Goal: Task Accomplishment & Management: Manage account settings

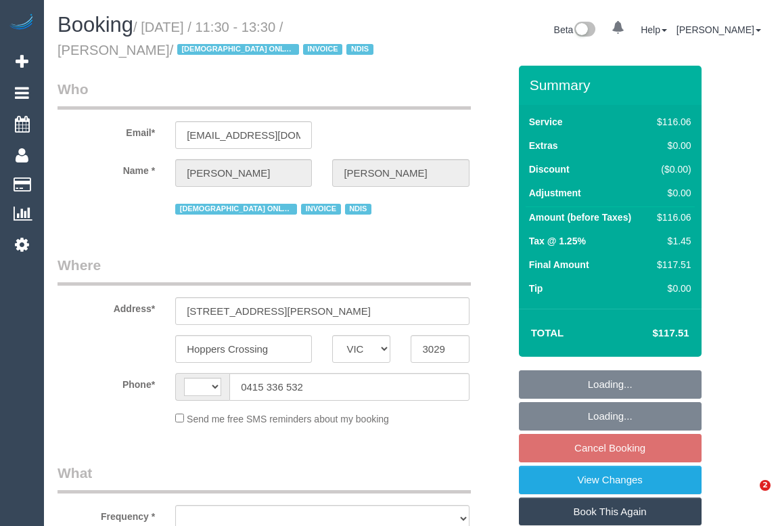
select select "VIC"
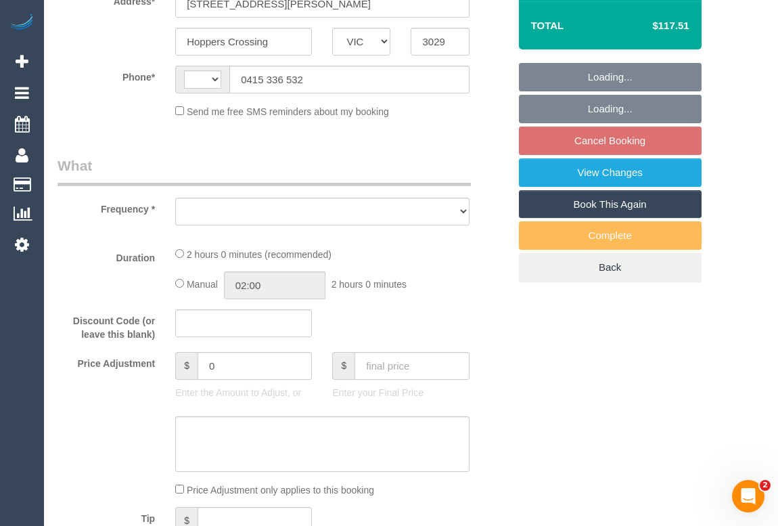
select select "string:AU"
select select "object:561"
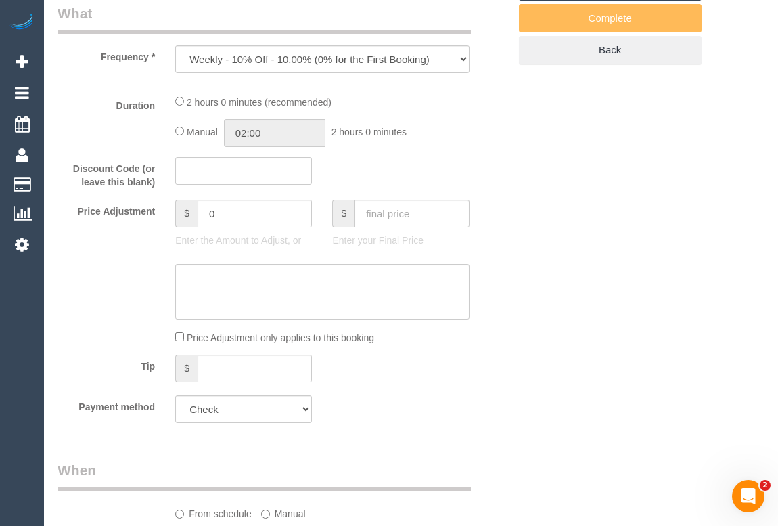
select select "number:28"
select select "number:14"
select select "number:19"
select select "number:24"
select select "number:35"
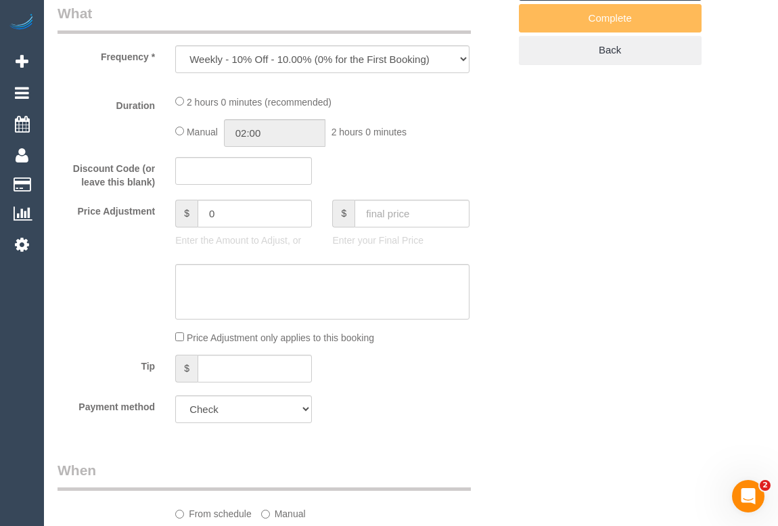
select select "object:1100"
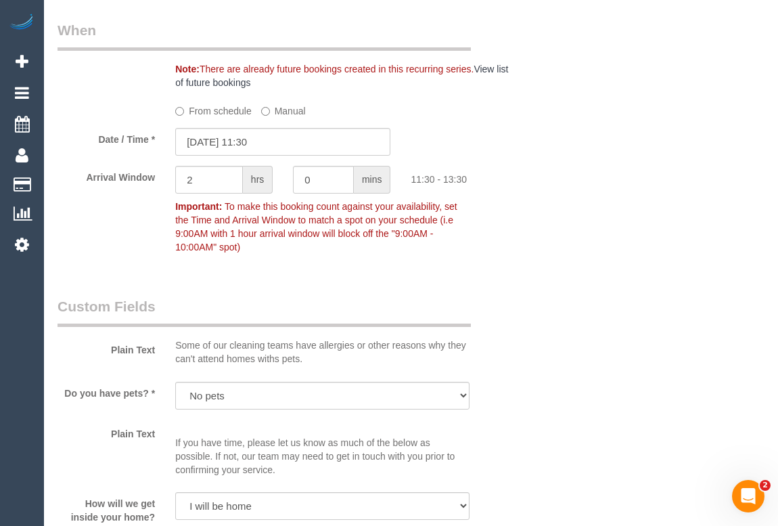
scroll to position [964, 0]
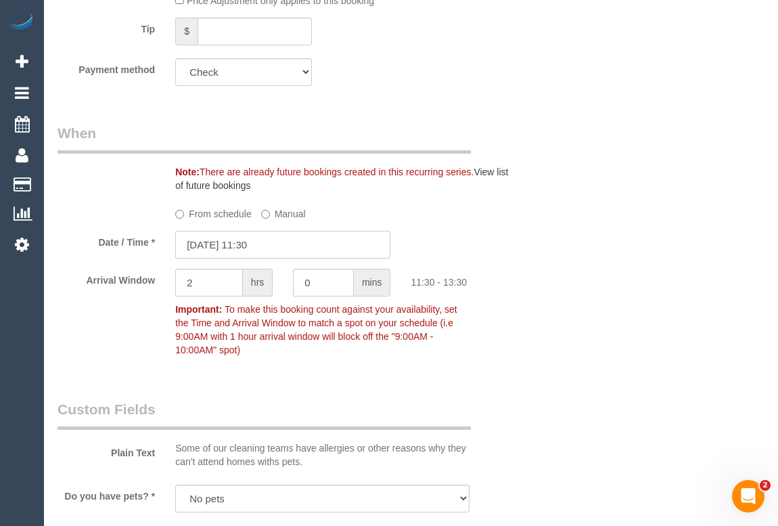
click at [230, 245] on input "11/09/2025 11:30" at bounding box center [282, 245] width 215 height 28
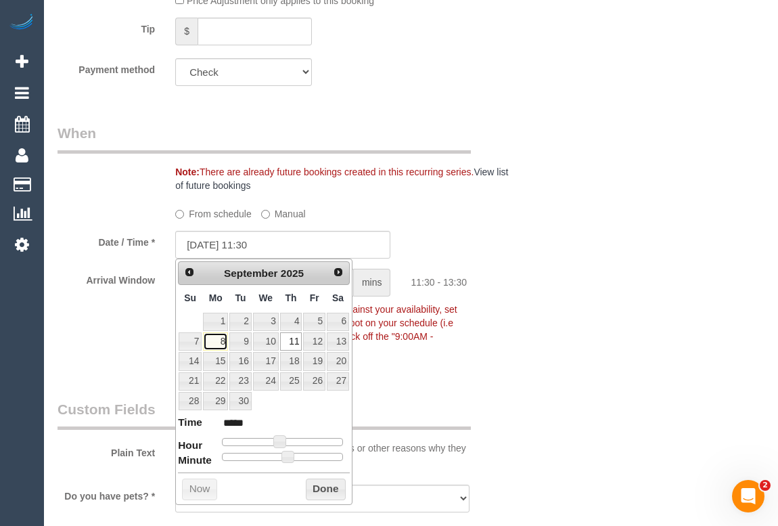
click at [220, 342] on link "8" at bounding box center [215, 341] width 25 height 18
click at [244, 342] on link "9" at bounding box center [240, 341] width 22 height 18
type input "09/09/2025 11:30"
click at [319, 488] on button "Done" at bounding box center [326, 489] width 40 height 22
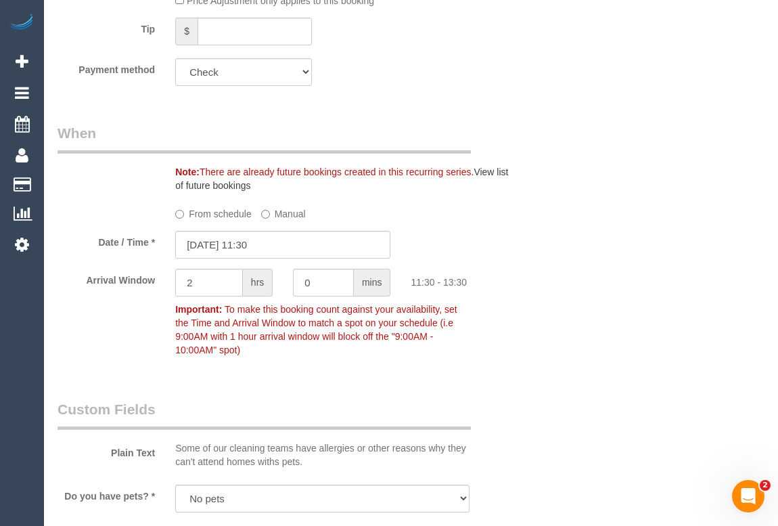
click at [541, 358] on div "Who Email* andrewbig1068@gmail.com Name * Emil Rusiecki FEMALE ONLY CLEANER INV…" at bounding box center [410, 445] width 707 height 2689
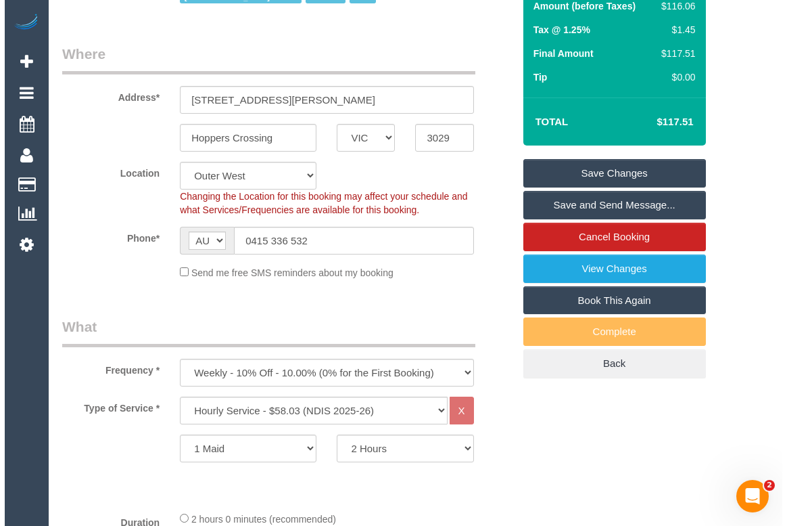
scroll to position [42, 0]
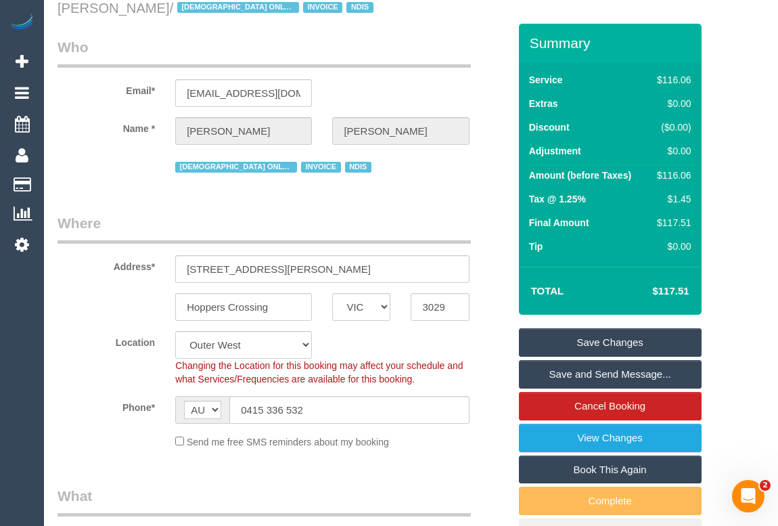
click at [577, 340] on link "Save Changes" at bounding box center [610, 342] width 183 height 28
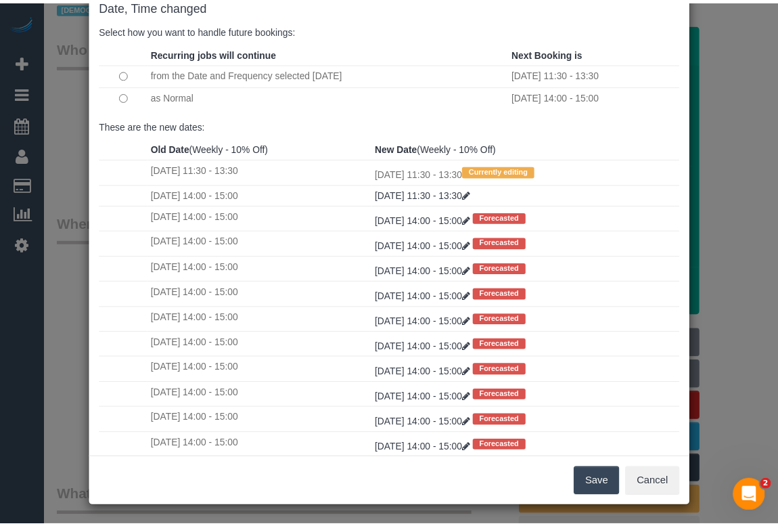
scroll to position [80, 0]
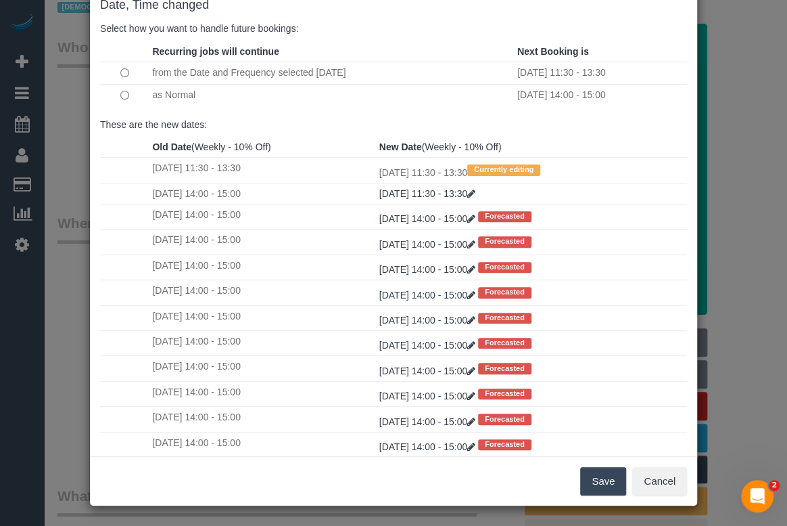
click at [113, 94] on td at bounding box center [124, 95] width 49 height 22
click at [601, 478] on button "Save" at bounding box center [603, 481] width 46 height 28
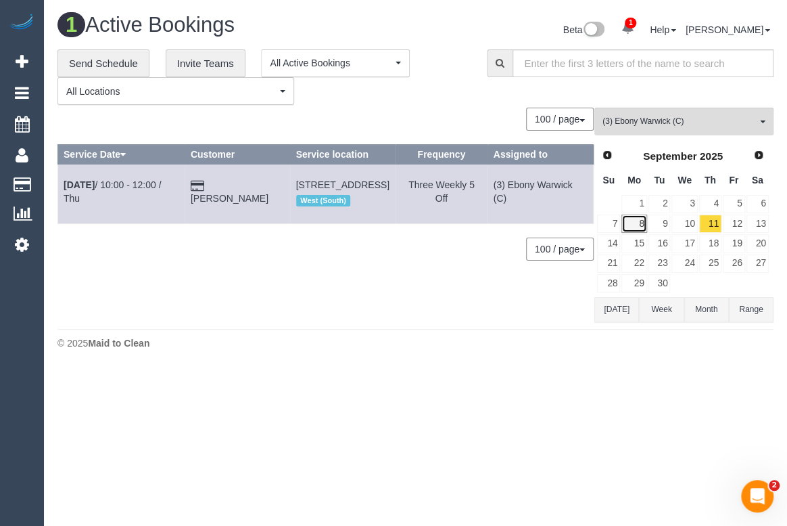
click at [634, 223] on link "8" at bounding box center [634, 223] width 25 height 18
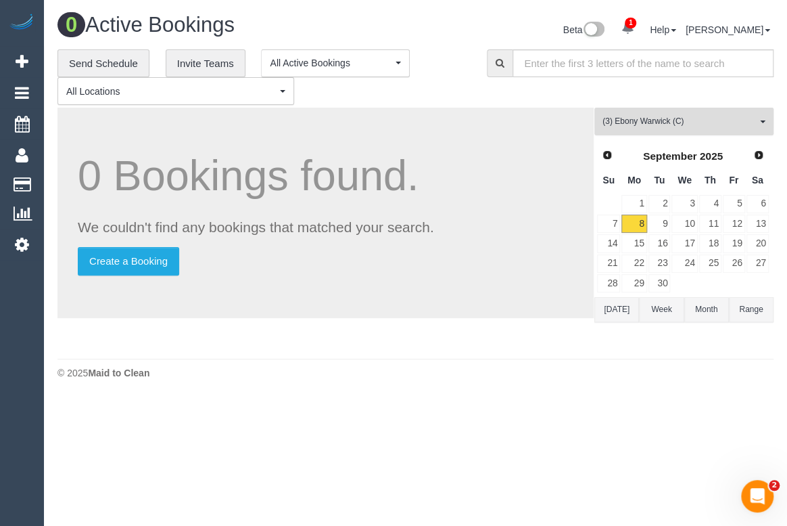
click at [674, 124] on span "(3) Ebony Warwick (C)" at bounding box center [680, 121] width 154 height 11
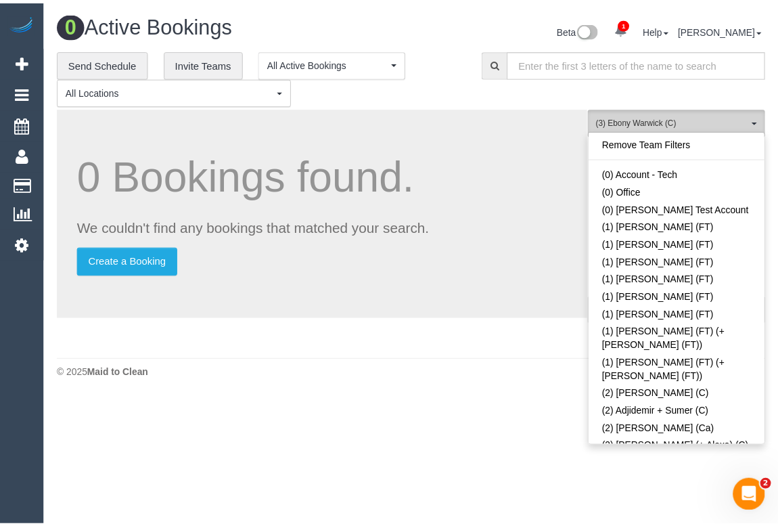
scroll to position [1872, 0]
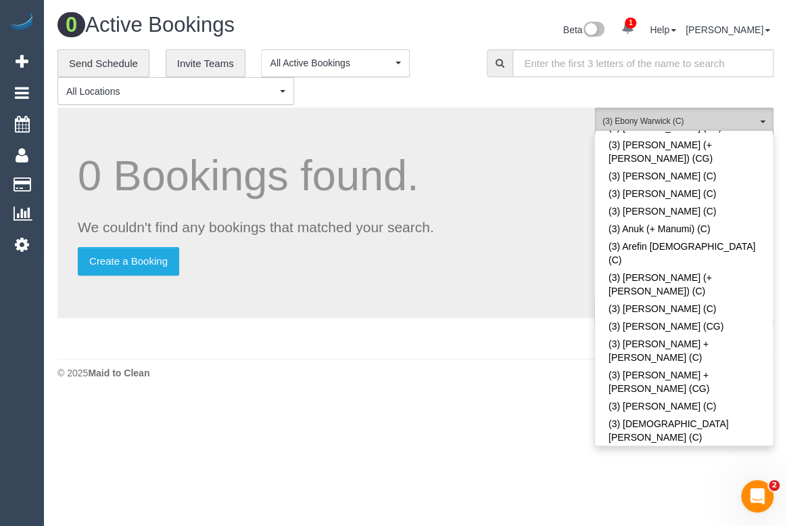
click at [672, 119] on span "(3) Ebony Warwick (C)" at bounding box center [680, 121] width 154 height 11
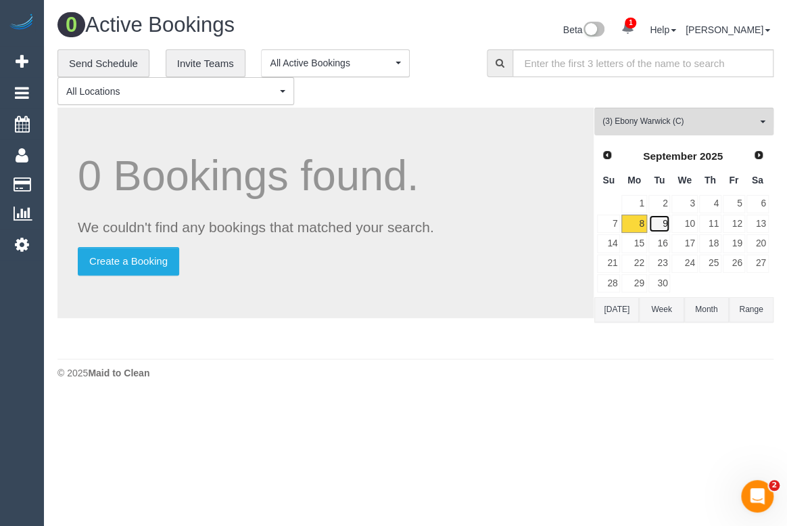
click at [664, 222] on link "9" at bounding box center [660, 223] width 22 height 18
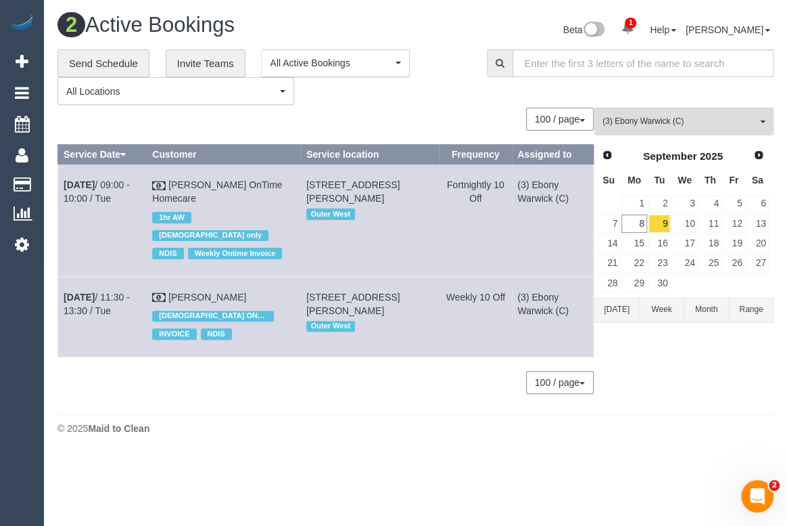
click at [703, 380] on div "(3) Ebony Warwick (C) All Teams Remove Team Filters (0) Account - Tech (0) Offi…" at bounding box center [684, 257] width 179 height 299
click at [428, 39] on div "Beta 1 Your Notifications You have 0 alerts × You have 7 to charge for 08/09/20…" at bounding box center [600, 32] width 369 height 36
click at [229, 183] on link "Teresina Sama OnTime Homecare" at bounding box center [217, 191] width 130 height 24
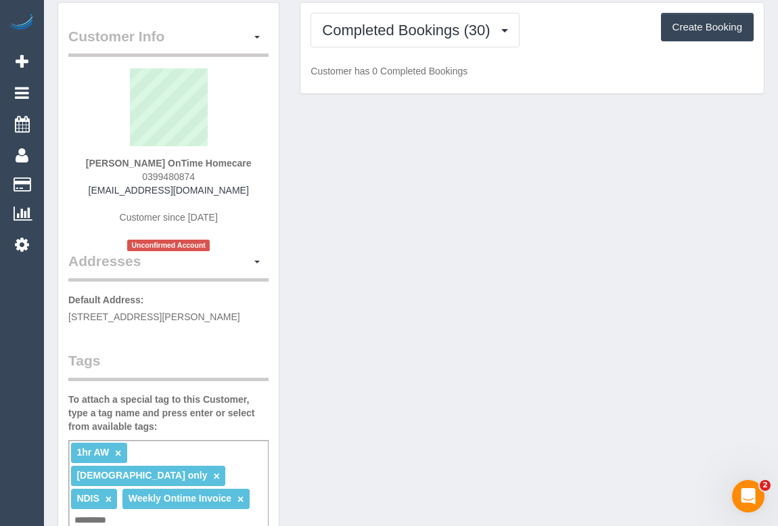
scroll to position [122, 0]
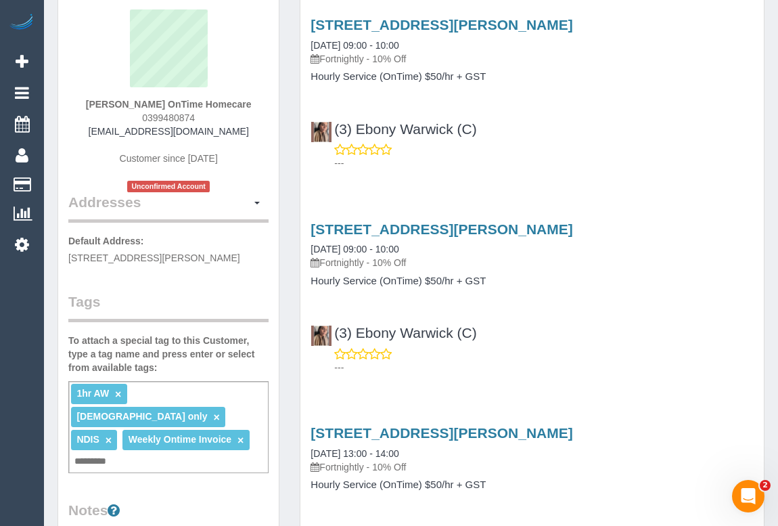
drag, startPoint x: 135, startPoint y: 96, endPoint x: 230, endPoint y: 100, distance: 94.8
click at [230, 100] on div "Teresina Sama OnTime Homecare 0399480874 teresina.ontimehomecare@fake.com Custo…" at bounding box center [168, 100] width 200 height 183
copy span "0399480874"
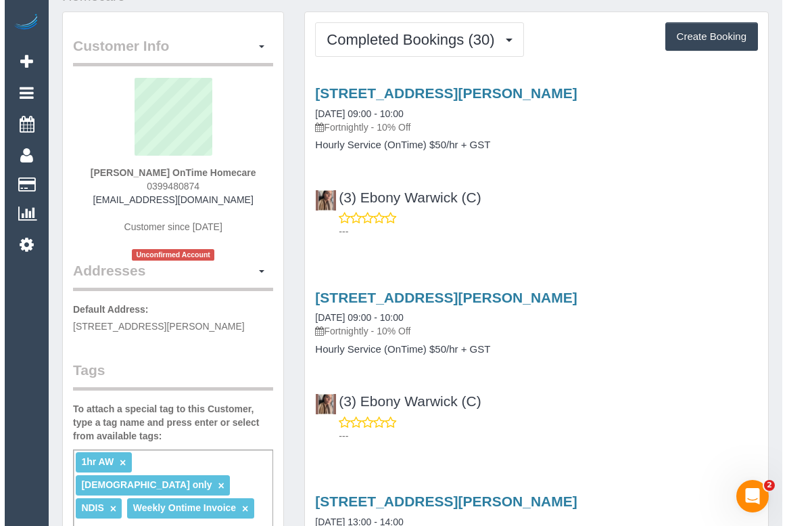
scroll to position [0, 0]
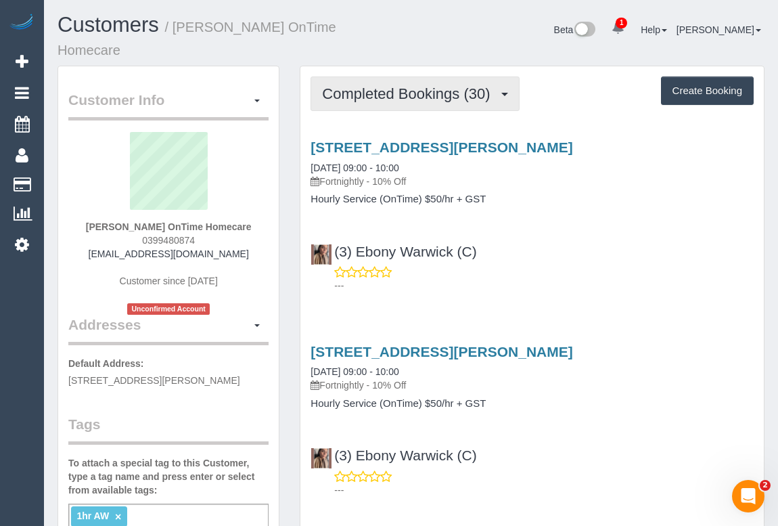
click at [400, 85] on span "Completed Bookings (30)" at bounding box center [409, 93] width 175 height 17
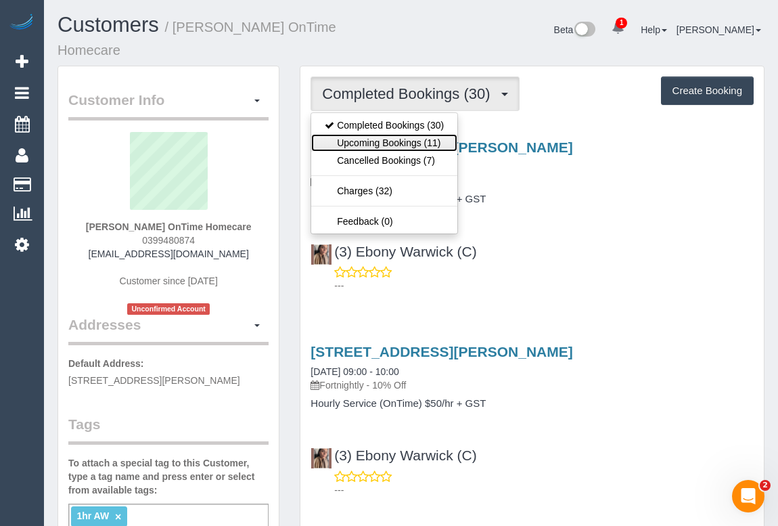
click at [392, 134] on link "Upcoming Bookings (11)" at bounding box center [384, 143] width 146 height 18
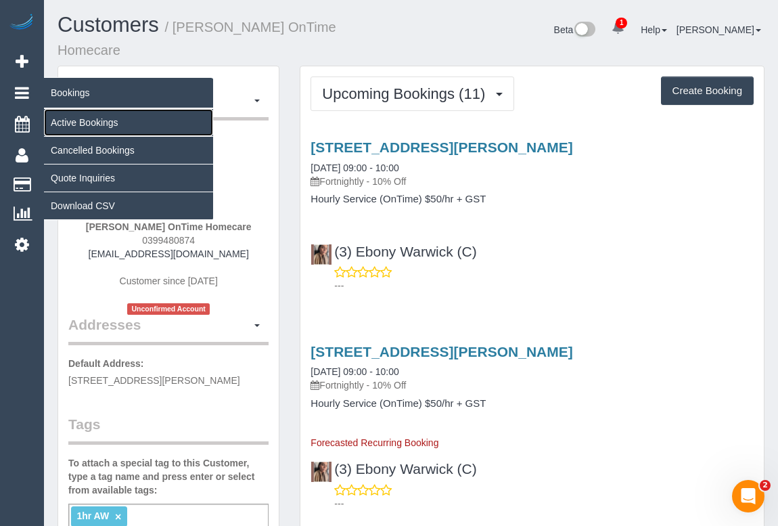
click at [99, 121] on link "Active Bookings" at bounding box center [128, 122] width 169 height 27
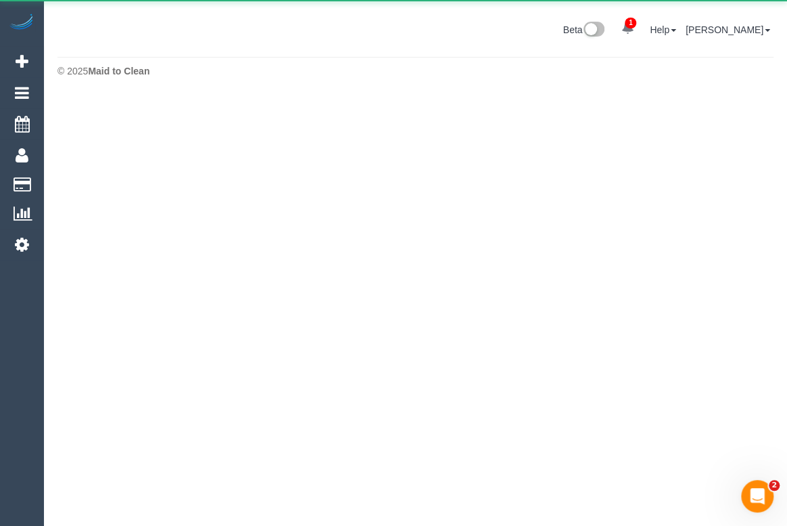
click at [368, 29] on div "Beta 1 Your Notifications You have 0 alerts × You have 7 to charge for 08/09/20…" at bounding box center [415, 32] width 737 height 36
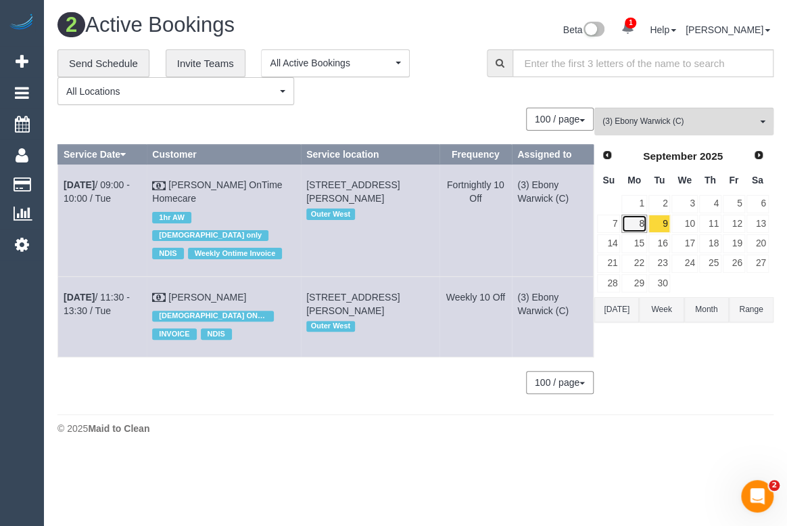
click at [638, 224] on link "8" at bounding box center [634, 223] width 25 height 18
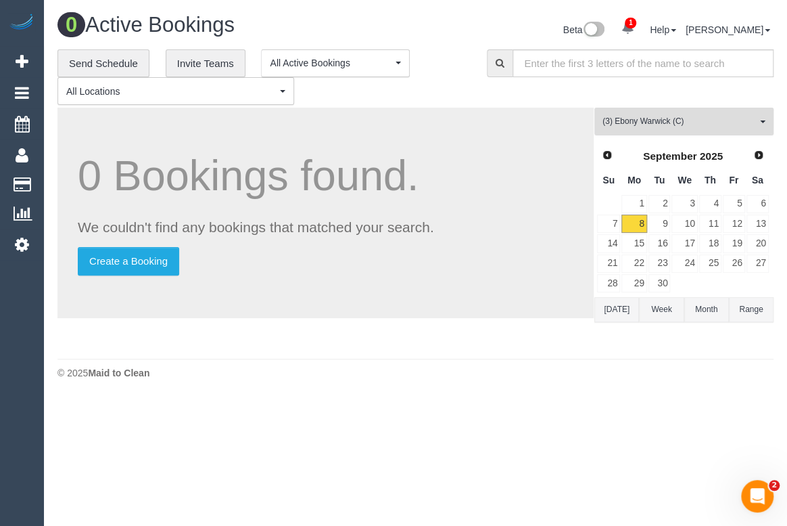
click at [673, 123] on span "(3) Ebony Warwick (C)" at bounding box center [680, 121] width 154 height 11
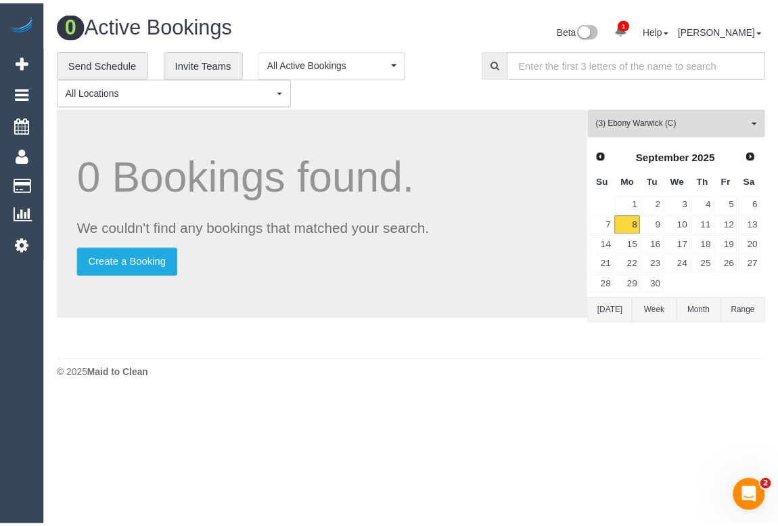
scroll to position [1872, 0]
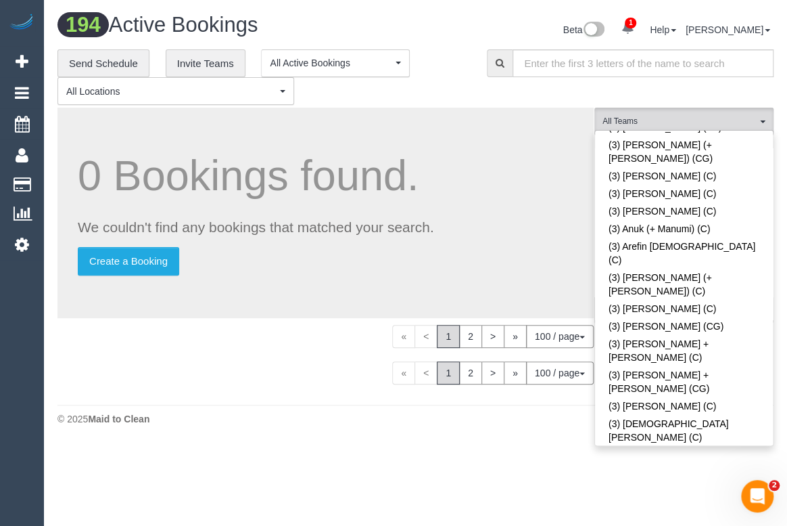
click at [425, 37] on div "Beta 1 Your Notifications You have 0 alerts × You have 7 to charge for 08/09/20…" at bounding box center [600, 32] width 369 height 36
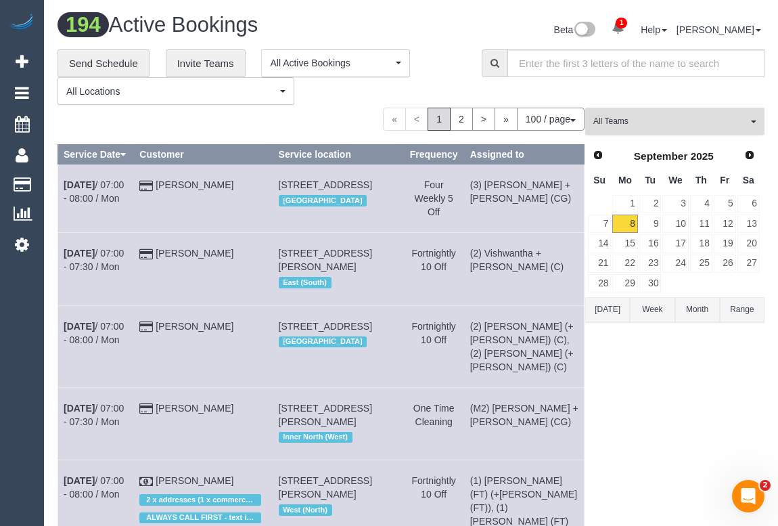
click at [676, 120] on span "All Teams" at bounding box center [670, 121] width 154 height 11
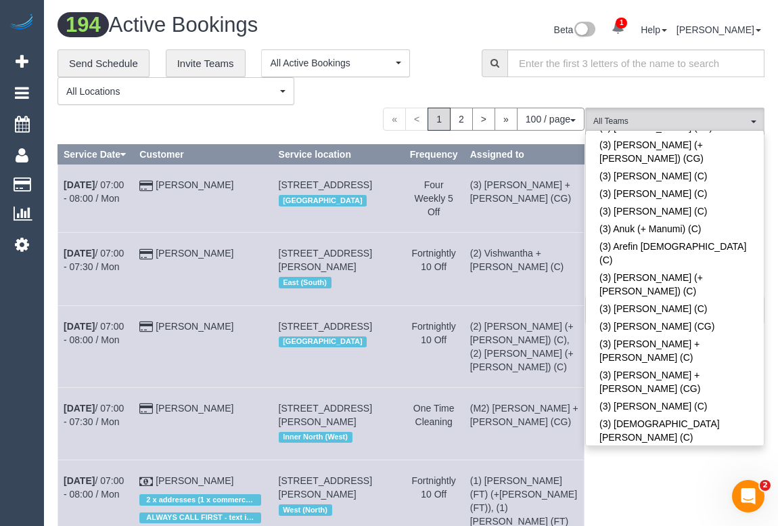
click at [460, 60] on div "**********" at bounding box center [259, 77] width 404 height 56
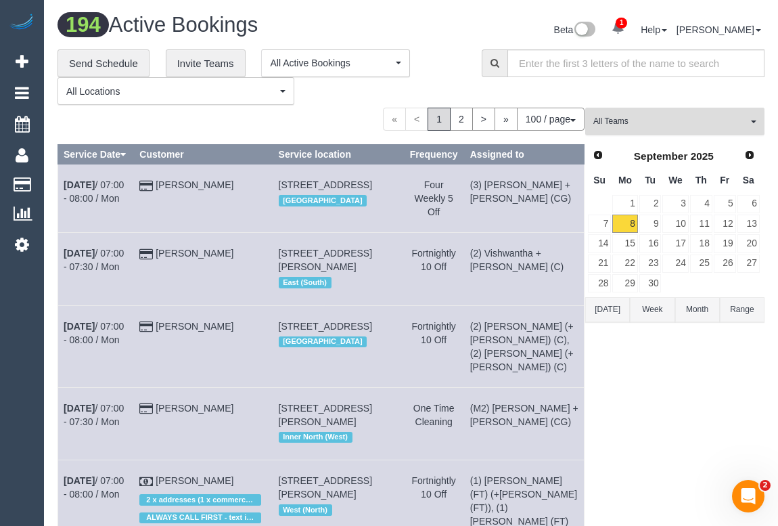
click at [663, 120] on span "All Teams" at bounding box center [670, 121] width 154 height 11
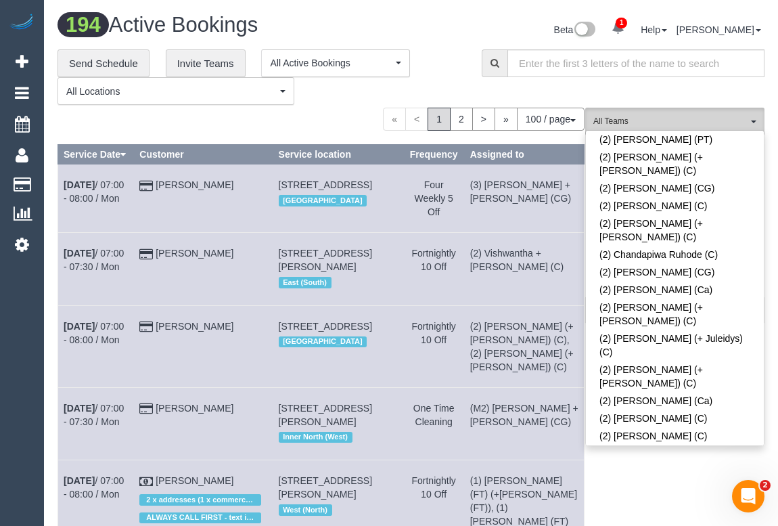
scroll to position [0, 0]
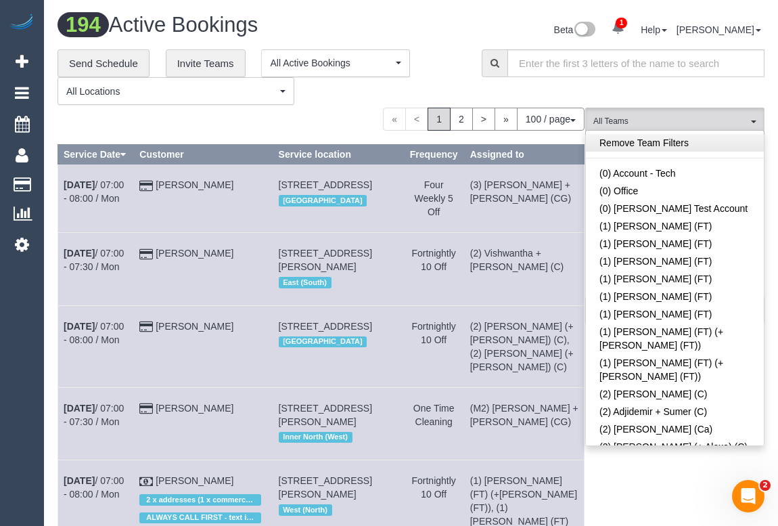
click at [677, 140] on link "Remove Team Filters" at bounding box center [675, 143] width 178 height 18
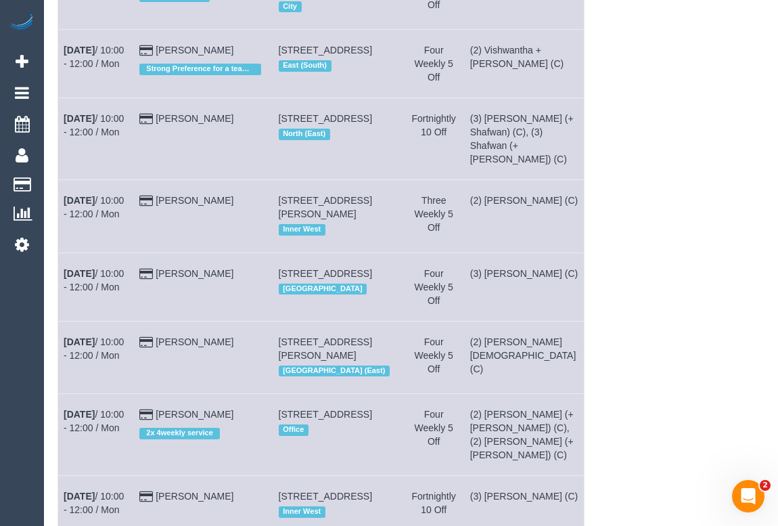
scroll to position [25, 0]
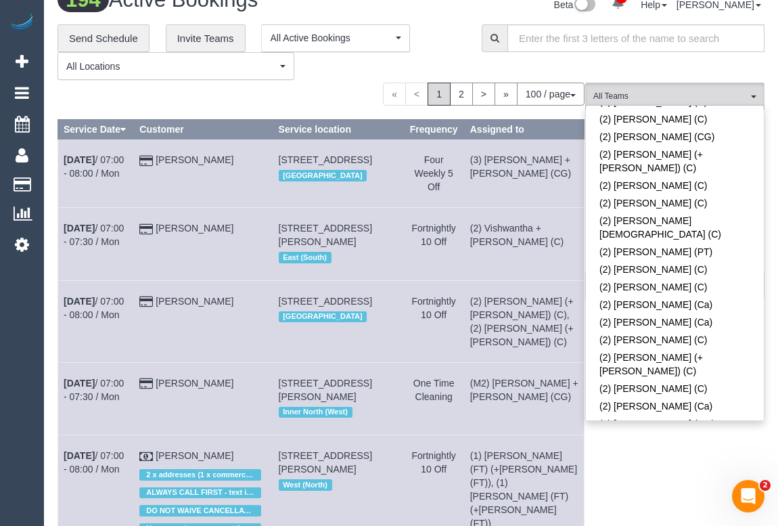
click at [692, 485] on link "(2) Vishwantha + [PERSON_NAME] (C)" at bounding box center [675, 500] width 178 height 31
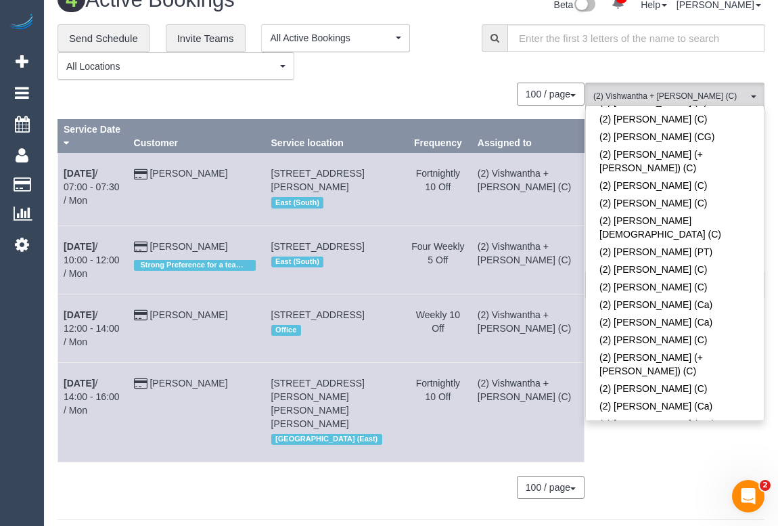
scroll to position [27, 0]
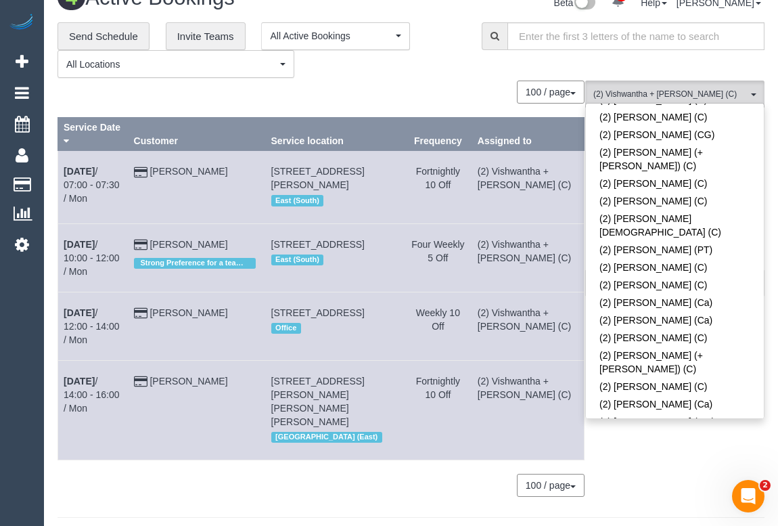
click at [287, 517] on footer "© 2025 Maid to Clean" at bounding box center [410, 530] width 707 height 27
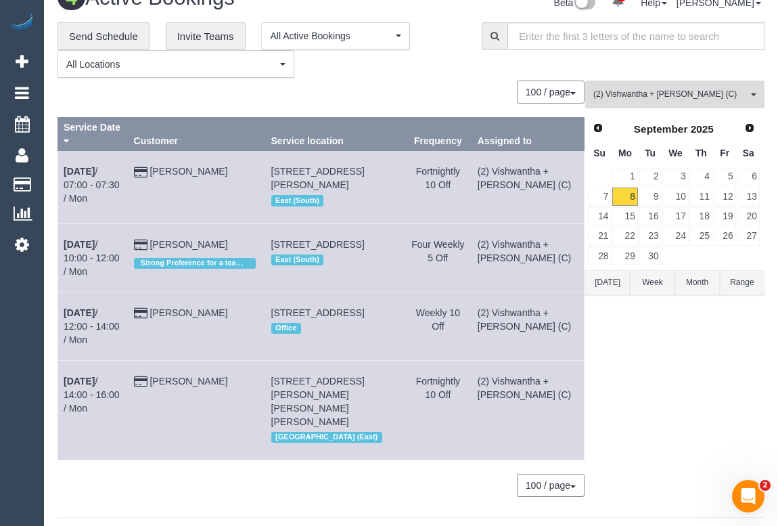
click at [638, 89] on span "(2) Vishwantha + [PERSON_NAME] (C)" at bounding box center [670, 94] width 154 height 11
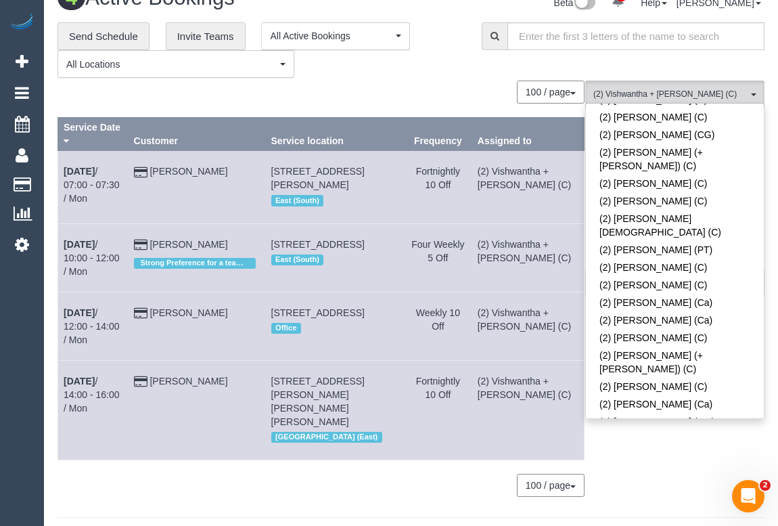
click at [744, 487] on span at bounding box center [748, 491] width 9 height 9
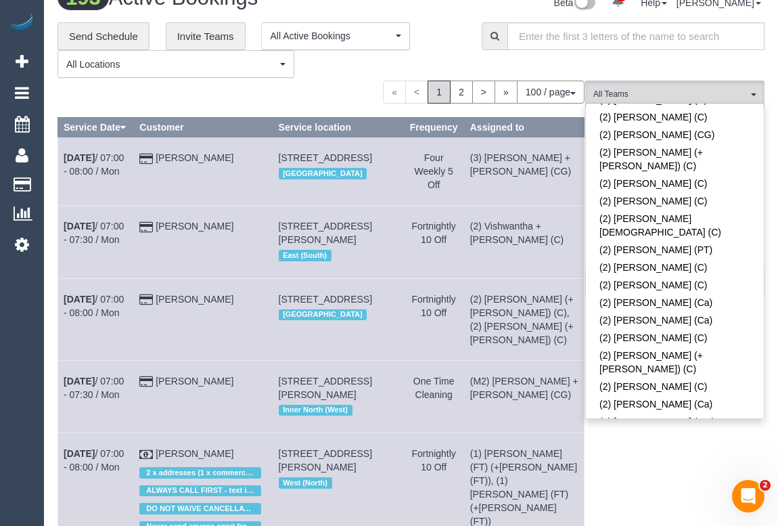
click at [434, 37] on div "**********" at bounding box center [259, 50] width 404 height 56
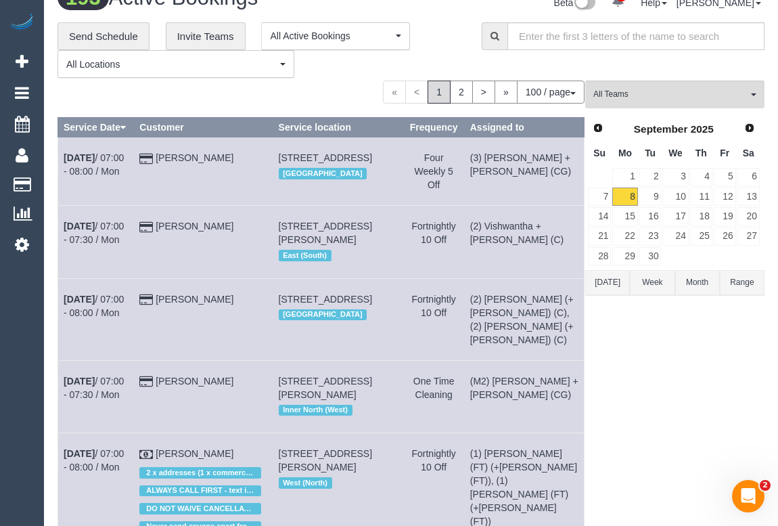
click at [333, 95] on div "« < 1 2 > » 100 / page 10 / page 20 / page 30 / page 40 / page 50 / page 100 / …" at bounding box center [320, 91] width 527 height 23
click at [344, 87] on div "« < 1 2 > » 100 / page 10 / page 20 / page 30 / page 40 / page 50 / page 100 / …" at bounding box center [320, 91] width 527 height 23
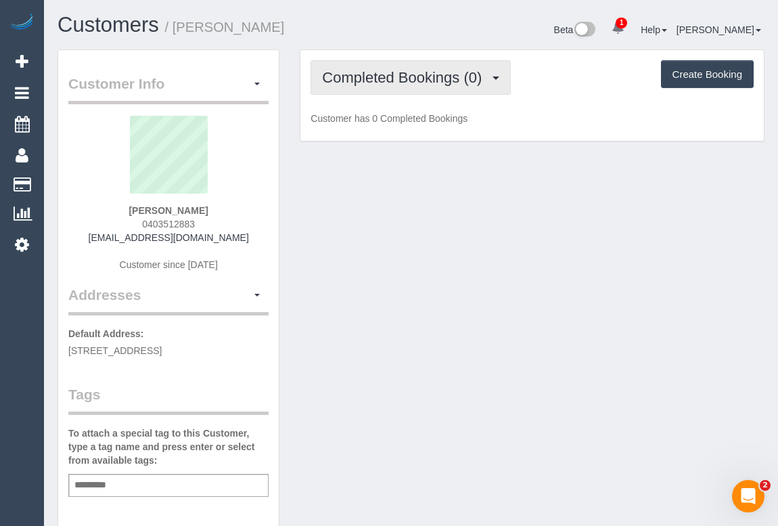
click at [390, 78] on span "Completed Bookings (0)" at bounding box center [405, 77] width 166 height 17
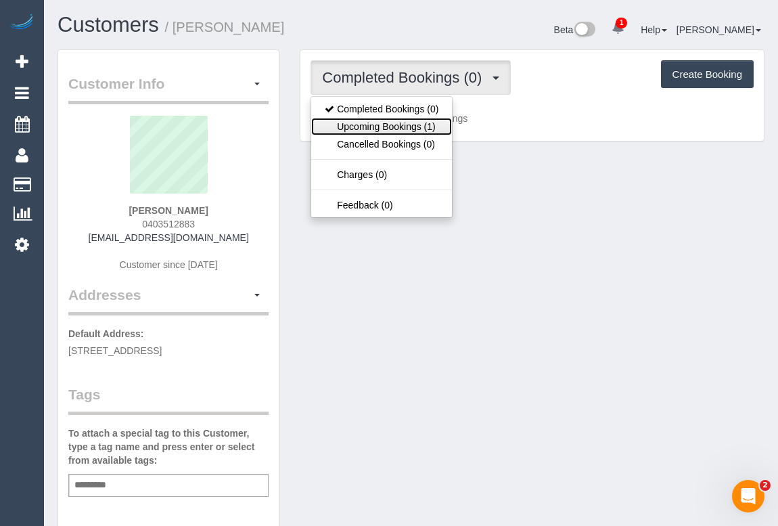
click at [395, 123] on link "Upcoming Bookings (1)" at bounding box center [381, 127] width 141 height 18
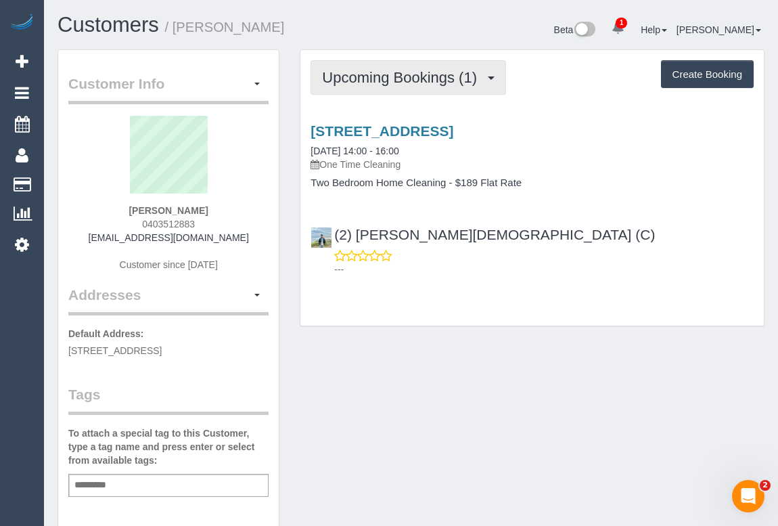
click at [417, 74] on span "Upcoming Bookings (1)" at bounding box center [403, 77] width 162 height 17
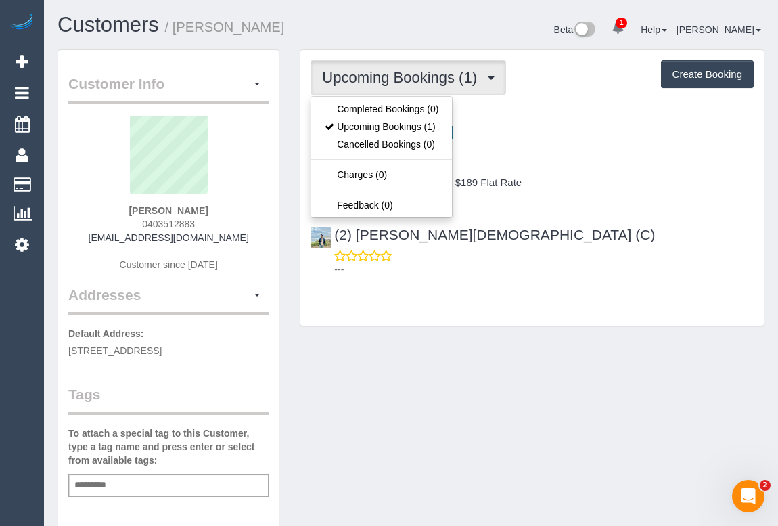
click at [669, 325] on div "Upcoming Bookings (1) Completed Bookings (0) Upcoming Bookings (1) Cancelled Bo…" at bounding box center [532, 187] width 465 height 277
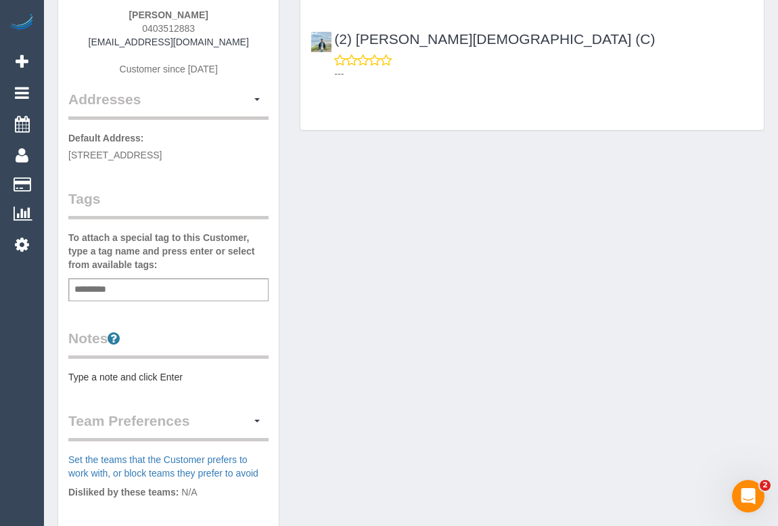
scroll to position [246, 0]
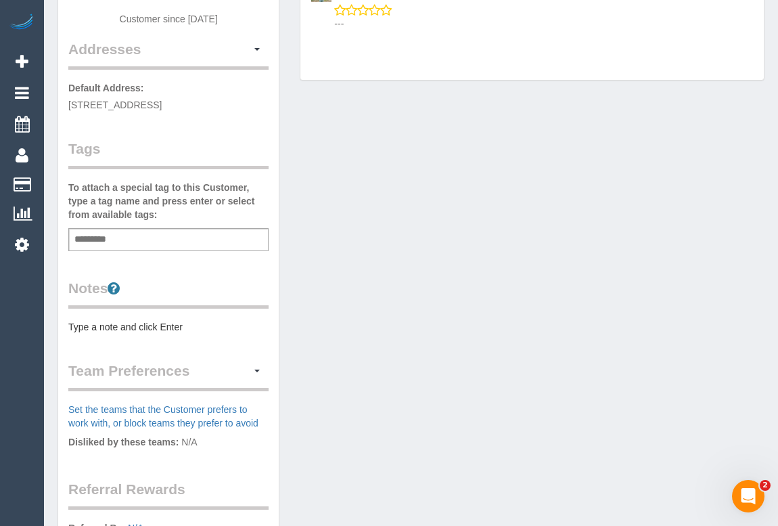
click at [124, 321] on pre "Type a note and click Enter" at bounding box center [168, 327] width 200 height 14
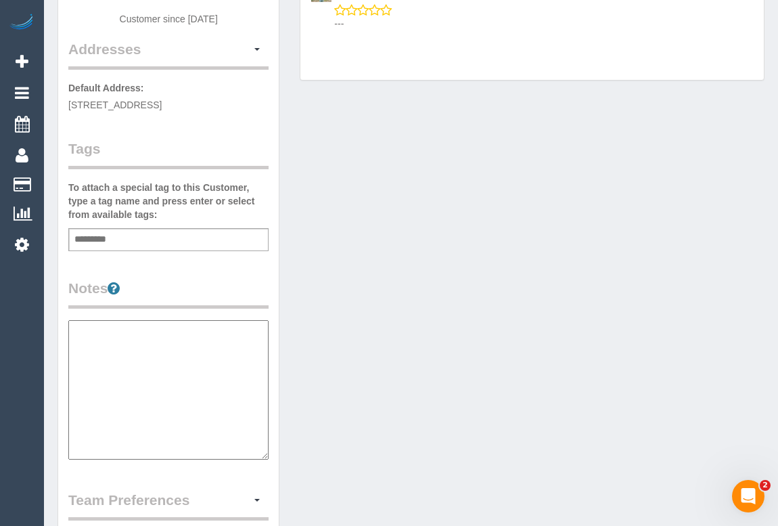
click at [147, 350] on textarea at bounding box center [168, 389] width 200 height 139
paste textarea "**********"
click at [142, 365] on textarea "**********" at bounding box center [168, 389] width 200 height 139
click at [84, 376] on textarea "**********" at bounding box center [168, 389] width 200 height 139
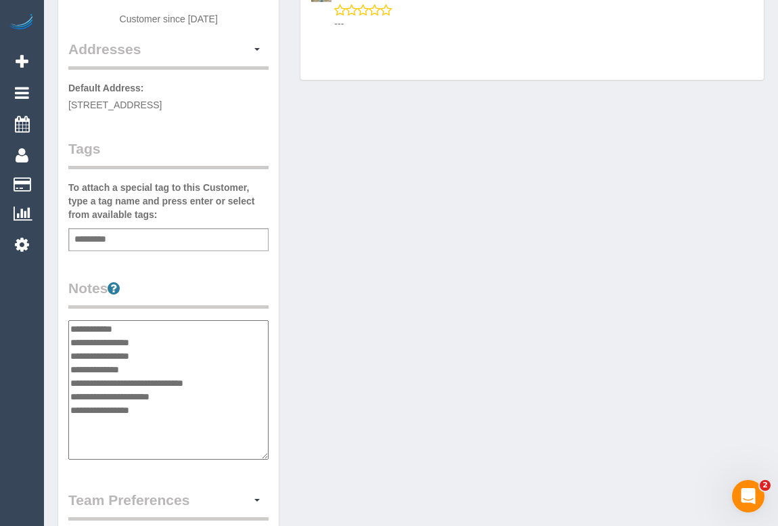
paste textarea "**********"
type textarea "**********"
click at [424, 381] on div "Customer Info Edit Contact Info Send Message Email Preferences Special Sales Ta…" at bounding box center [410, 322] width 727 height 1036
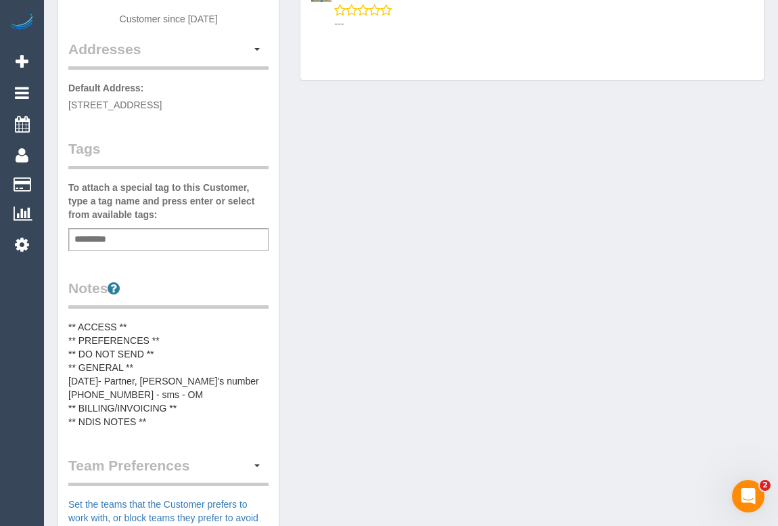
click at [480, 235] on div "Customer Info Edit Contact Info Send Message Email Preferences Special Sales Ta…" at bounding box center [410, 304] width 727 height 1001
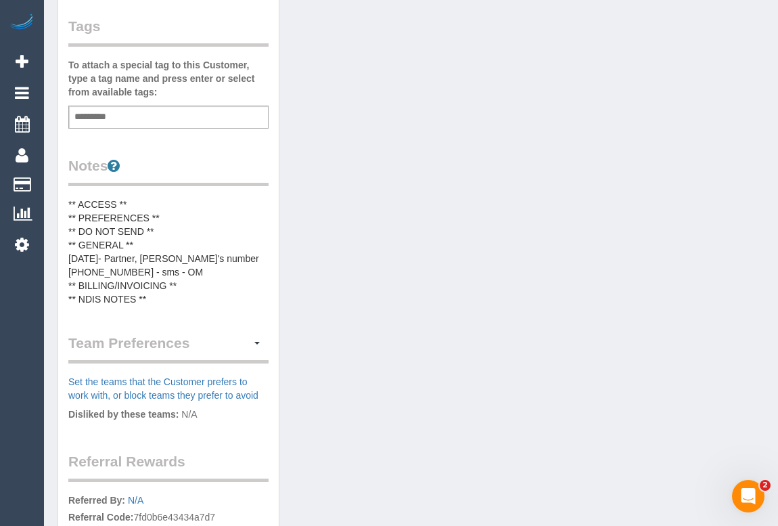
scroll to position [369, 0]
click at [160, 248] on pre "** ACCESS ** ** PREFERENCES ** ** DO NOT SEND ** ** GENERAL ** 08/09/25- Partne…" at bounding box center [168, 251] width 200 height 108
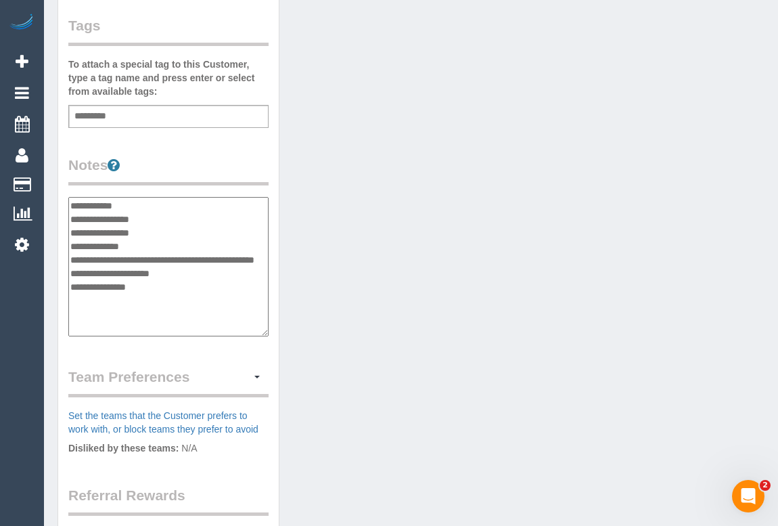
click at [169, 213] on textarea "**********" at bounding box center [168, 266] width 200 height 139
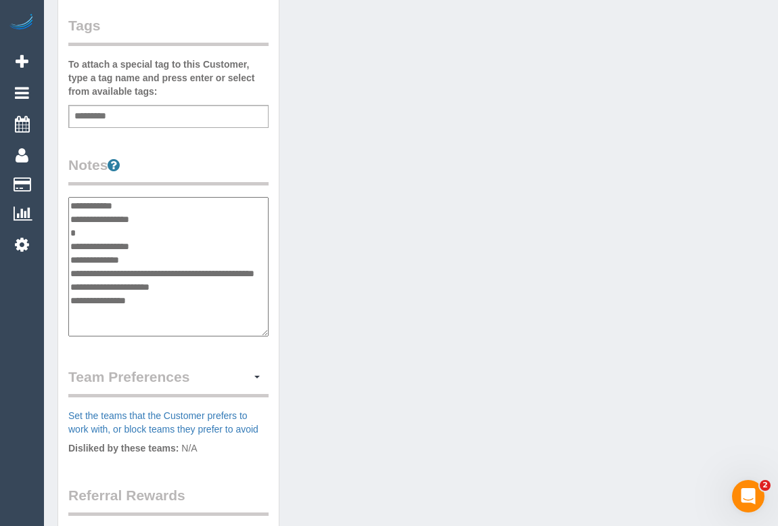
type textarea "**********"
drag, startPoint x: 71, startPoint y: 267, endPoint x: 147, endPoint y: 281, distance: 77.7
click at [147, 281] on textarea "**********" at bounding box center [168, 266] width 200 height 139
drag, startPoint x: 88, startPoint y: 231, endPoint x: 67, endPoint y: 230, distance: 21.0
click at [67, 230] on div "Customer Info Edit Contact Info Send Message Email Preferences Special Sales Ta…" at bounding box center [168, 191] width 220 height 1021
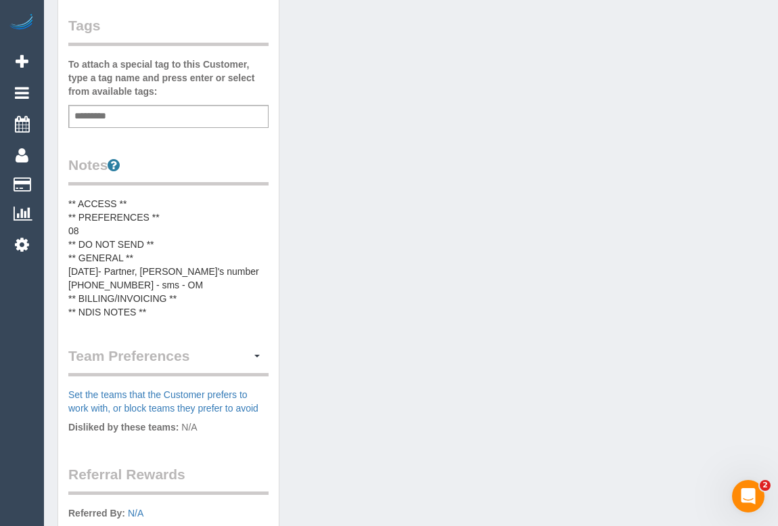
click at [99, 229] on pre "** ACCESS ** ** PREFERENCES ** 08 ** DO NOT SEND ** ** GENERAL ** 08/09/25- Par…" at bounding box center [168, 258] width 200 height 122
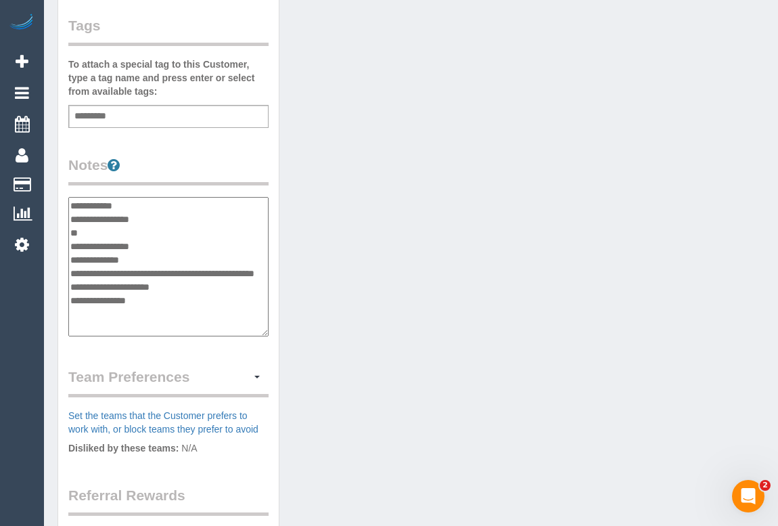
drag, startPoint x: 85, startPoint y: 231, endPoint x: 72, endPoint y: 231, distance: 12.9
click at [72, 231] on textarea "**********" at bounding box center [168, 266] width 200 height 139
click at [115, 227] on textarea "**********" at bounding box center [168, 266] width 200 height 139
type textarea "**********"
click at [375, 308] on div "Customer Info Edit Contact Info Send Message Email Preferences Special Sales Ta…" at bounding box center [410, 199] width 727 height 1036
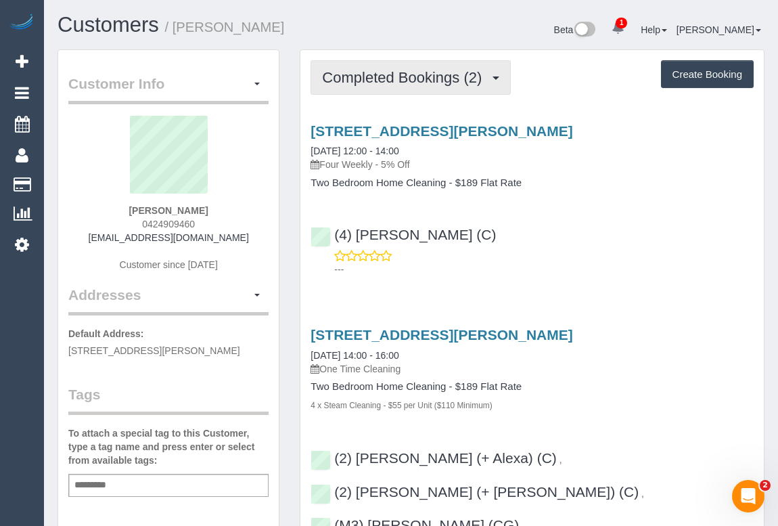
click at [373, 85] on button "Completed Bookings (2)" at bounding box center [410, 77] width 200 height 34
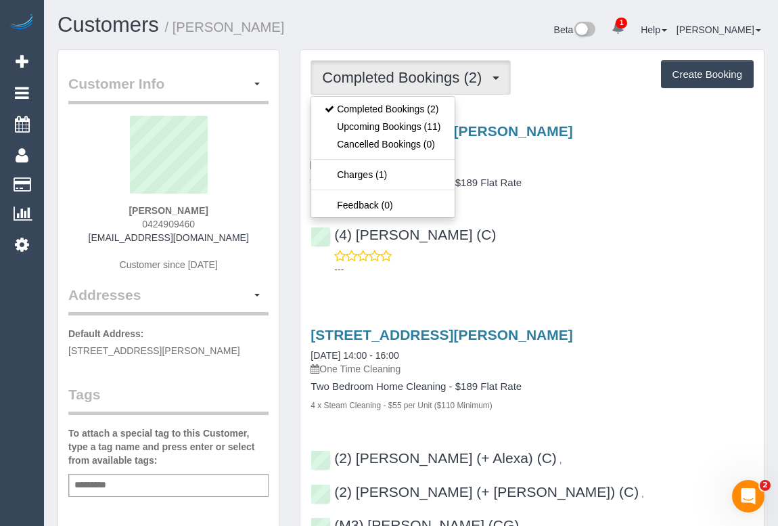
click at [595, 257] on div "---" at bounding box center [531, 262] width 443 height 27
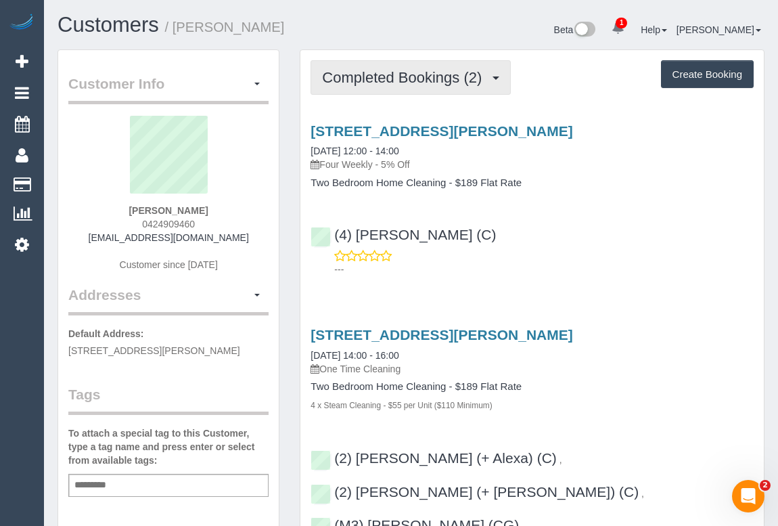
click at [406, 88] on button "Completed Bookings (2)" at bounding box center [410, 77] width 200 height 34
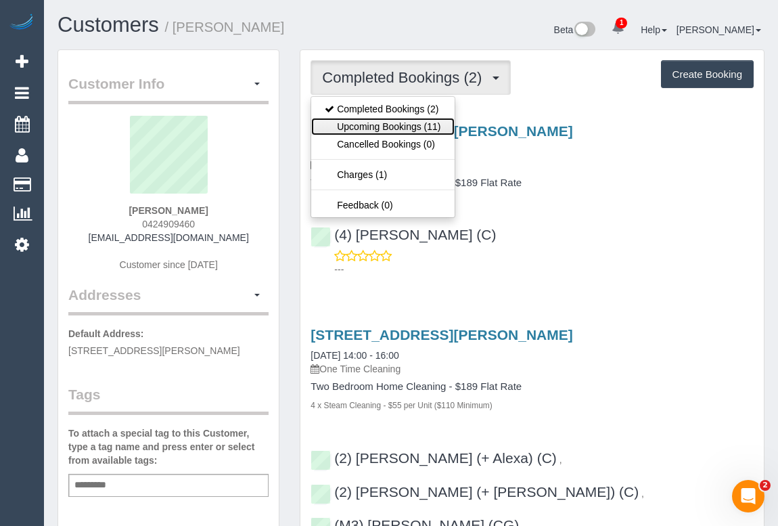
click at [392, 132] on link "Upcoming Bookings (11)" at bounding box center [382, 127] width 143 height 18
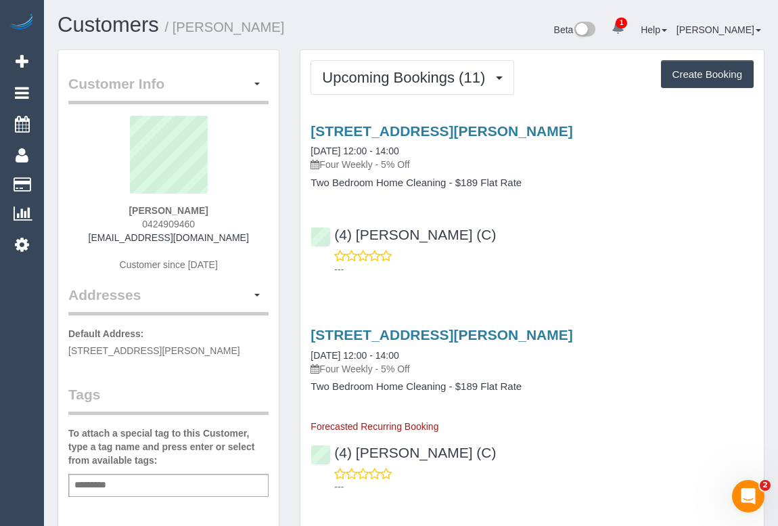
drag, startPoint x: 141, startPoint y: 218, endPoint x: 235, endPoint y: 217, distance: 94.0
click at [235, 217] on div "Ben Sgherza 0424909460 ben.s@fortifiedmgt.com.au Customer since 2025" at bounding box center [168, 200] width 200 height 169
copy span "0424909460"
click at [535, 225] on div "(4) Imanuil Afiuo (C) ---" at bounding box center [531, 245] width 463 height 61
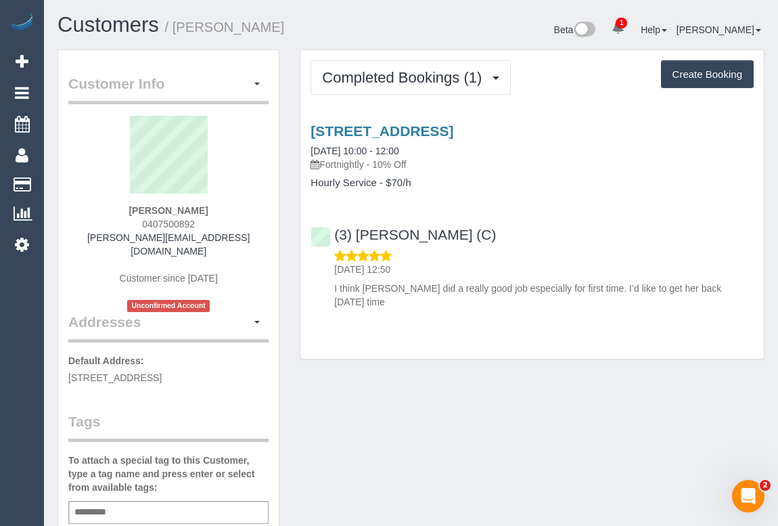
click at [561, 224] on div "(3) [PERSON_NAME] (C) [DATE] 12:50 I think [PERSON_NAME] did a really good job …" at bounding box center [531, 261] width 463 height 93
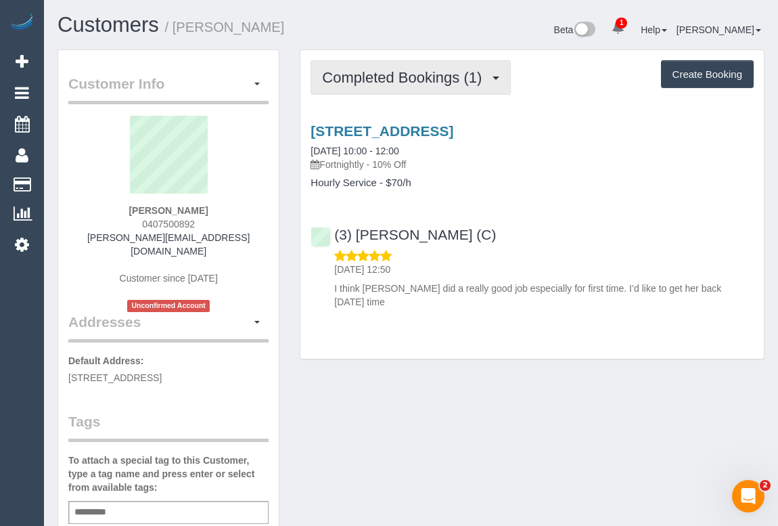
click at [418, 80] on span "Completed Bookings (1)" at bounding box center [405, 77] width 166 height 17
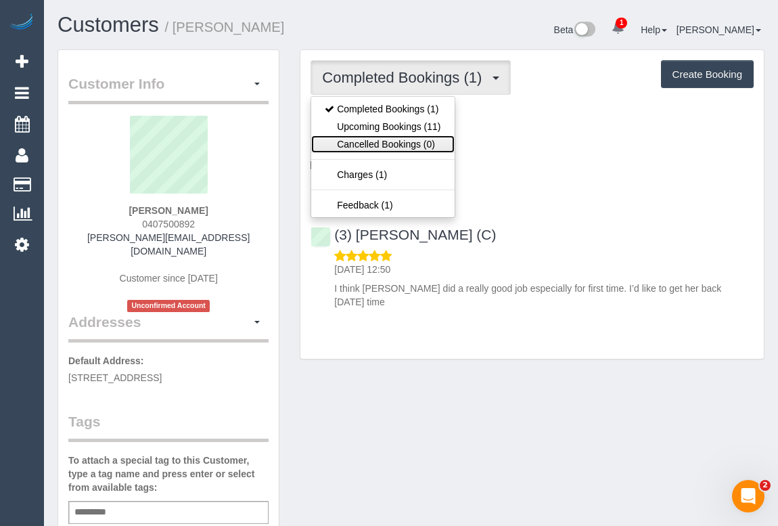
click at [392, 135] on link "Cancelled Bookings (0)" at bounding box center [382, 144] width 143 height 18
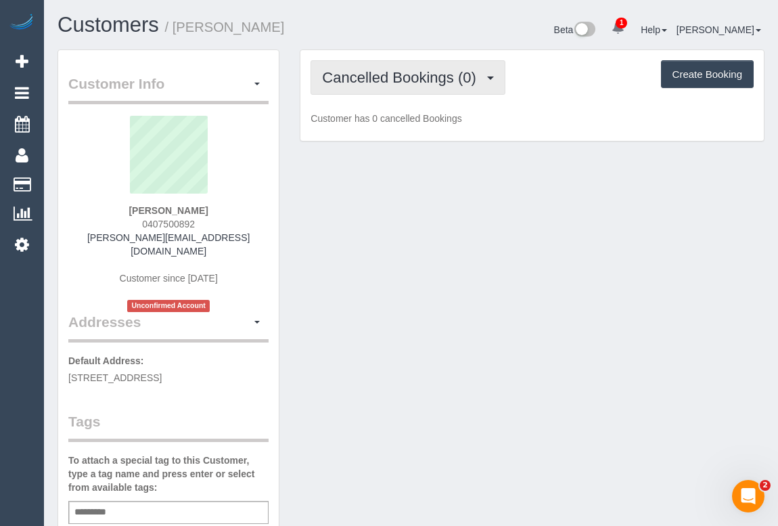
click at [392, 80] on span "Cancelled Bookings (0)" at bounding box center [402, 77] width 160 height 17
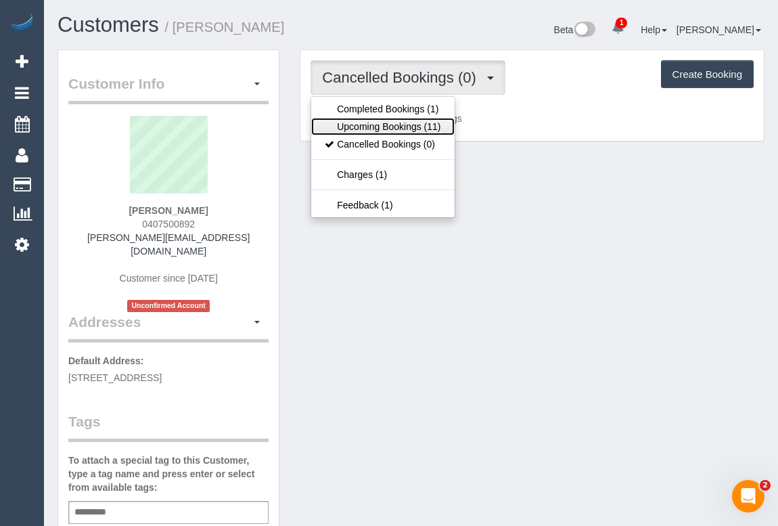
click at [387, 126] on link "Upcoming Bookings (11)" at bounding box center [382, 127] width 143 height 18
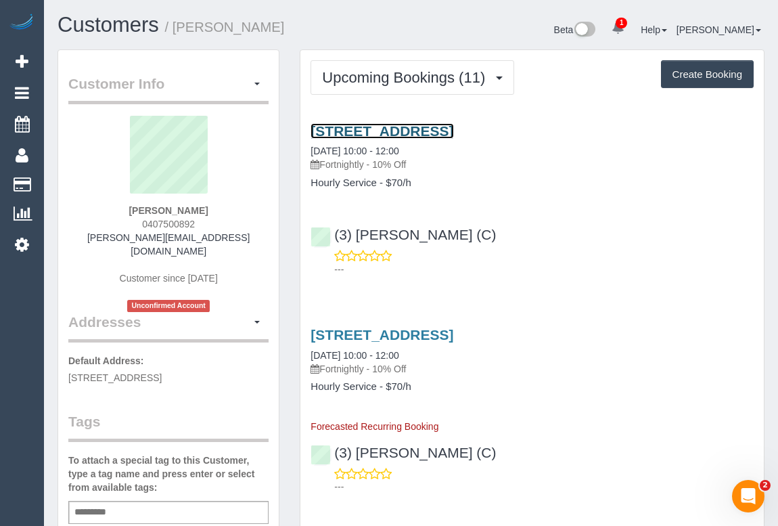
click at [416, 134] on link "[STREET_ADDRESS]" at bounding box center [381, 131] width 143 height 16
drag, startPoint x: 139, startPoint y: 224, endPoint x: 229, endPoint y: 224, distance: 90.6
click at [229, 224] on div "[PERSON_NAME] 0407500892 [PERSON_NAME][EMAIL_ADDRESS][DOMAIN_NAME] Customer sin…" at bounding box center [168, 214] width 200 height 196
copy span "0407500892"
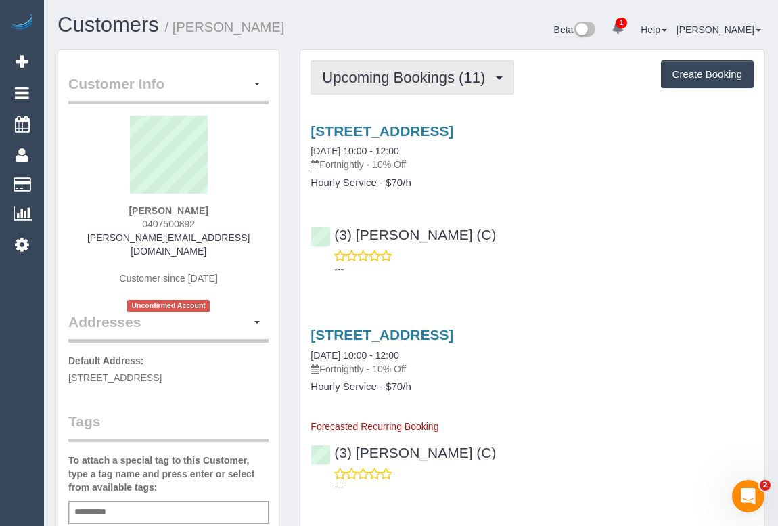
click at [384, 87] on button "Upcoming Bookings (11)" at bounding box center [412, 77] width 204 height 34
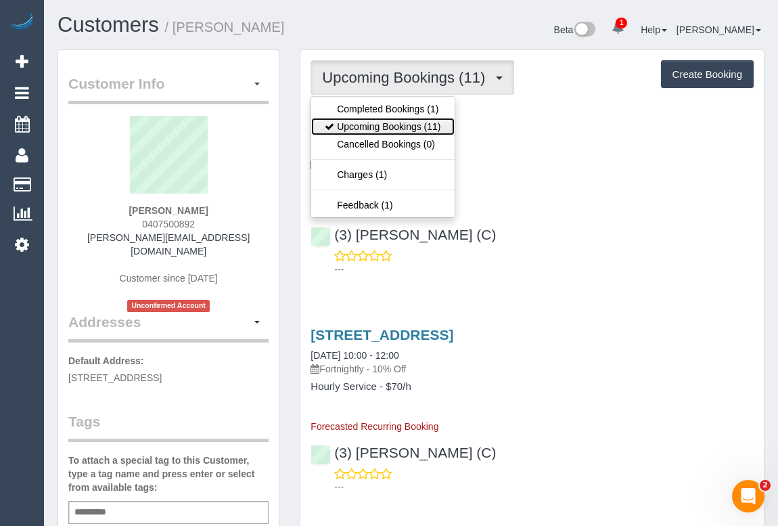
click at [386, 130] on link "Upcoming Bookings (11)" at bounding box center [382, 127] width 143 height 18
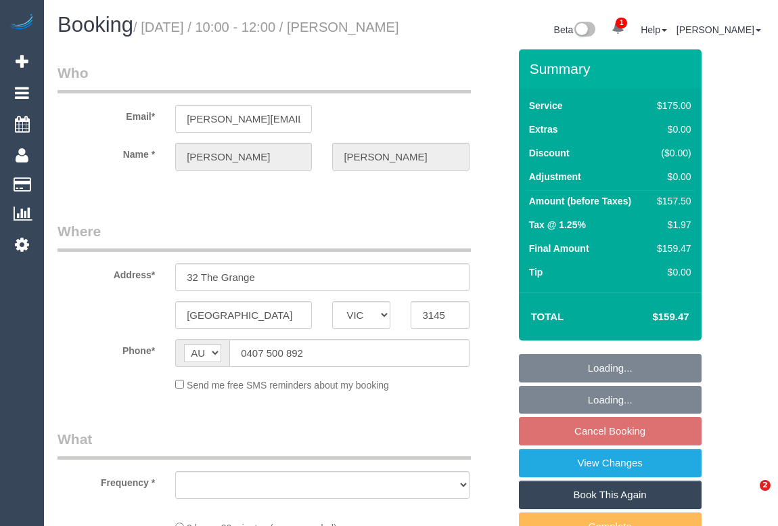
select select "VIC"
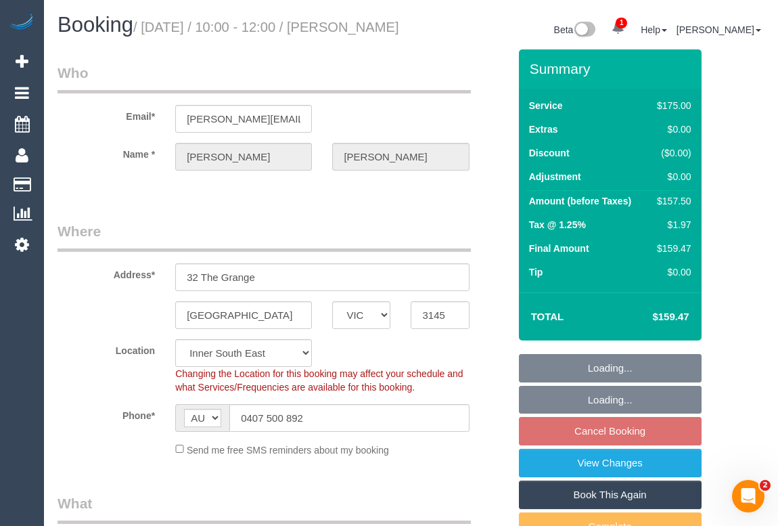
select select "object:539"
select select "string:stripe-pm_1Rz4nR2GScqysDRVKDnv51xC"
select select "150"
select select "number:27"
select select "number:14"
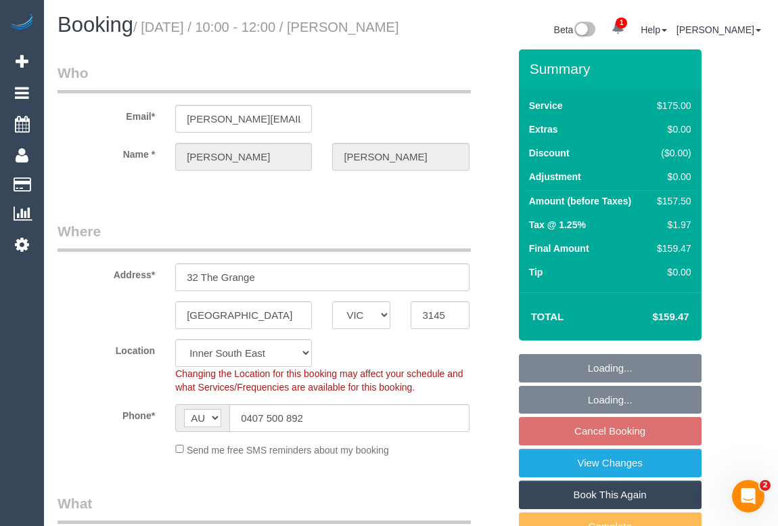
select select "number:19"
select select "number:24"
select select "number:35"
select select "number:11"
select select "object:1432"
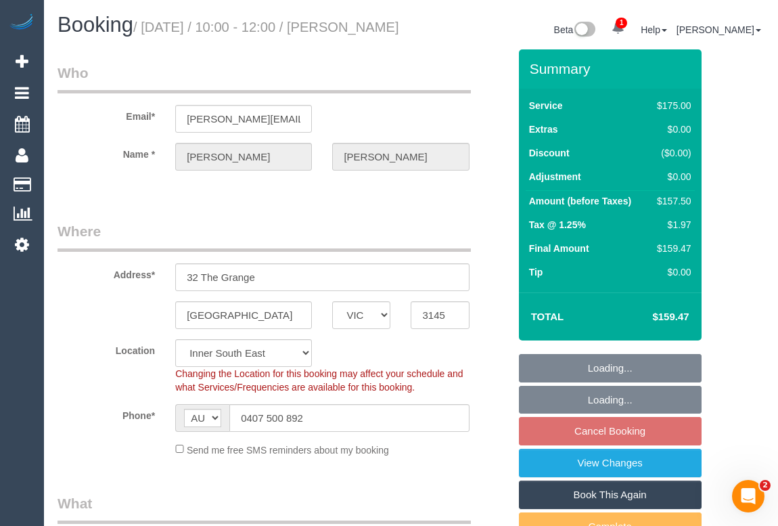
select select "spot3"
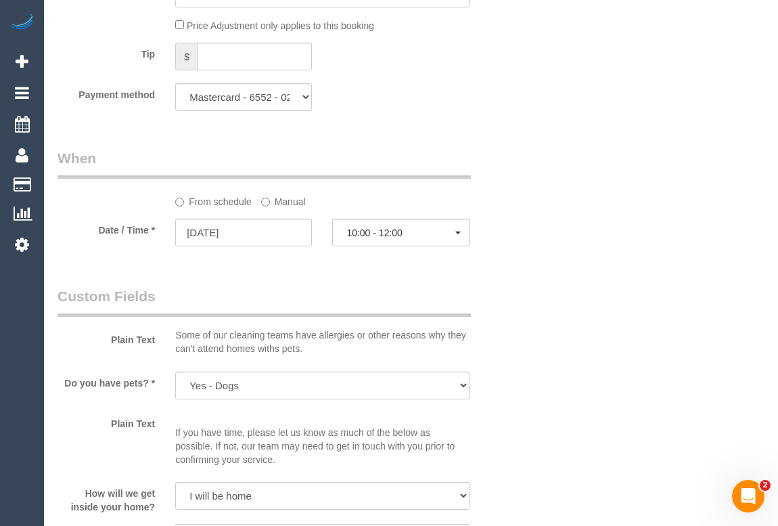
scroll to position [1291, 0]
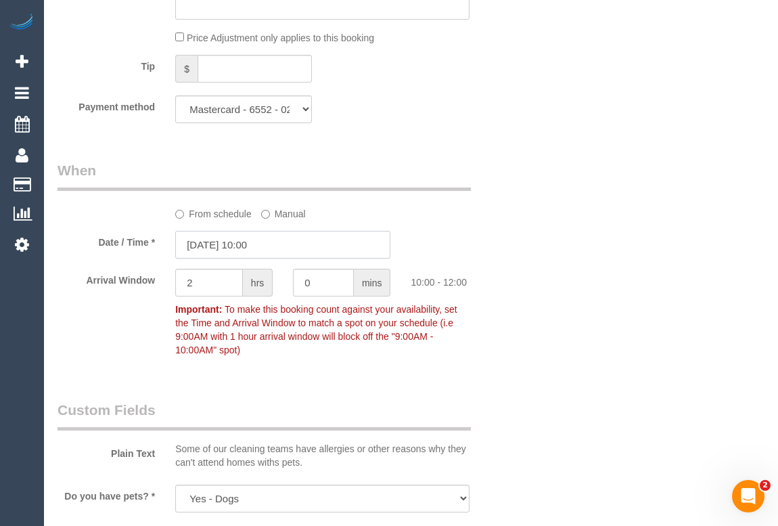
click at [237, 258] on input "[DATE] 10:00" at bounding box center [282, 245] width 215 height 28
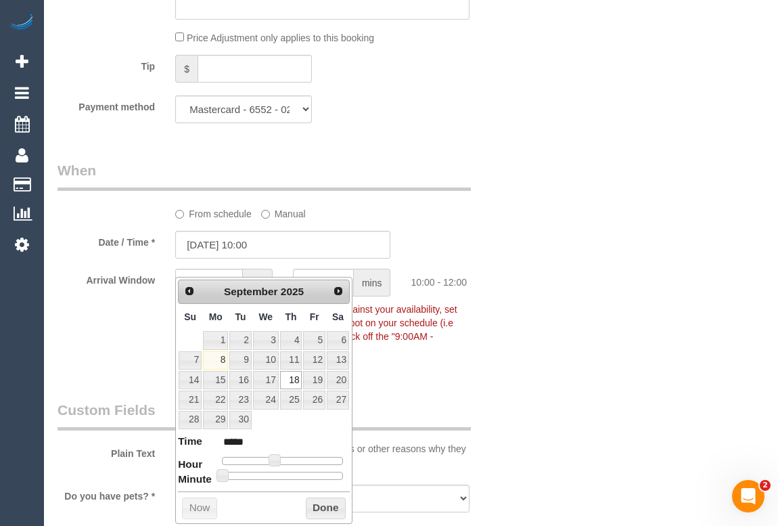
click at [524, 438] on div "Who Email* [PERSON_NAME][EMAIL_ADDRESS][DOMAIN_NAME] Name * [PERSON_NAME] Where…" at bounding box center [410, 98] width 707 height 2680
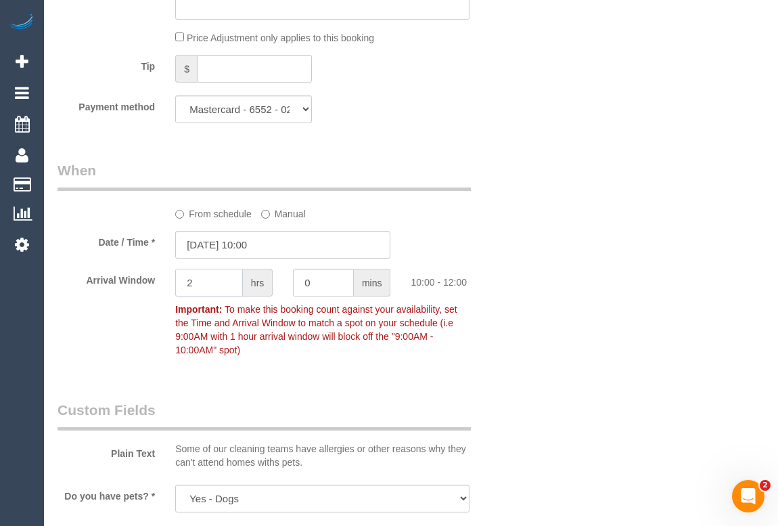
drag, startPoint x: 212, startPoint y: 297, endPoint x: 172, endPoint y: 298, distance: 39.9
click at [172, 298] on div "2 hrs" at bounding box center [224, 284] width 118 height 30
type input "1"
click at [632, 343] on div "Who Email* k.a.nowicki@mac.com Name * Kirsten Nowicki Where Address* 32 The Gra…" at bounding box center [410, 98] width 707 height 2680
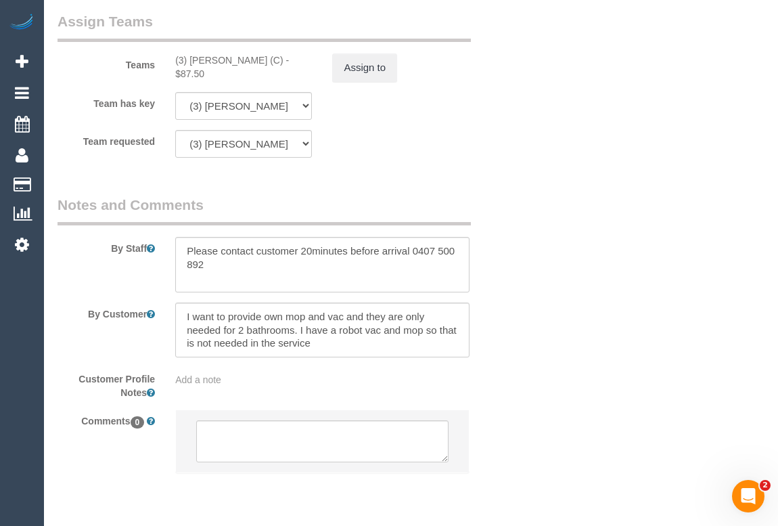
scroll to position [2266, 0]
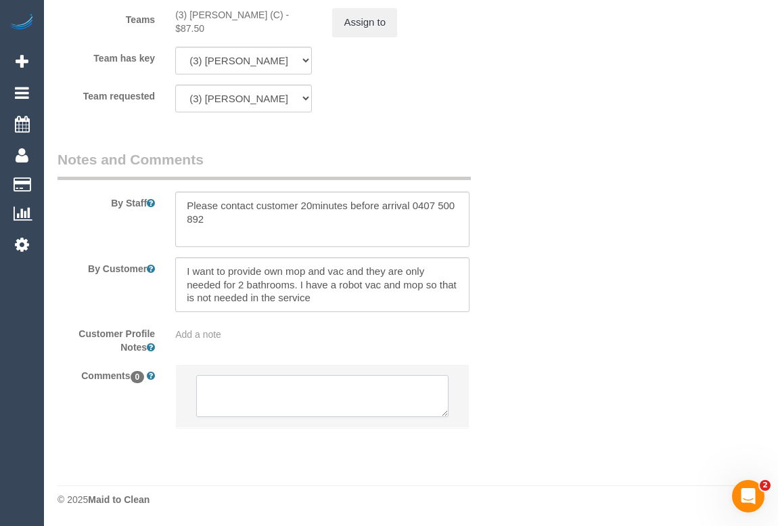
click at [269, 392] on textarea at bounding box center [322, 396] width 252 height 42
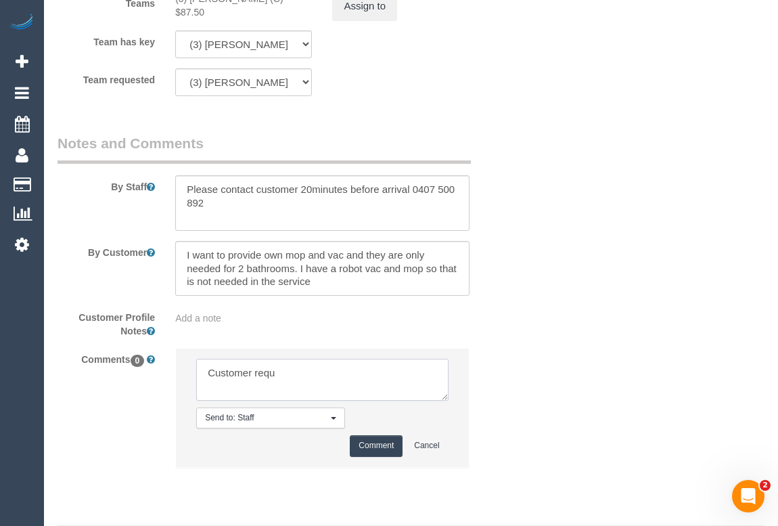
click at [306, 385] on textarea at bounding box center [322, 379] width 252 height 42
click at [333, 400] on textarea at bounding box center [322, 379] width 252 height 42
type textarea "Customer requested for 1hr AW. updated booking. confirmed with sched team. - vi…"
click at [384, 456] on button "Comment" at bounding box center [376, 445] width 53 height 21
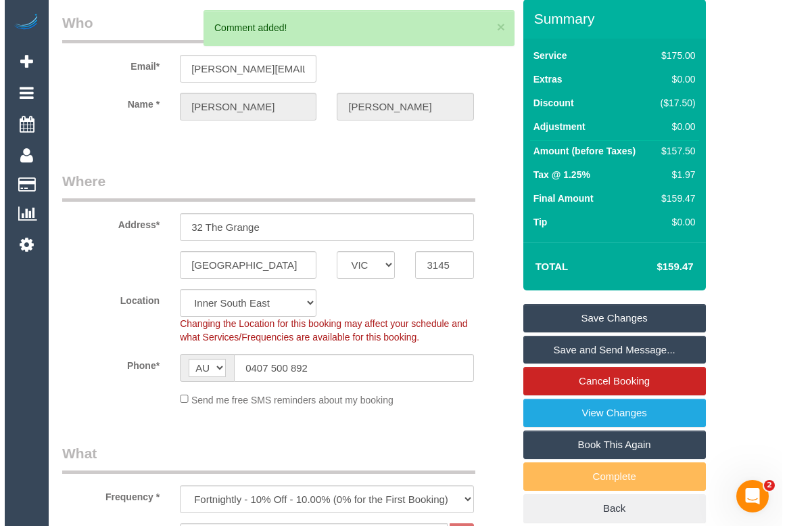
scroll to position [0, 0]
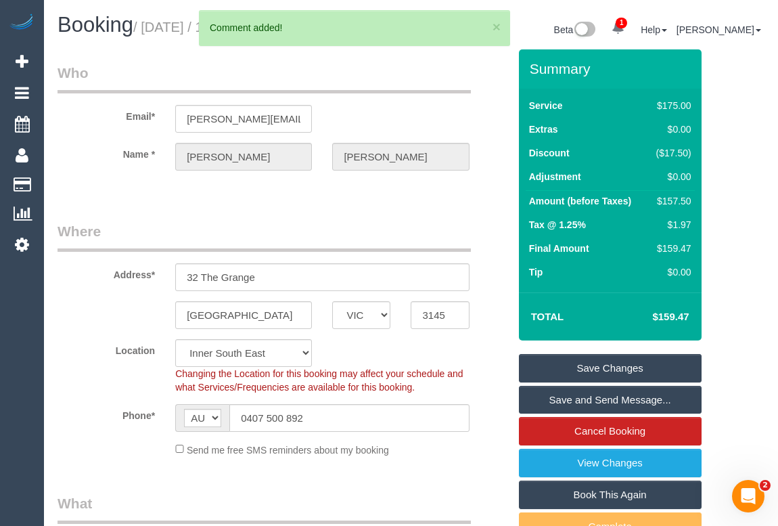
click at [604, 382] on link "Save Changes" at bounding box center [610, 368] width 183 height 28
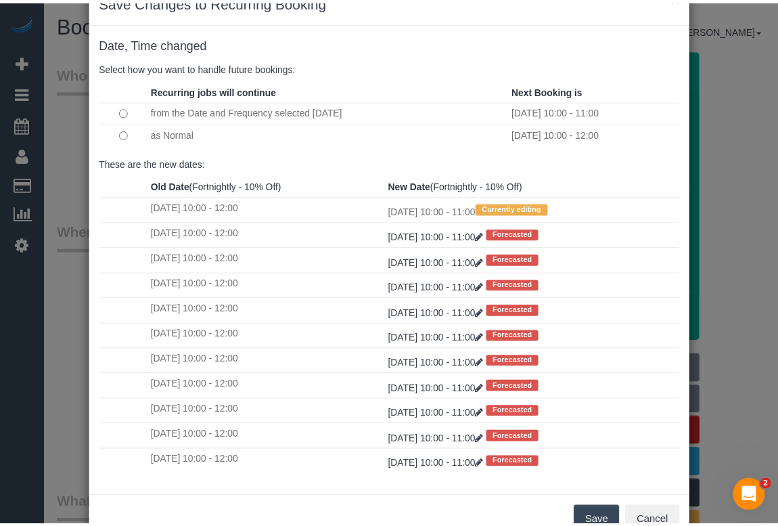
scroll to position [80, 0]
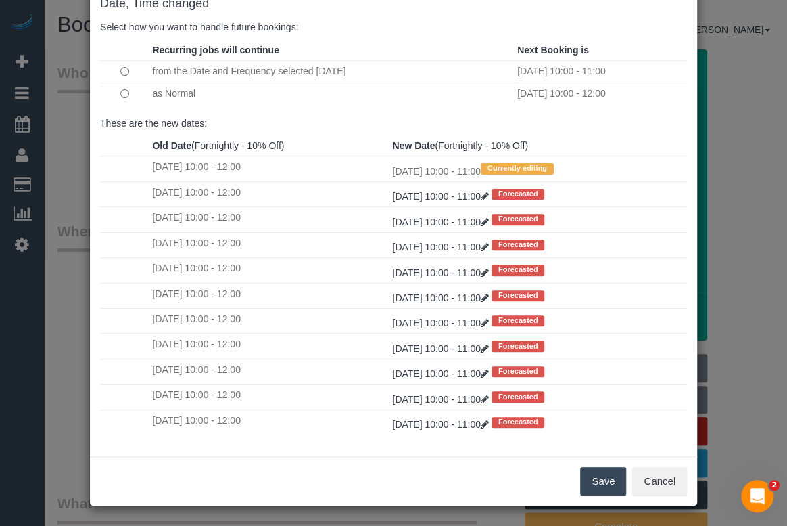
click at [598, 487] on button "Save" at bounding box center [603, 481] width 46 height 28
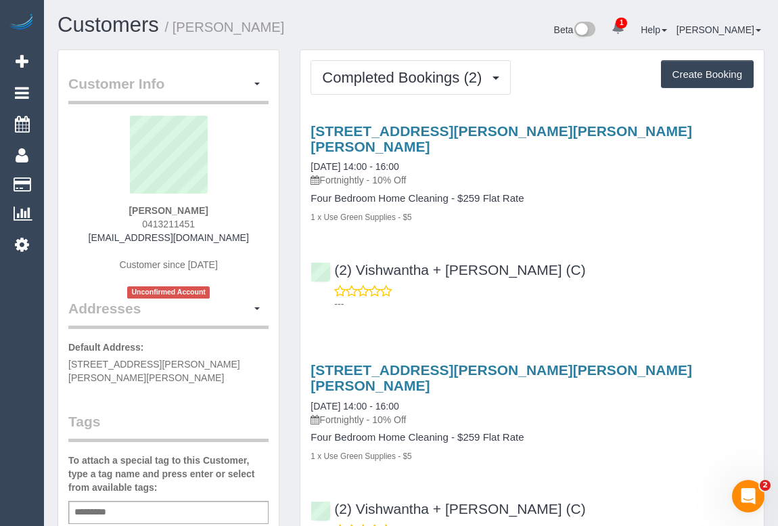
drag, startPoint x: 129, startPoint y: 223, endPoint x: 216, endPoint y: 223, distance: 87.3
click at [216, 223] on div "Juliet Cook 0413211451 julietcook031@gmail.com Customer since 2025 Unconfirmed …" at bounding box center [168, 207] width 200 height 183
copy span "0413211451"
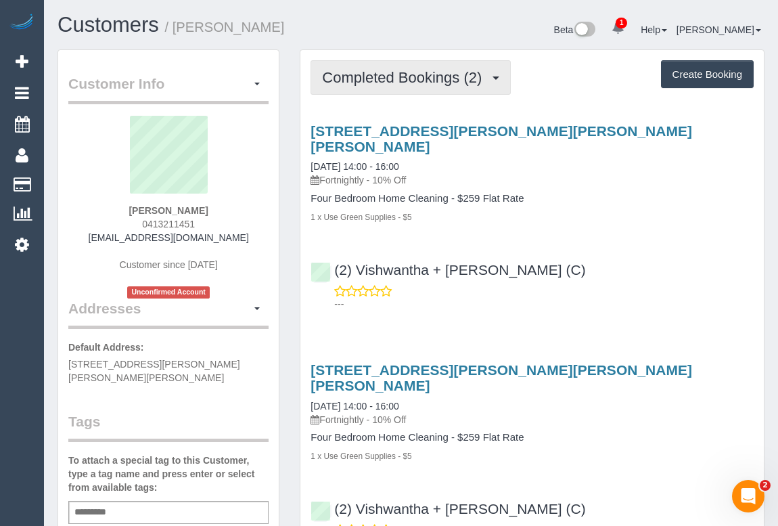
click at [383, 67] on button "Completed Bookings (2)" at bounding box center [410, 77] width 200 height 34
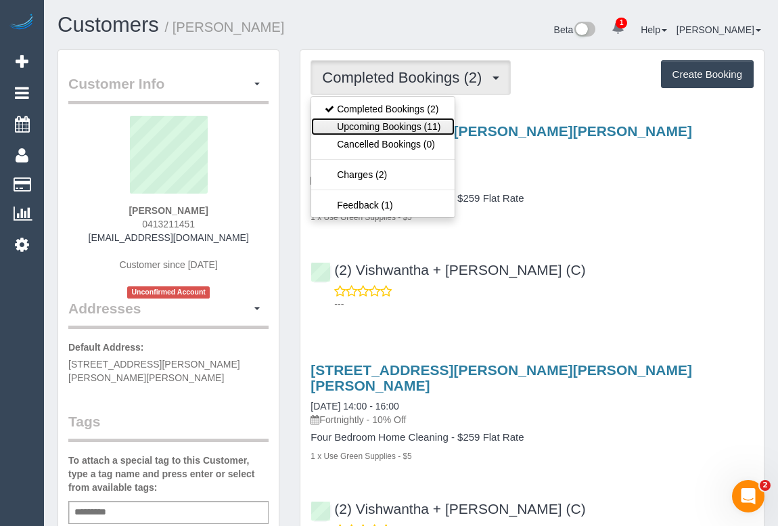
click at [388, 129] on link "Upcoming Bookings (11)" at bounding box center [382, 127] width 143 height 18
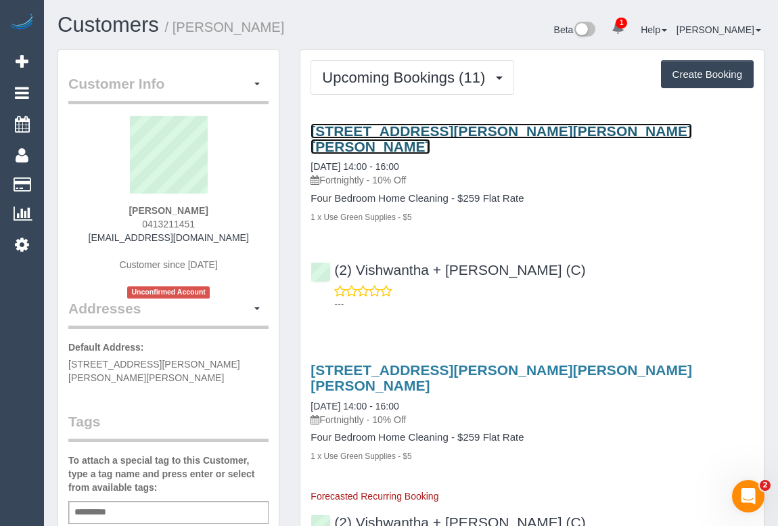
click at [453, 123] on link "27 Clifton Ave, Clifton Hill, VIC 3068" at bounding box center [500, 138] width 381 height 31
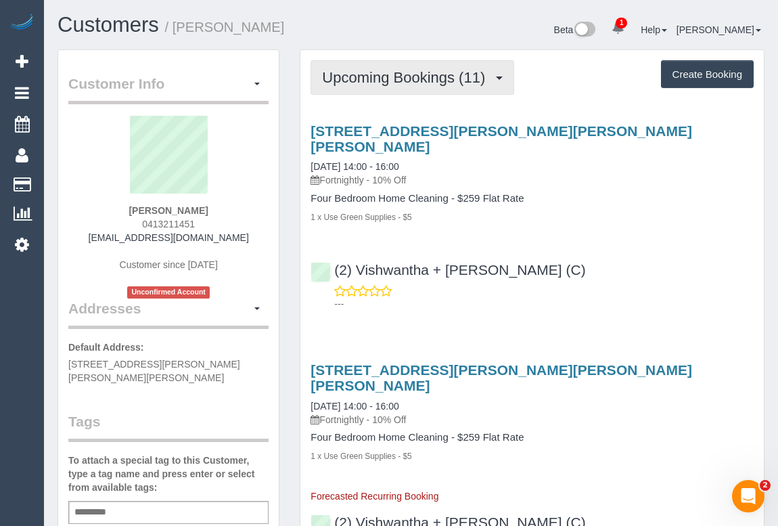
click at [390, 85] on button "Upcoming Bookings (11)" at bounding box center [412, 77] width 204 height 34
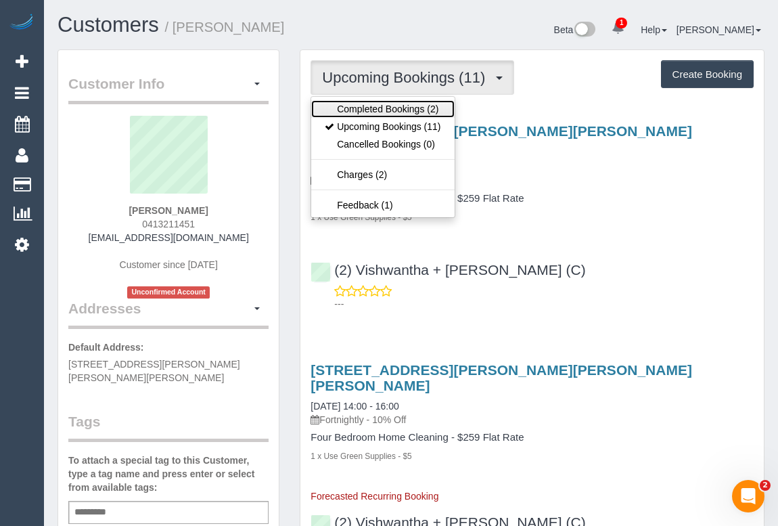
click at [392, 108] on link "Completed Bookings (2)" at bounding box center [382, 109] width 143 height 18
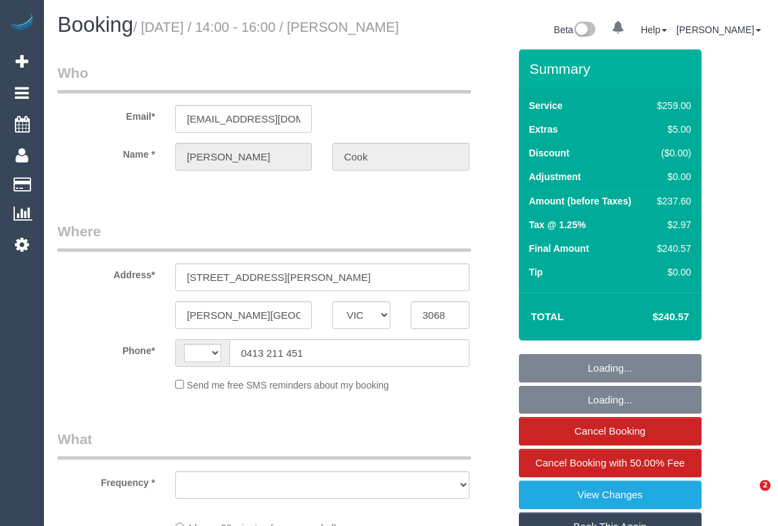
select select "VIC"
select select "string:AU"
select select "object:541"
select select "string:stripe-pm_1RtOVb2GScqysDRVWZVtSfJj"
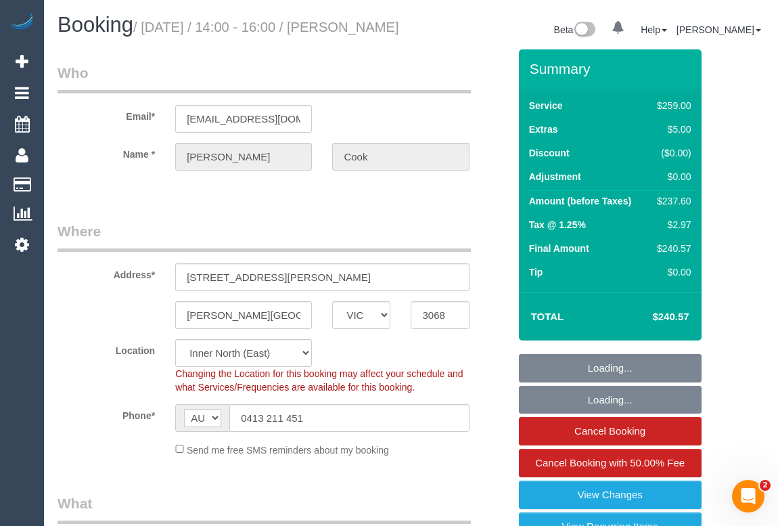
select select "number:27"
select select "number:14"
select select "number:19"
select select "number:36"
select select "number:34"
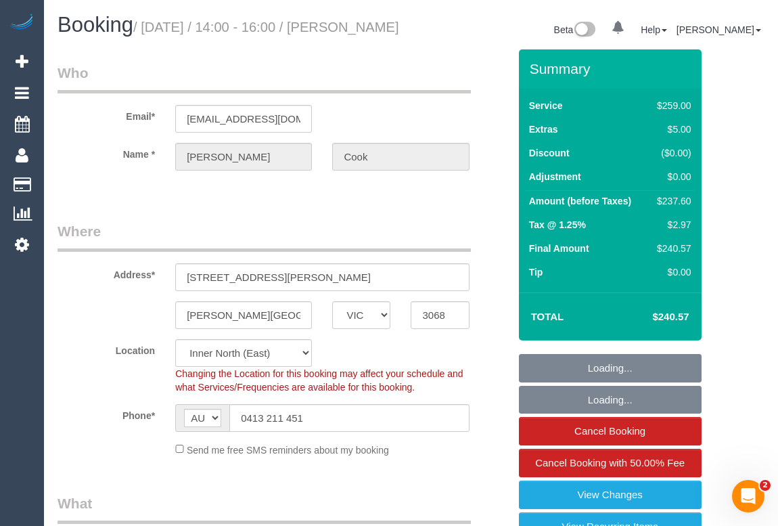
select select "number:13"
select select "object:792"
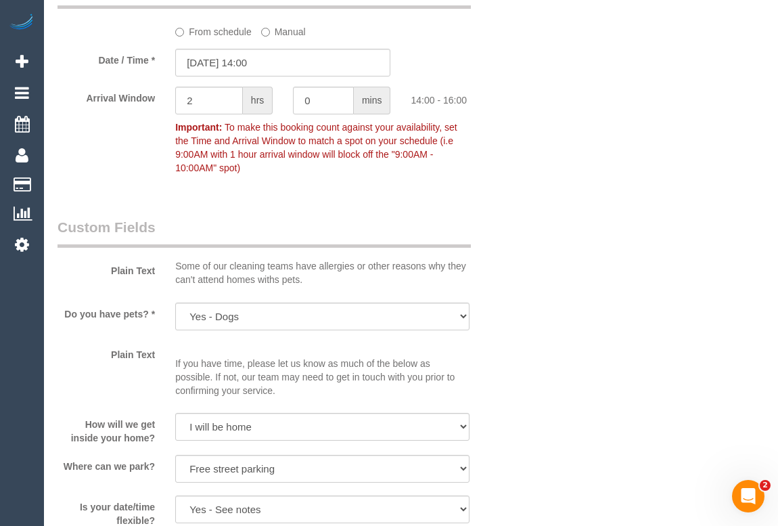
scroll to position [1414, 0]
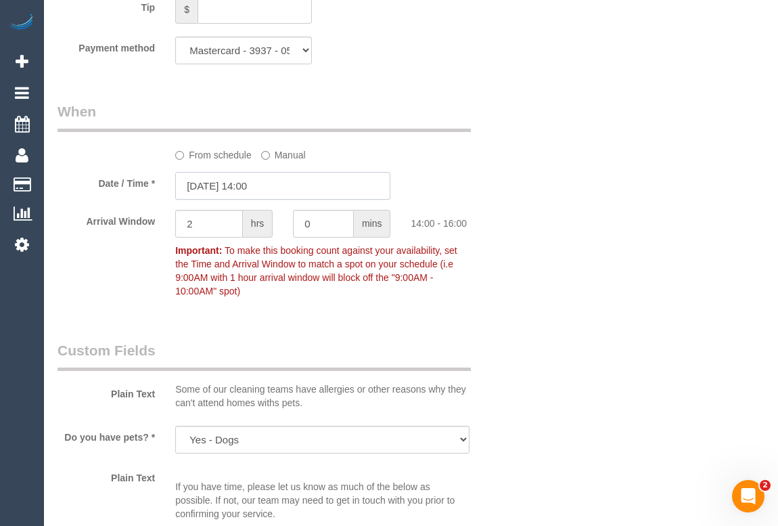
click at [255, 200] on input "08/09/2025 14:00" at bounding box center [282, 186] width 215 height 28
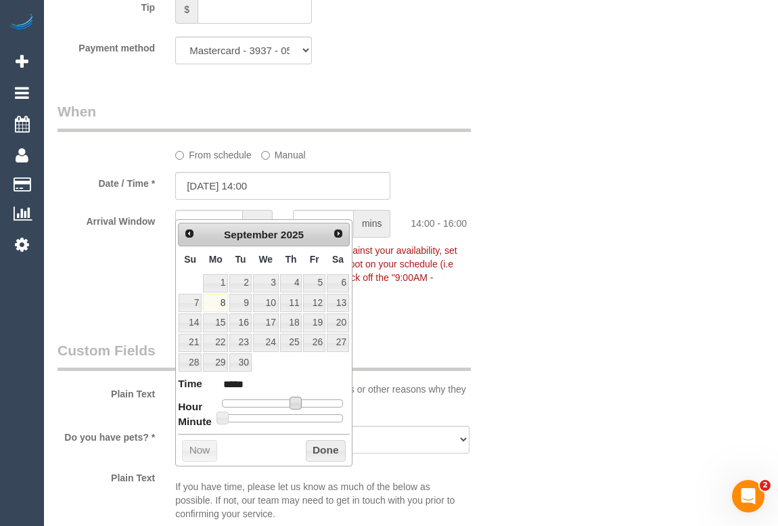
type input "08/09/2025 16:00"
type input "*****"
type input "08/09/2025 17:00"
type input "*****"
type input "08/09/2025 16:00"
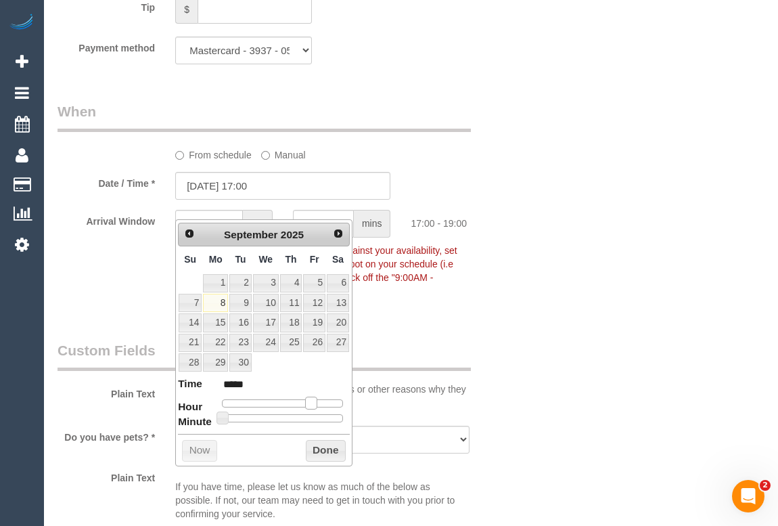
type input "*****"
drag, startPoint x: 296, startPoint y: 399, endPoint x: 308, endPoint y: 399, distance: 12.9
click at [308, 399] on span at bounding box center [306, 402] width 12 height 12
type input "08/09/2025 16:05"
type input "*****"
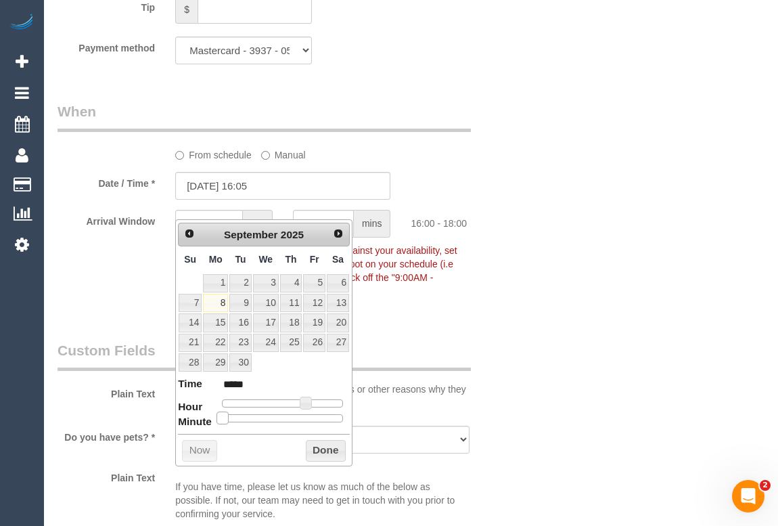
type input "08/09/2025 16:10"
type input "*****"
type input "08/09/2025 16:15"
type input "*****"
type input "08/09/2025 16:20"
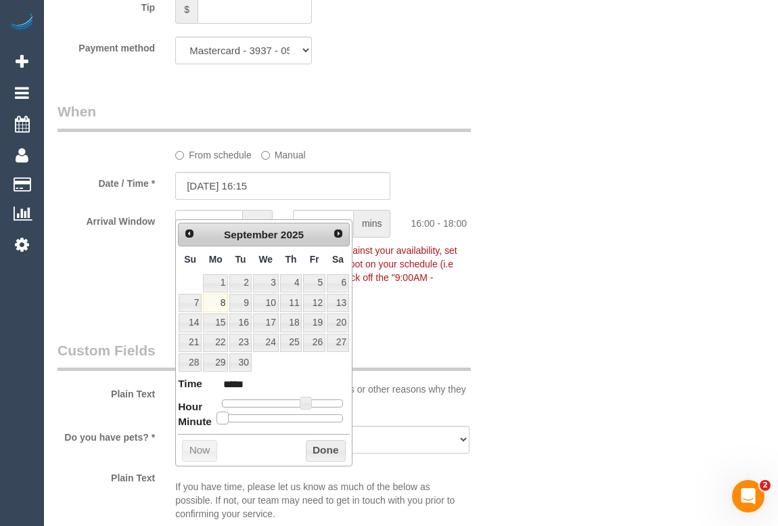
type input "*****"
type input "08/09/2025 16:15"
type input "*****"
type input "08/09/2025 16:10"
type input "*****"
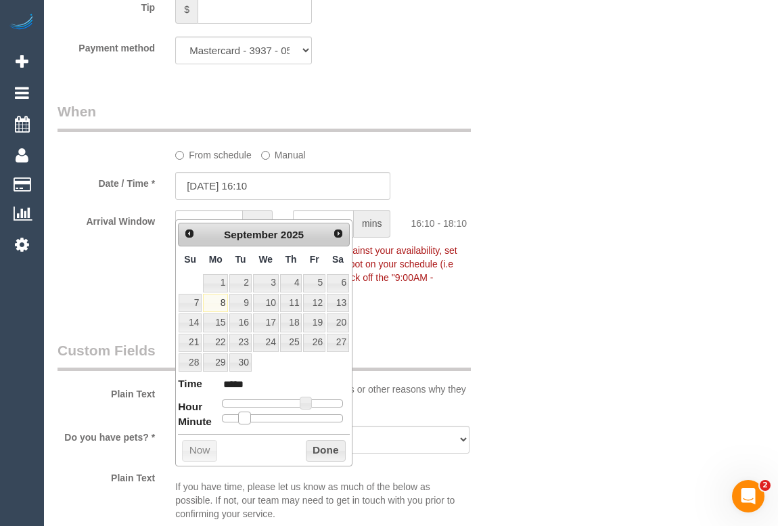
type input "08/09/2025 16:05"
type input "*****"
drag, startPoint x: 223, startPoint y: 418, endPoint x: 237, endPoint y: 423, distance: 14.3
click at [237, 423] on div "Prev Next September 2025 Su Mo Tu We Th Fr Sa 1 2 3 4 5 6 7 8 9 10 11 12 13 14 …" at bounding box center [263, 342] width 177 height 246
click at [310, 446] on button "Done" at bounding box center [326, 451] width 40 height 22
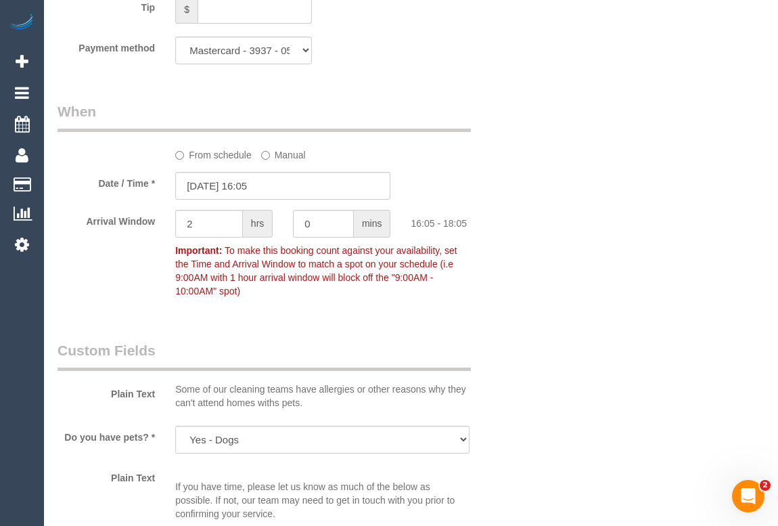
click at [581, 387] on div "Who Email* julietcook031@gmail.com Name * Juliet Cook Where Address* 27 Clifton…" at bounding box center [410, 7] width 707 height 2743
click at [300, 237] on input "0" at bounding box center [323, 224] width 61 height 28
type input "5"
drag, startPoint x: 202, startPoint y: 245, endPoint x: 110, endPoint y: 225, distance: 94.2
click at [101, 241] on div "Arrival Window 2 hrs 5 mins 16:05 - 18:10 Important: To make this booking count…" at bounding box center [282, 257] width 471 height 94
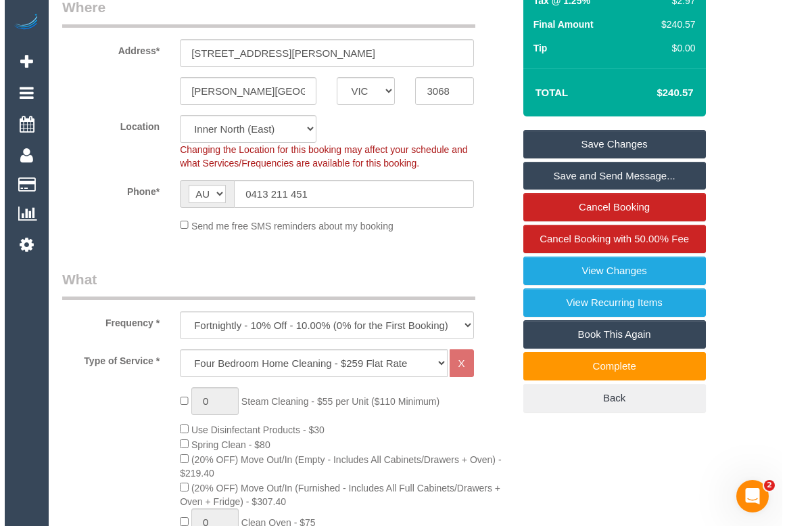
scroll to position [122, 0]
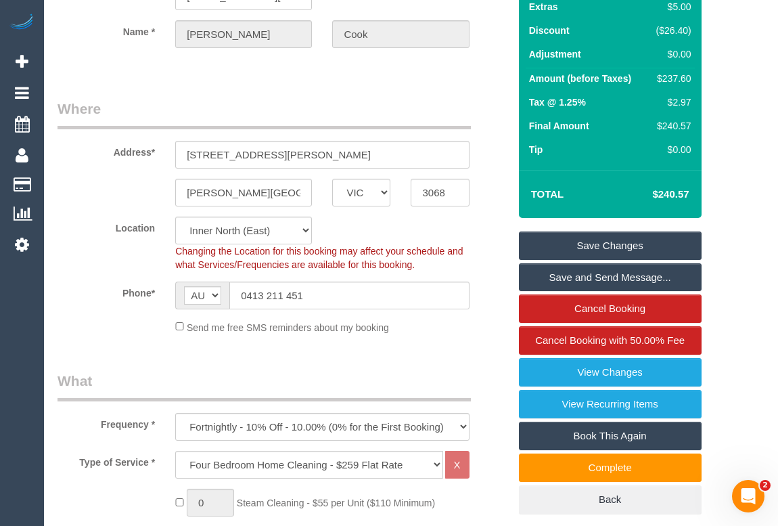
type input "0"
click at [586, 254] on link "Save Changes" at bounding box center [610, 245] width 183 height 28
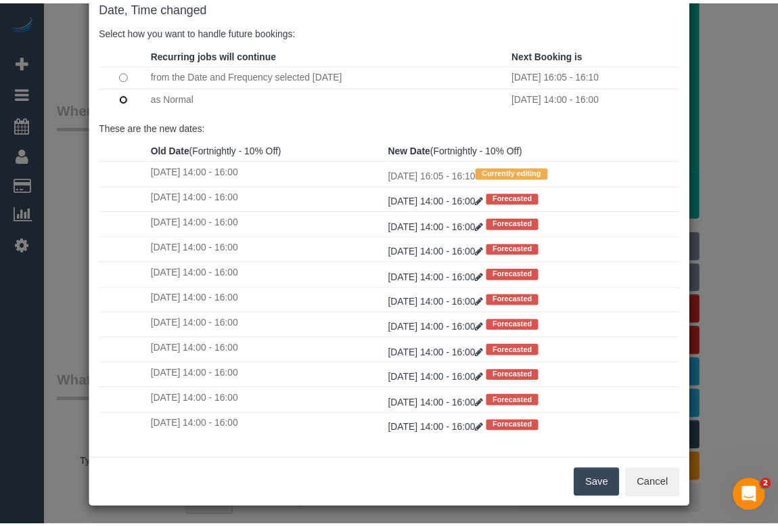
scroll to position [80, 0]
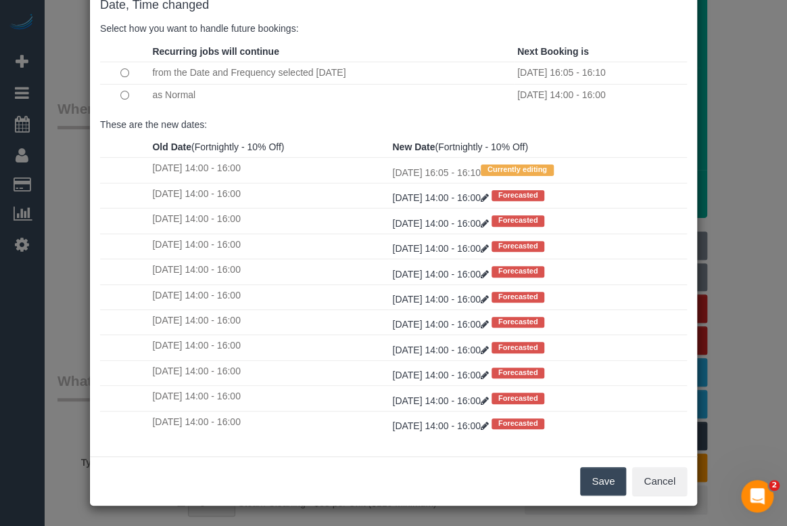
click at [612, 480] on button "Save" at bounding box center [603, 481] width 46 height 28
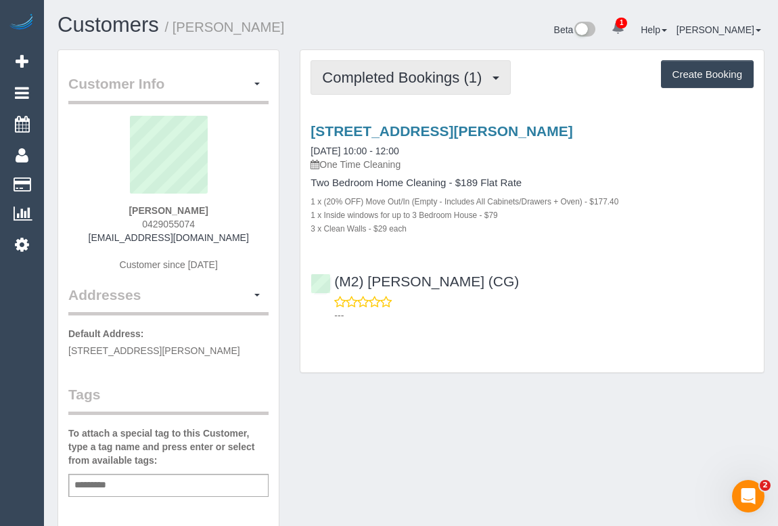
click at [432, 75] on span "Completed Bookings (1)" at bounding box center [405, 77] width 166 height 17
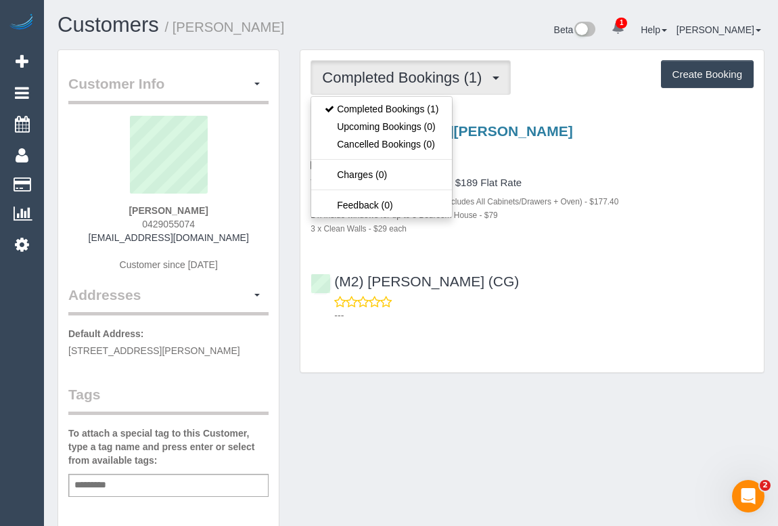
drag, startPoint x: 122, startPoint y: 205, endPoint x: 220, endPoint y: 215, distance: 99.3
click at [220, 215] on div "[PERSON_NAME] 0429055074 [EMAIL_ADDRESS][DOMAIN_NAME] Customer since [DATE]" at bounding box center [168, 200] width 200 height 169
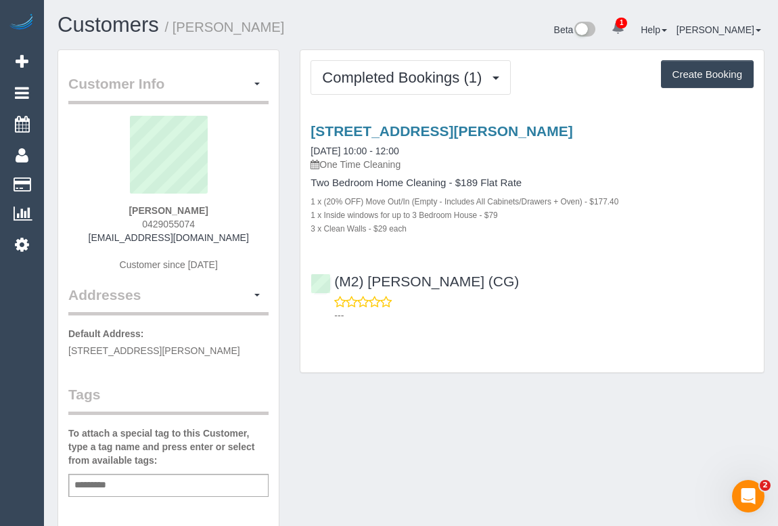
copy strong "[PERSON_NAME]"
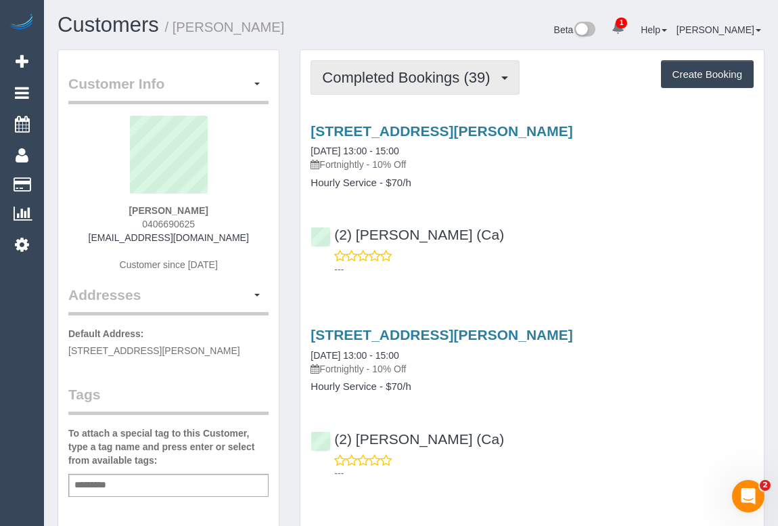
click at [372, 71] on span "Completed Bookings (39)" at bounding box center [409, 77] width 175 height 17
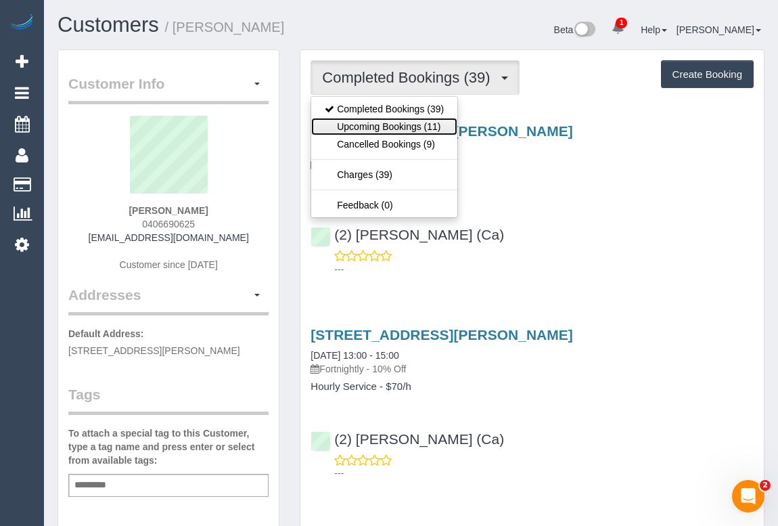
click at [371, 131] on link "Upcoming Bookings (11)" at bounding box center [384, 127] width 146 height 18
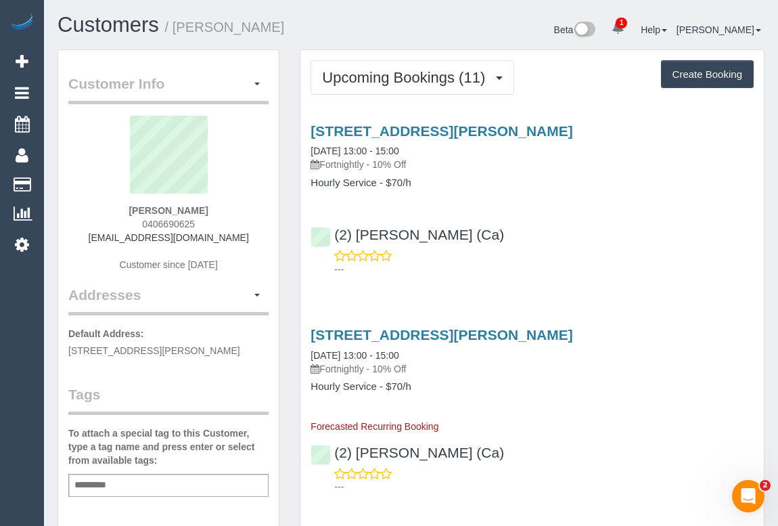
click at [534, 210] on div "52 Townley Boulevard, Werribee, VIC 3030 22/09/2025 13:00 - 15:00 Fortnightly -…" at bounding box center [531, 197] width 463 height 170
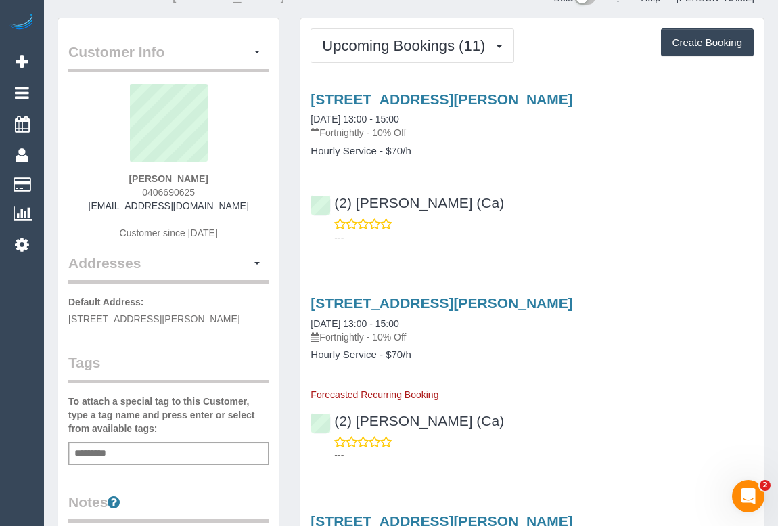
scroll to position [61, 0]
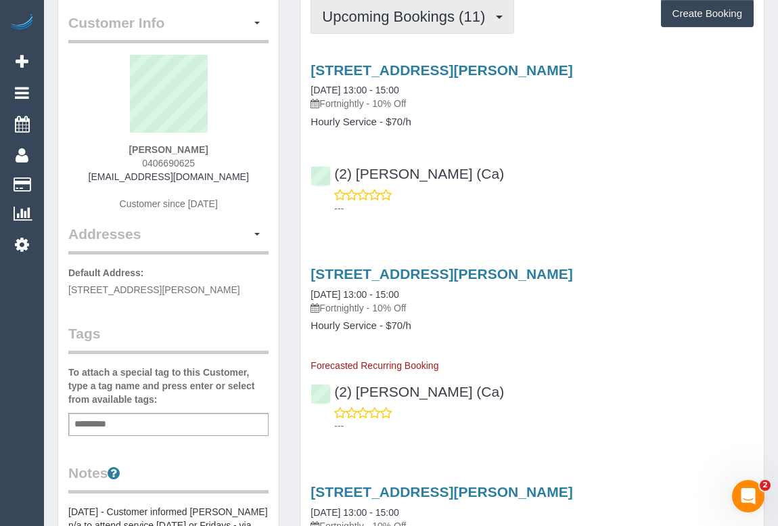
click at [381, 18] on span "Upcoming Bookings (11)" at bounding box center [407, 16] width 170 height 17
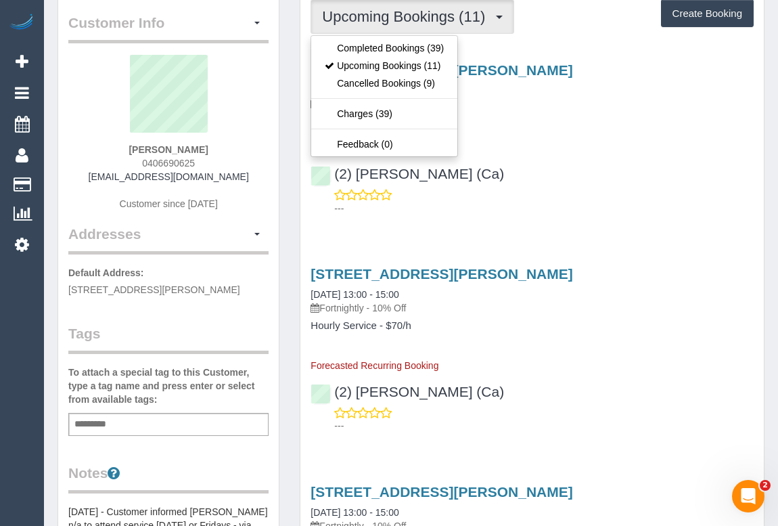
click at [551, 183] on div "(2) Aisha Houssenali (Ca) ---" at bounding box center [531, 184] width 463 height 61
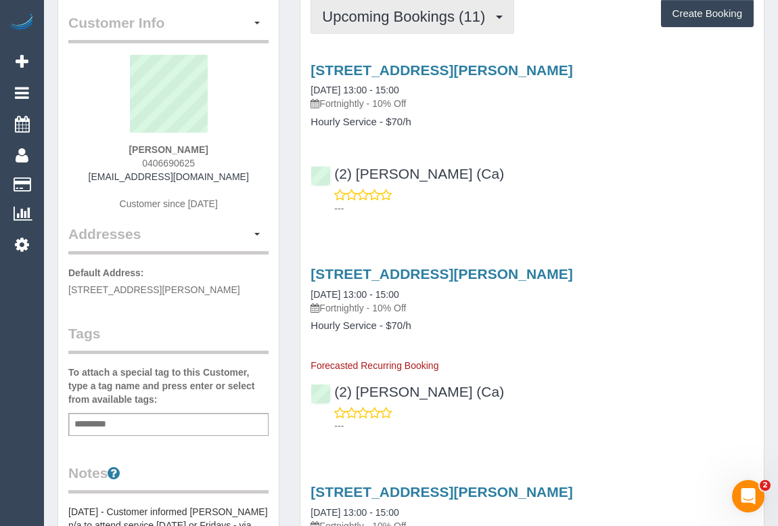
click at [419, 13] on span "Upcoming Bookings (11)" at bounding box center [407, 16] width 170 height 17
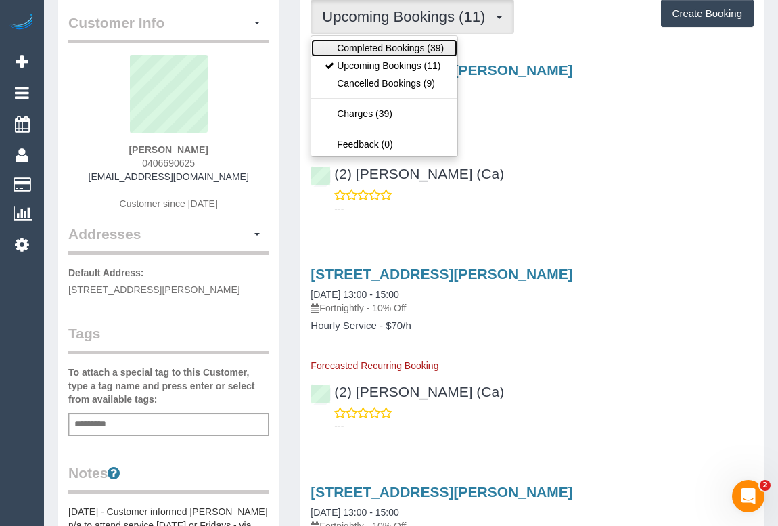
click at [390, 44] on link "Completed Bookings (39)" at bounding box center [384, 48] width 146 height 18
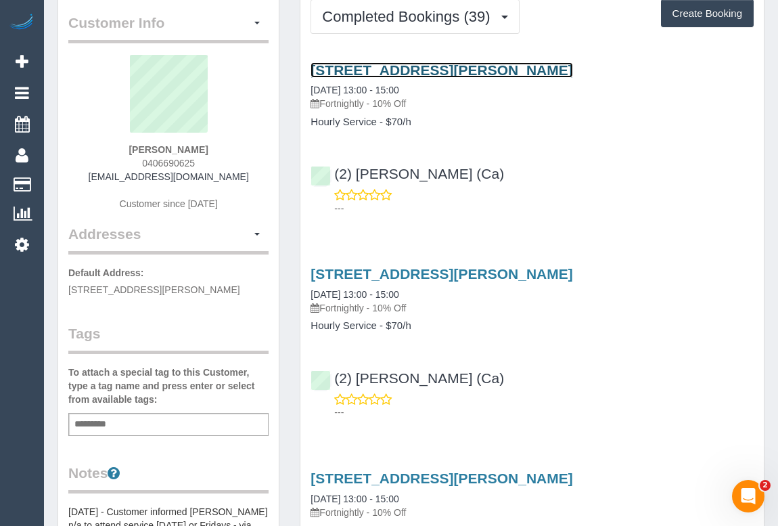
click at [425, 66] on link "52 Townley Boulevard, Werribee, VIC 3030" at bounding box center [441, 70] width 262 height 16
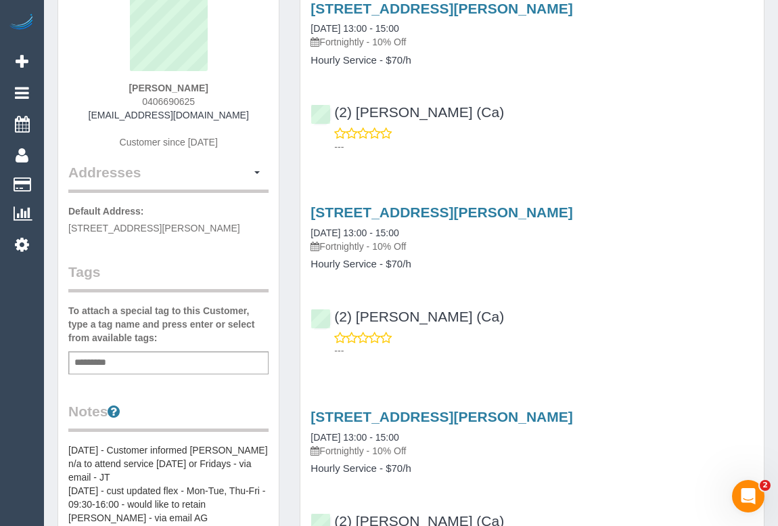
scroll to position [307, 0]
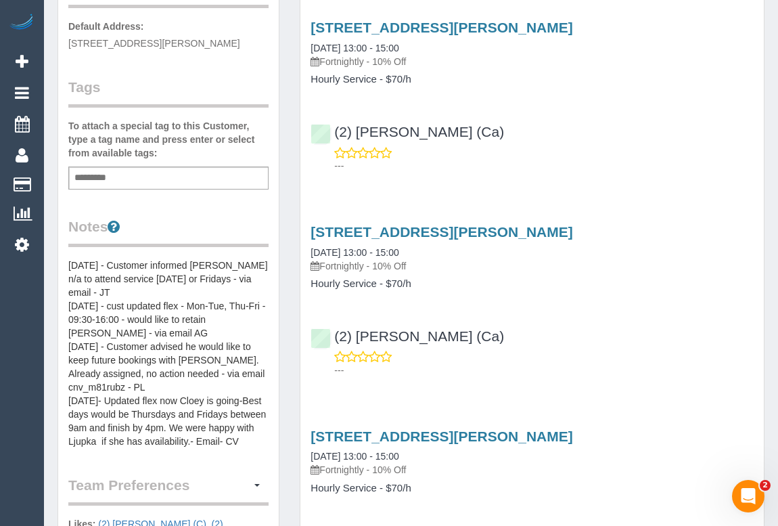
click at [68, 262] on pre "11/04/25 - Customer informed Aisha n/a to attend service on Tuesday or Fridays …" at bounding box center [168, 352] width 200 height 189
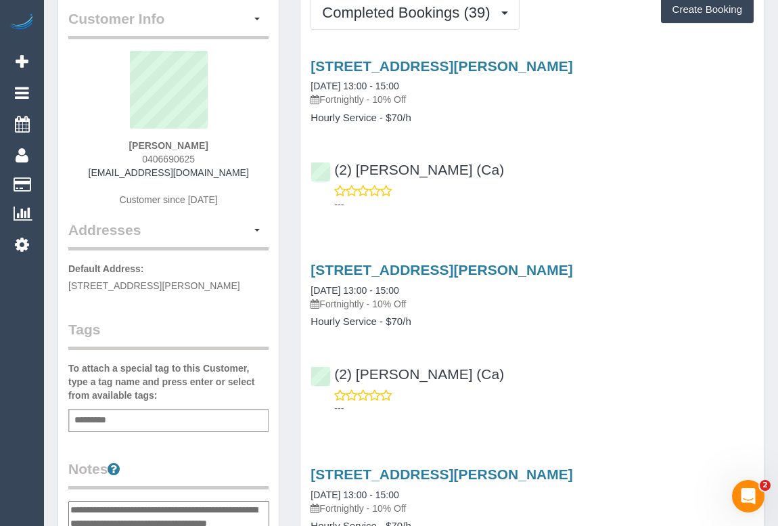
scroll to position [246, 0]
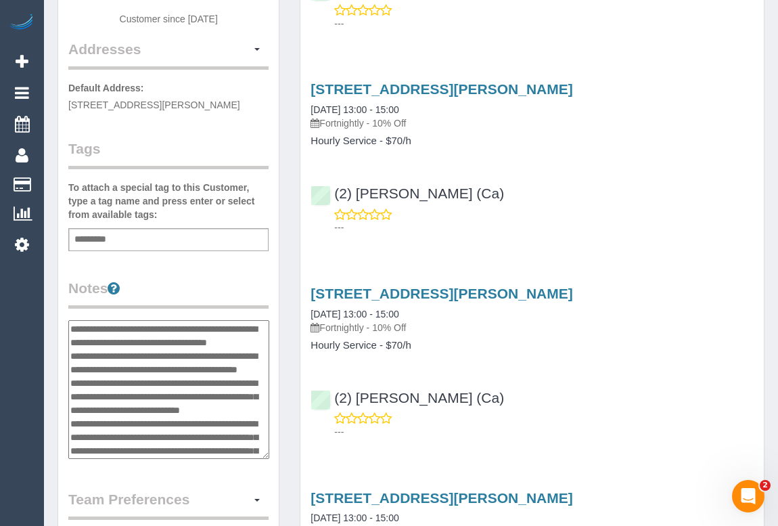
click at [71, 323] on textarea "**********" at bounding box center [168, 389] width 201 height 139
click at [76, 326] on textarea "**********" at bounding box center [168, 389] width 201 height 139
paste textarea "**********"
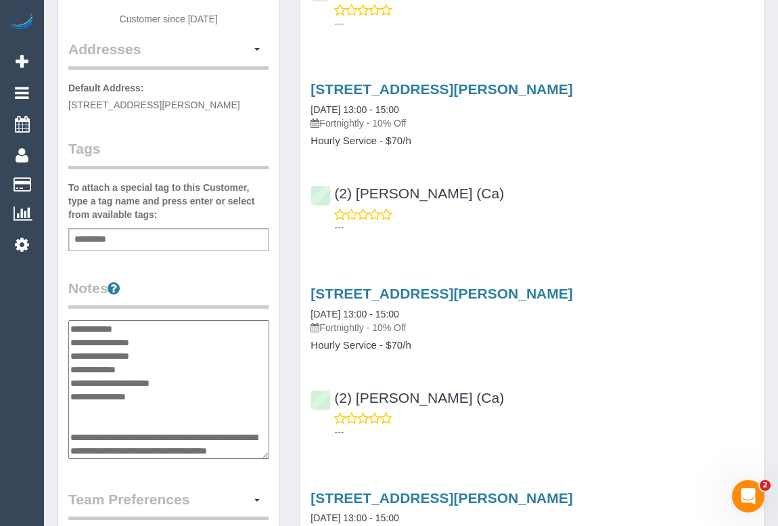
click at [170, 338] on textarea "**********" at bounding box center [168, 389] width 201 height 139
click at [147, 367] on textarea "**********" at bounding box center [168, 389] width 201 height 139
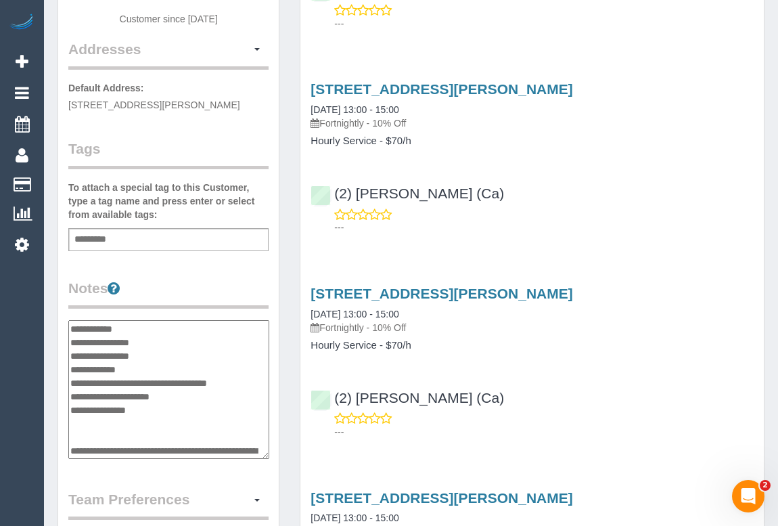
click at [245, 375] on textarea "**********" at bounding box center [168, 389] width 201 height 139
paste textarea "**********"
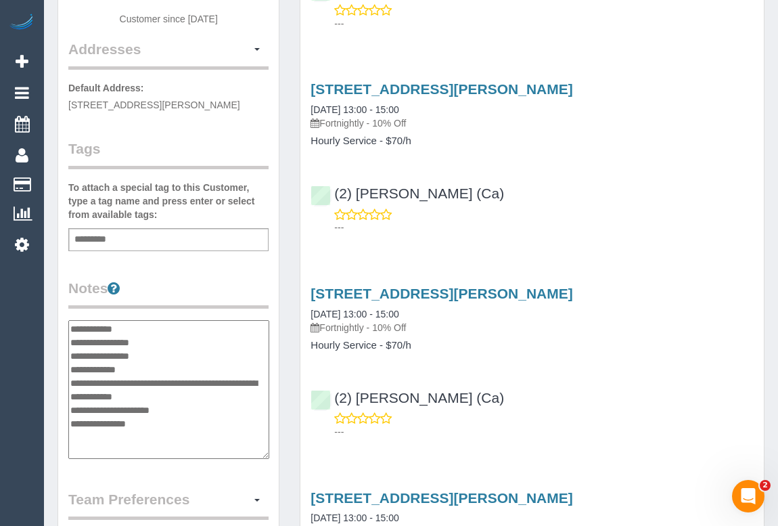
click at [152, 394] on textarea "**********" at bounding box center [168, 389] width 201 height 139
type textarea "**********"
click at [222, 475] on div "Customer Info Edit Contact Info Send Message Email Preferences Special Sales Ta…" at bounding box center [168, 325] width 220 height 1041
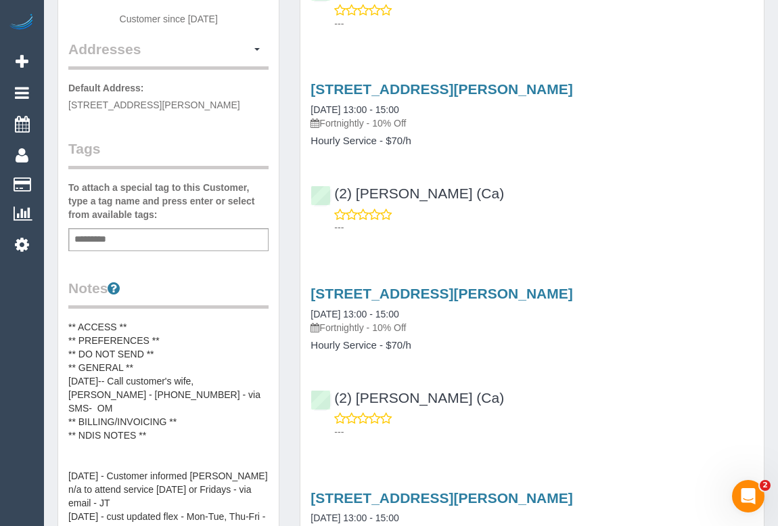
scroll to position [0, 0]
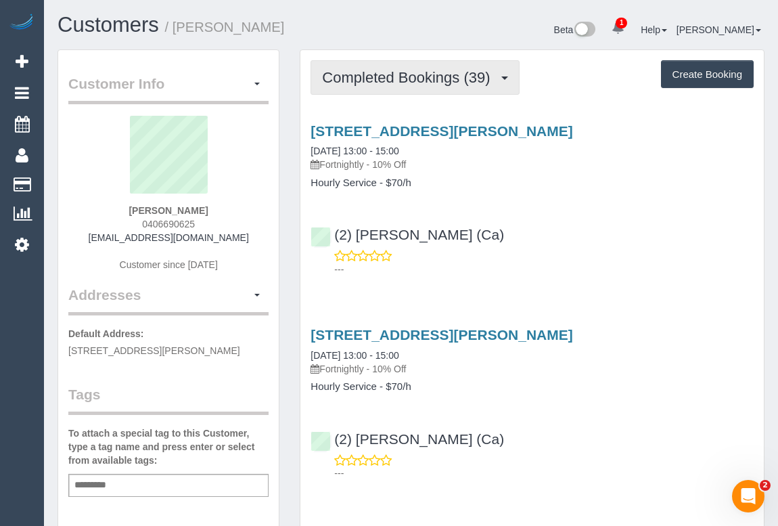
click at [393, 74] on span "Completed Bookings (39)" at bounding box center [409, 77] width 175 height 17
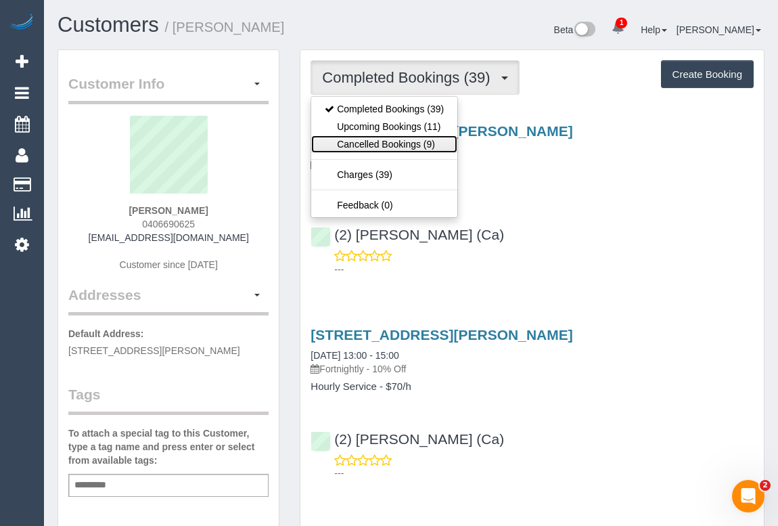
click at [383, 143] on link "Cancelled Bookings (9)" at bounding box center [384, 144] width 146 height 18
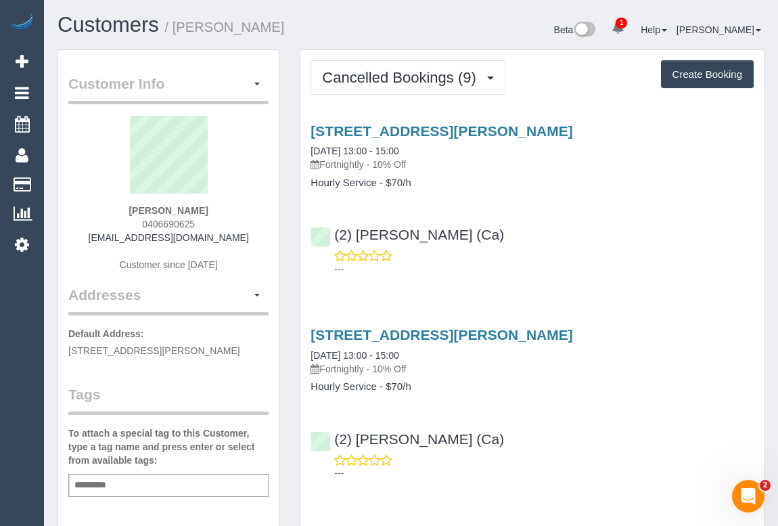
click at [569, 206] on div "52 Townley Boulevard, Werribee, VIC 3030 08/09/2025 13:00 - 15:00 Fortnightly -…" at bounding box center [531, 197] width 463 height 170
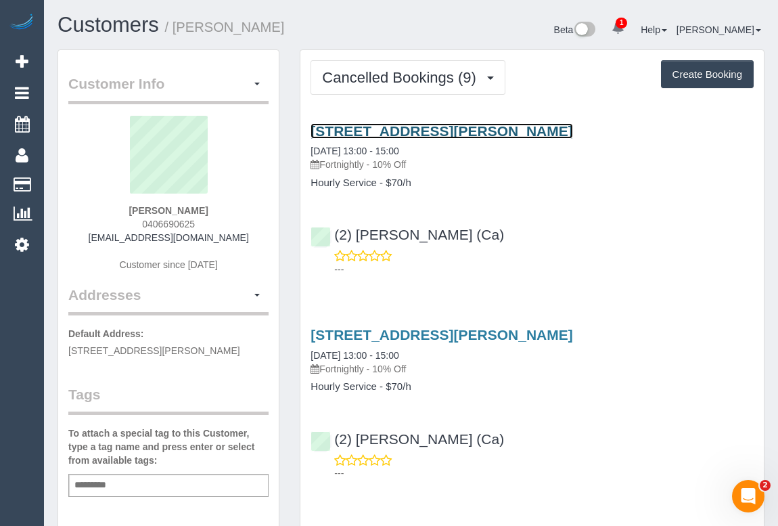
click at [457, 131] on link "52 Townley Boulevard, Werribee, VIC 3030" at bounding box center [441, 131] width 262 height 16
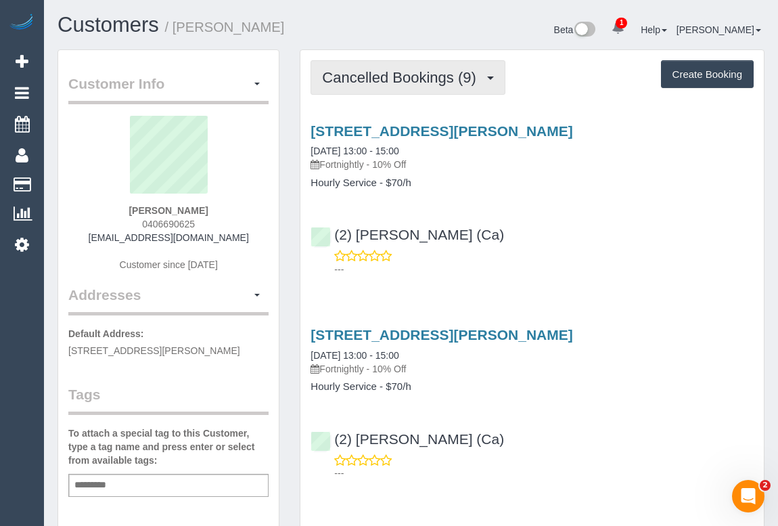
click at [377, 80] on span "Cancelled Bookings (9)" at bounding box center [402, 77] width 160 height 17
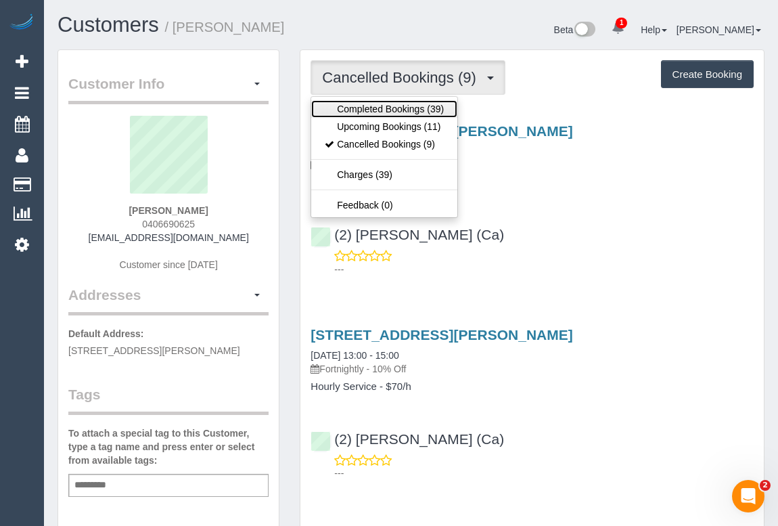
click at [375, 105] on link "Completed Bookings (39)" at bounding box center [384, 109] width 146 height 18
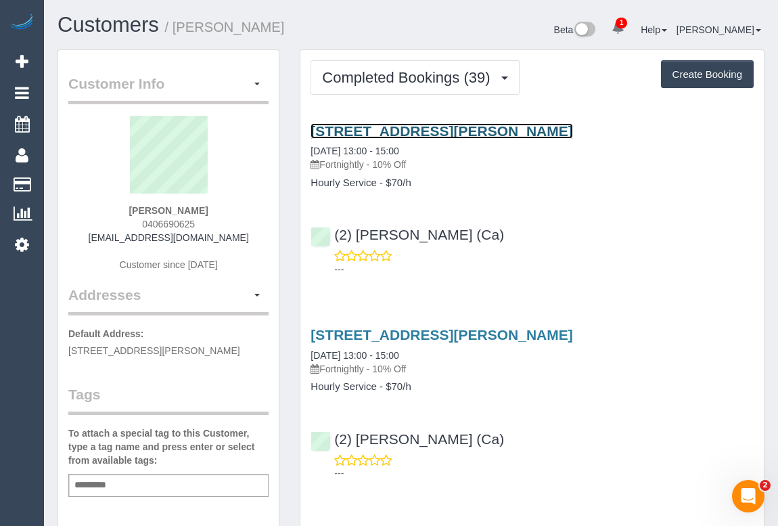
click at [427, 129] on link "52 Townley Boulevard, Werribee, VIC 3030" at bounding box center [441, 131] width 262 height 16
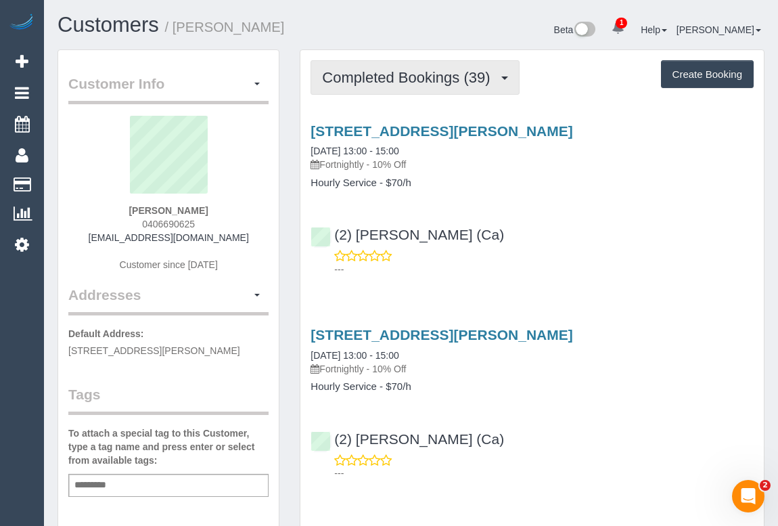
click at [417, 77] on span "Completed Bookings (39)" at bounding box center [409, 77] width 175 height 17
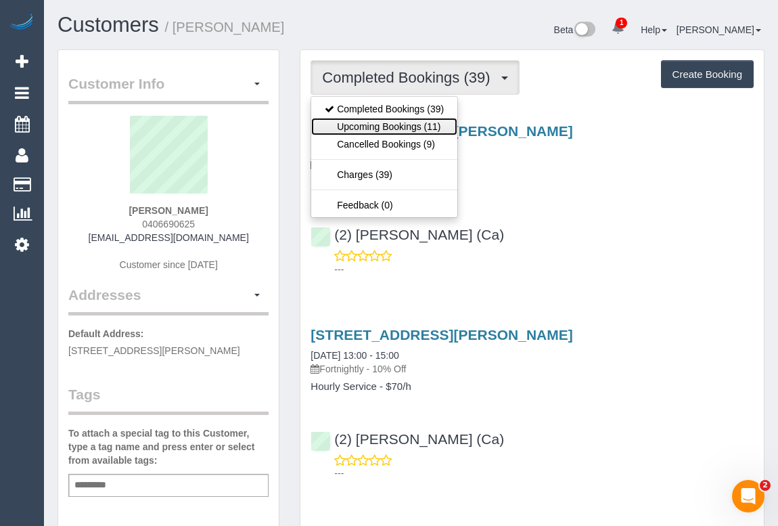
click at [396, 122] on link "Upcoming Bookings (11)" at bounding box center [384, 127] width 146 height 18
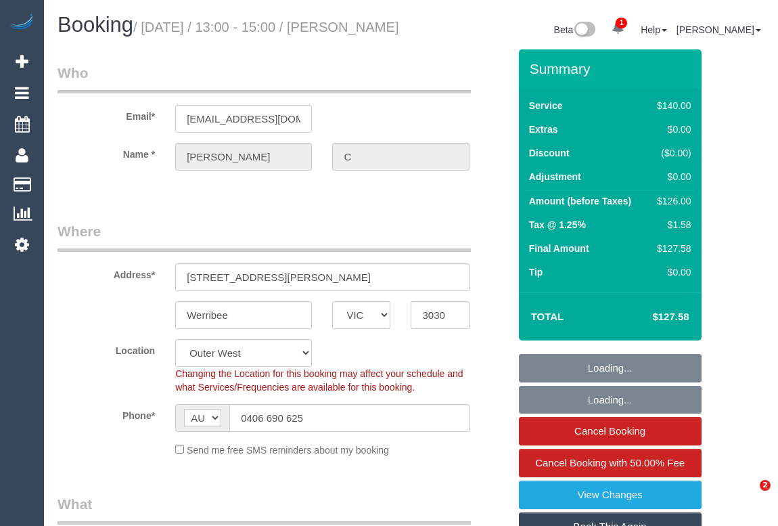
select select "VIC"
select select "number:28"
select select "number:14"
select select "number:19"
select select "number:25"
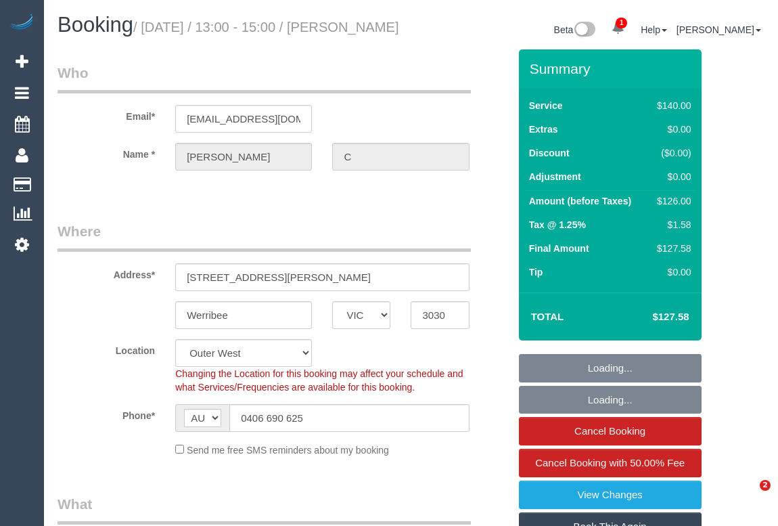
select select "number:34"
select select "number:13"
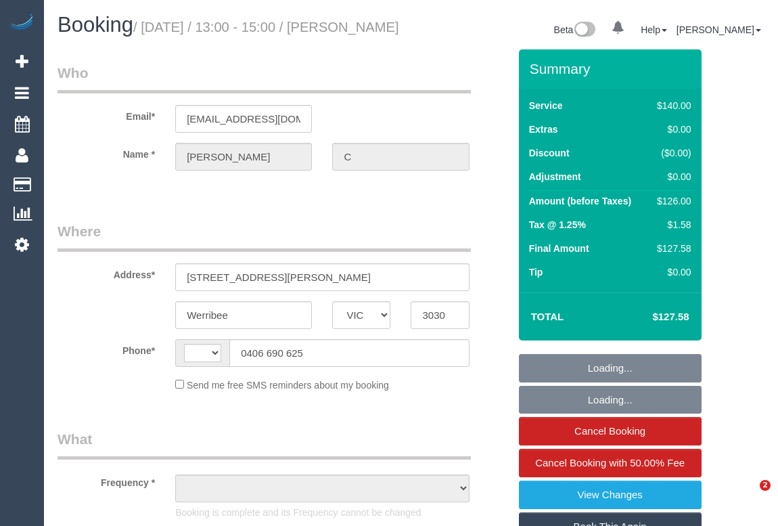
select select "VIC"
select select "string:AU"
select select "object:543"
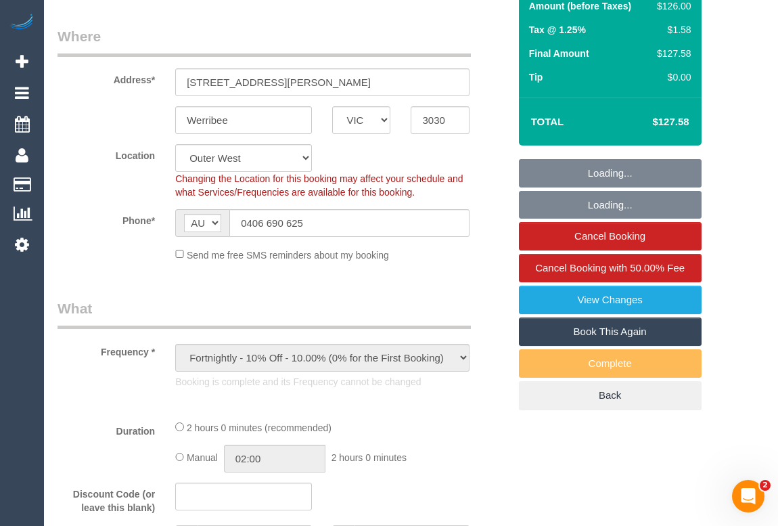
select select "string:stripe-pm_1OYd562GScqysDRV9SwYMuvn"
select select "number:28"
select select "number:14"
select select "number:19"
select select "number:25"
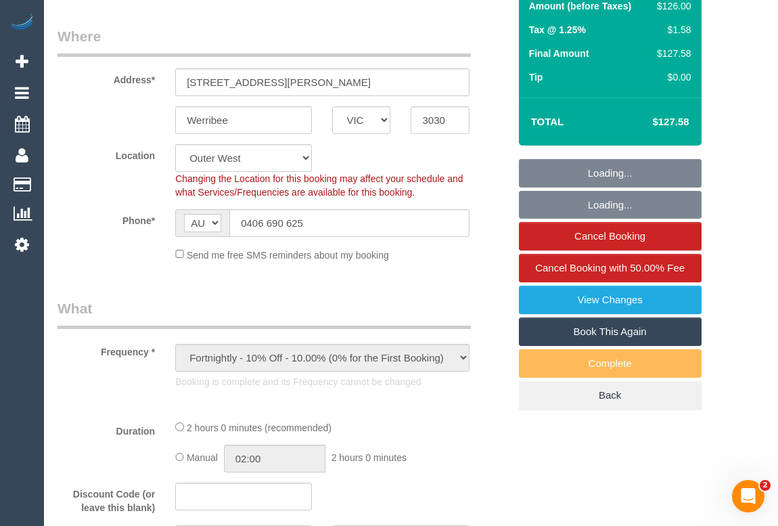
select select "number:34"
select select "number:13"
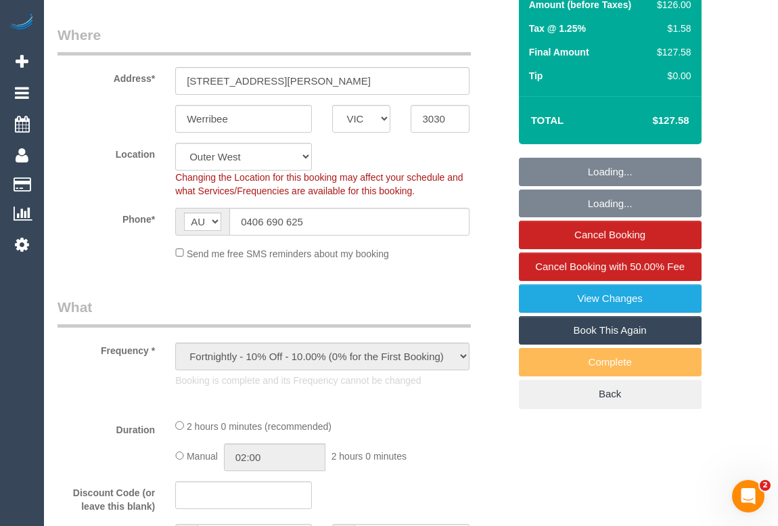
select select "object:941"
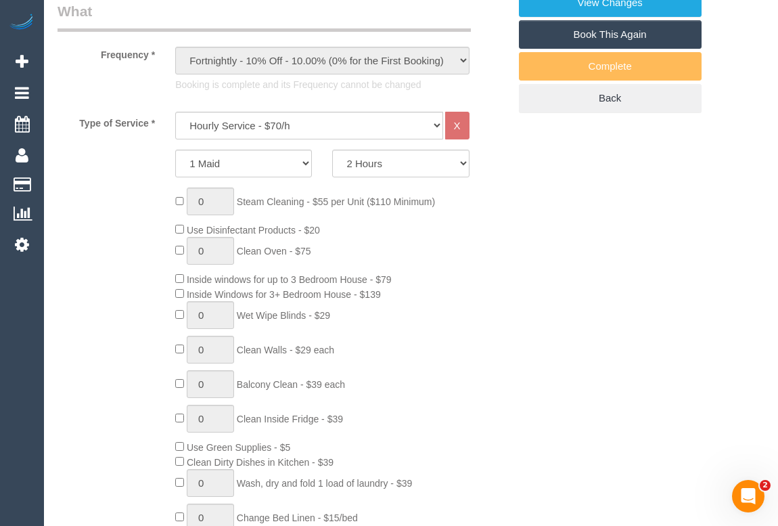
scroll to position [246, 0]
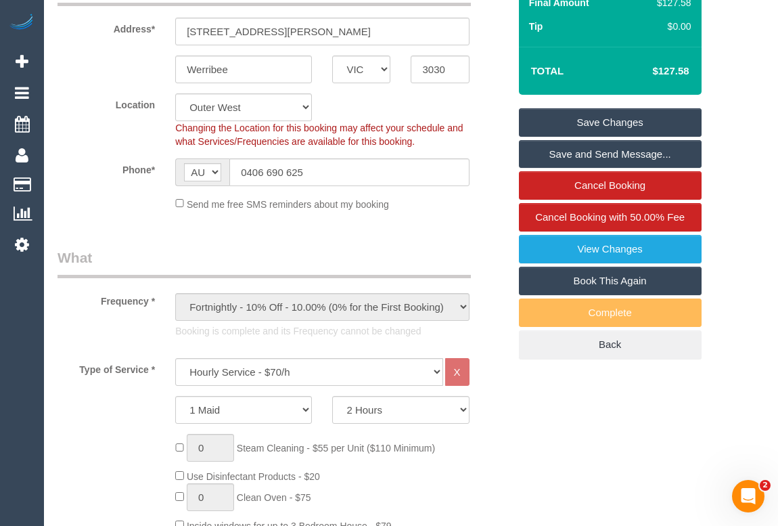
click at [607, 279] on link "Book This Again" at bounding box center [610, 280] width 183 height 28
select select "VIC"
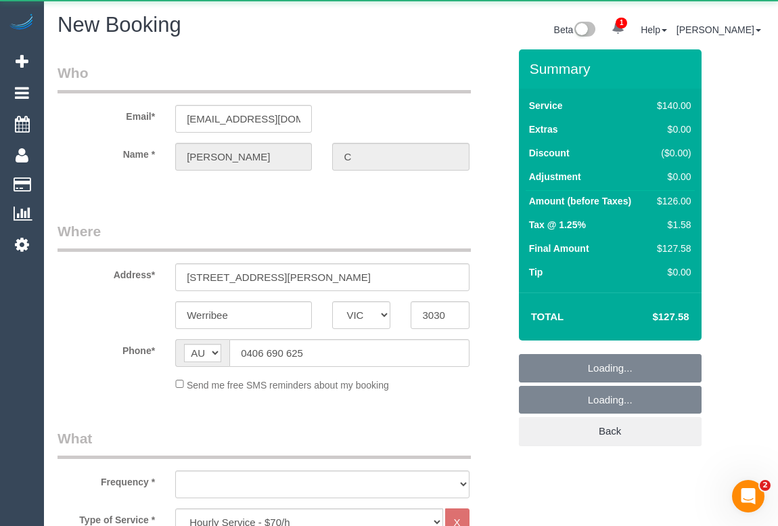
select select "string:stripe-pm_1OYd562GScqysDRV9SwYMuvn"
select select "number:28"
select select "number:14"
select select "number:19"
select select "number:25"
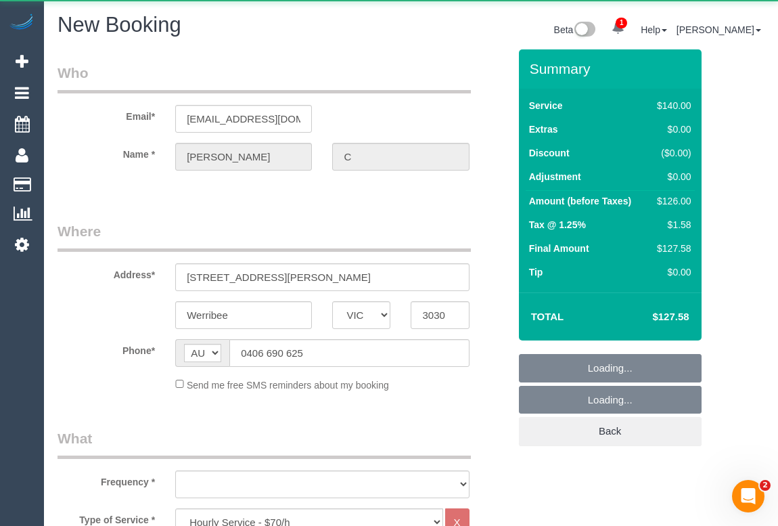
select select "number:34"
select select "number:13"
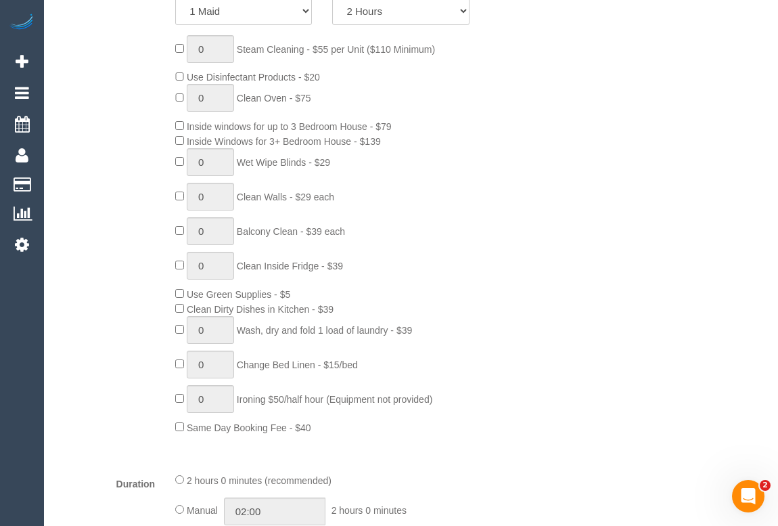
select select "object:2556"
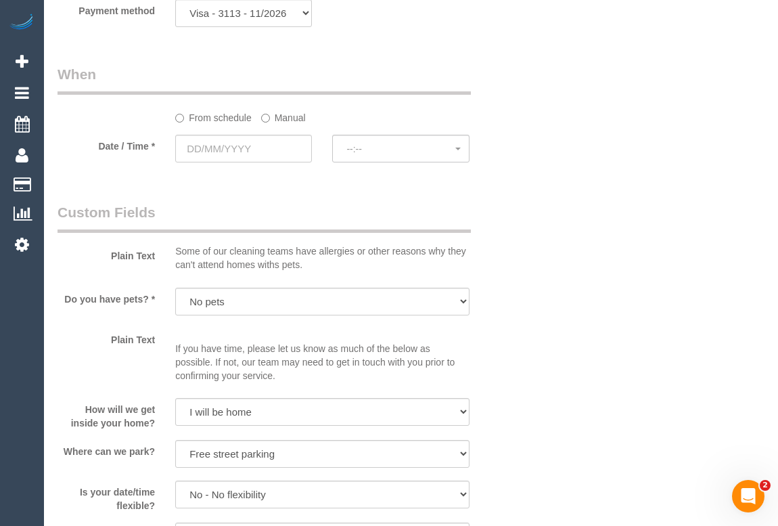
scroll to position [1439, 0]
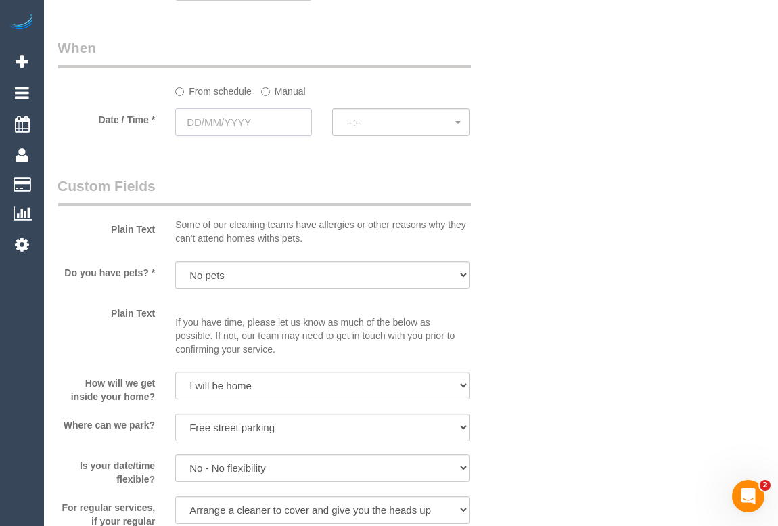
click at [228, 127] on input "text" at bounding box center [243, 122] width 137 height 28
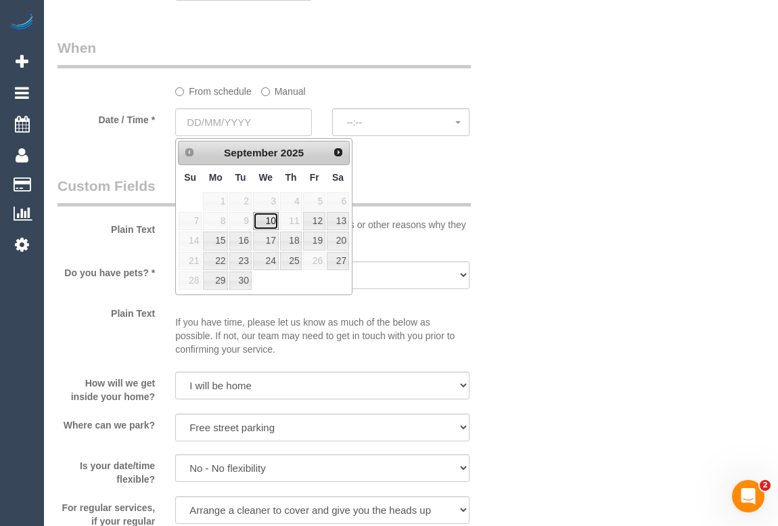
click at [266, 222] on link "10" at bounding box center [266, 221] width 26 height 18
type input "[DATE]"
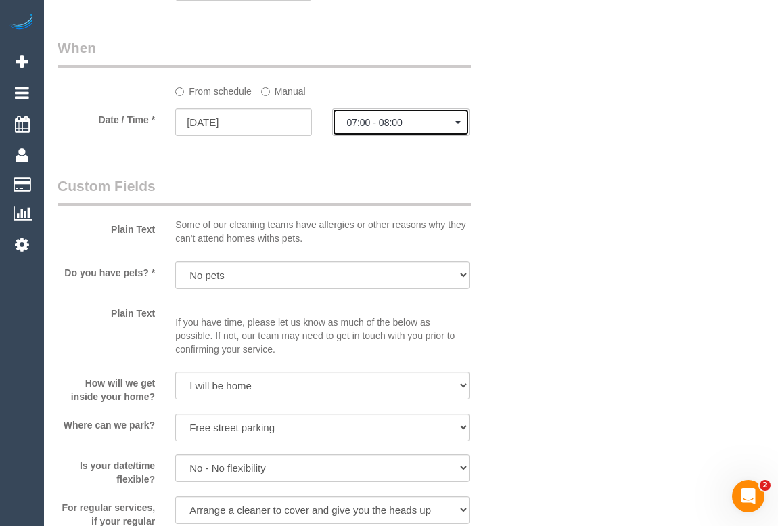
click at [385, 123] on span "07:00 - 08:00" at bounding box center [400, 122] width 108 height 11
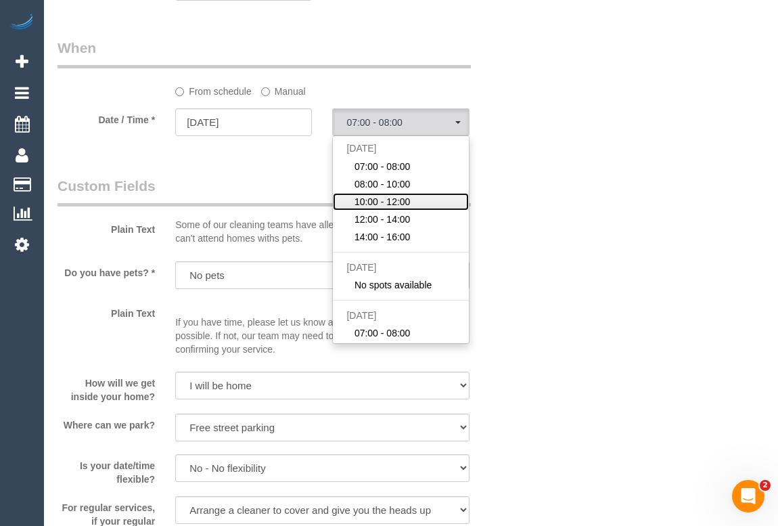
click at [371, 203] on span "10:00 - 12:00" at bounding box center [382, 202] width 56 height 14
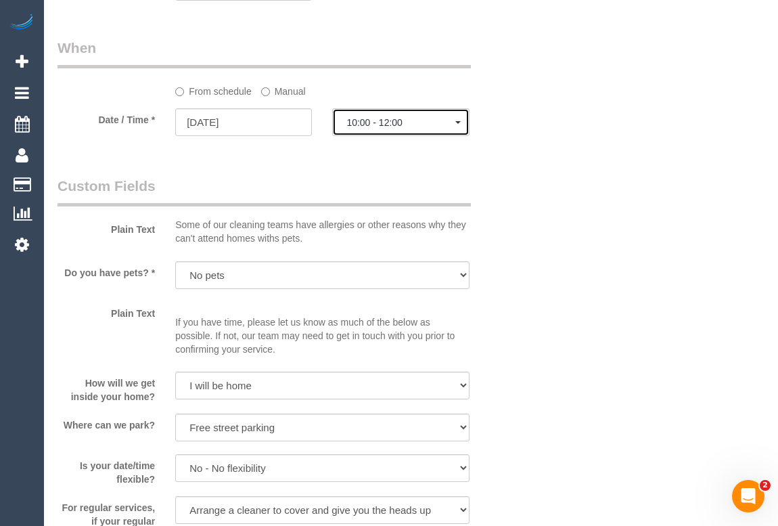
click at [383, 124] on span "10:00 - 12:00" at bounding box center [400, 122] width 108 height 11
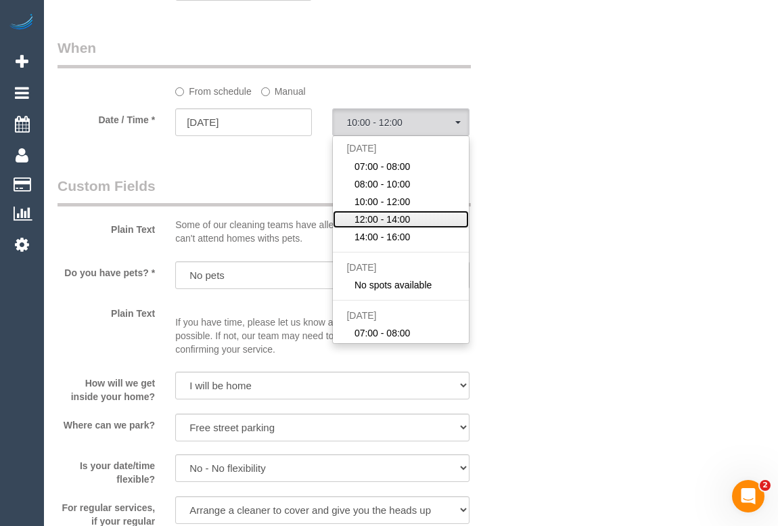
click at [398, 219] on span "12:00 - 14:00" at bounding box center [382, 219] width 56 height 14
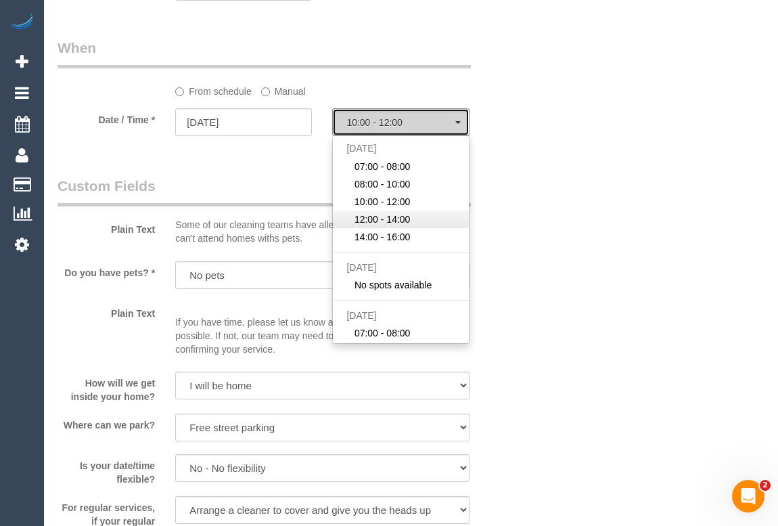
select select "spot9"
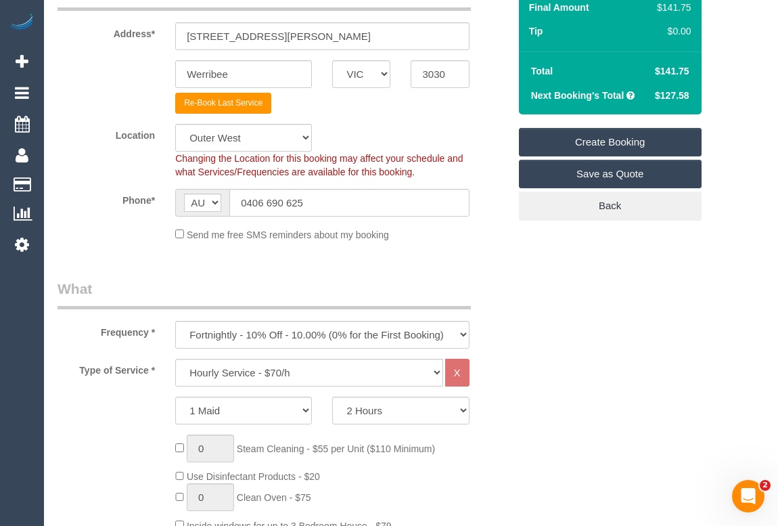
scroll to position [235, 0]
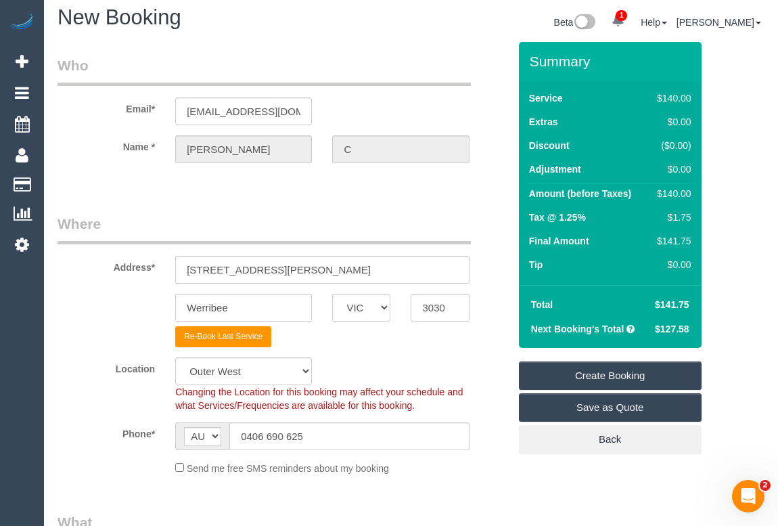
scroll to position [246, 0]
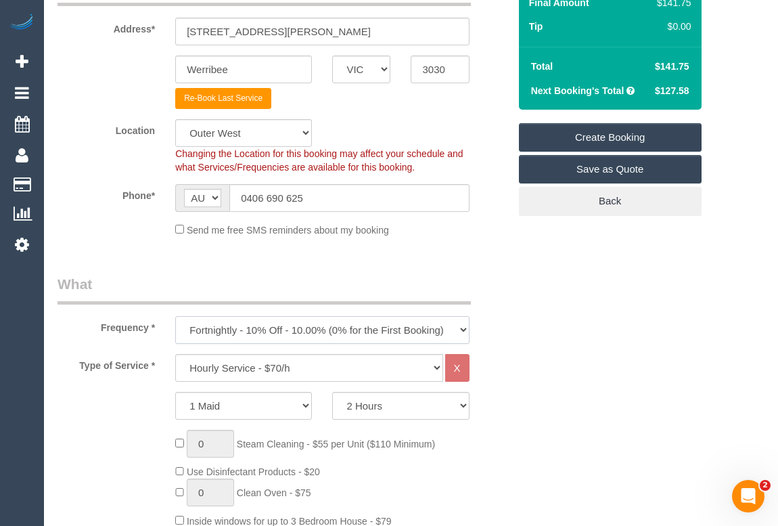
drag, startPoint x: 459, startPoint y: 327, endPoint x: 451, endPoint y: 329, distance: 8.4
click at [459, 327] on select "One Time Cleaning Weekly - 10% Off - 10.00% (0% for the First Booking) Fortnigh…" at bounding box center [322, 330] width 294 height 28
select select "object:2557"
click at [175, 316] on select "One Time Cleaning Weekly - 10% Off - 10.00% (0% for the First Booking) Fortnigh…" at bounding box center [322, 330] width 294 height 28
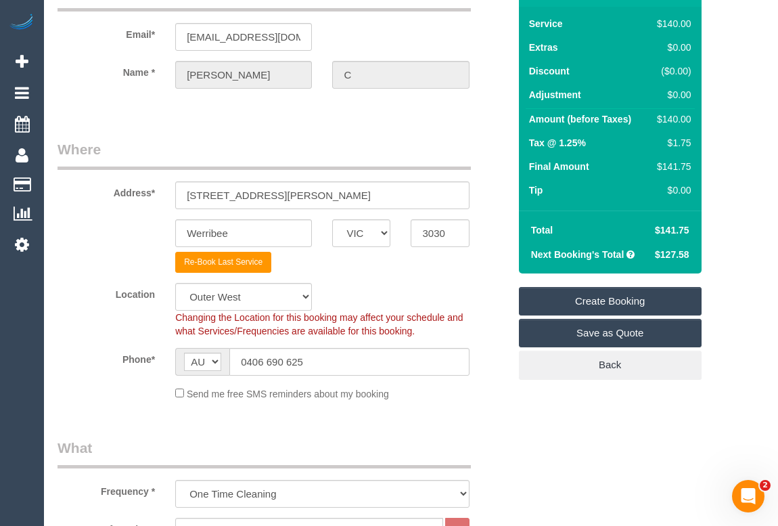
scroll to position [0, 0]
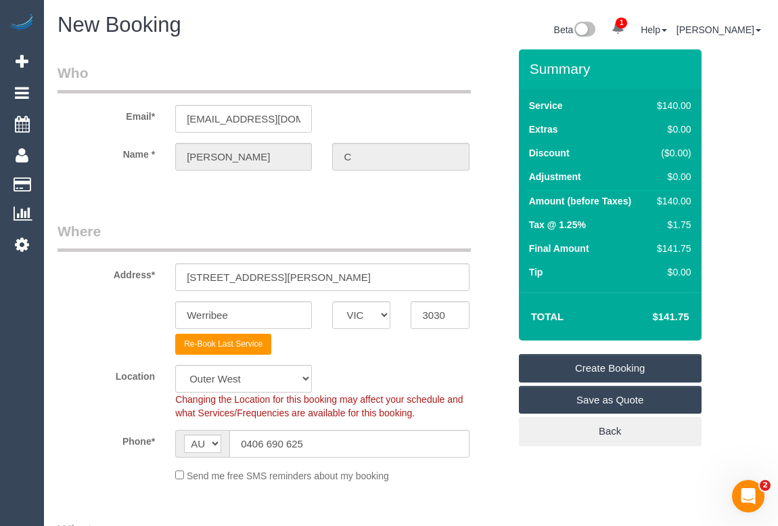
click at [593, 365] on link "Create Booking" at bounding box center [610, 368] width 183 height 28
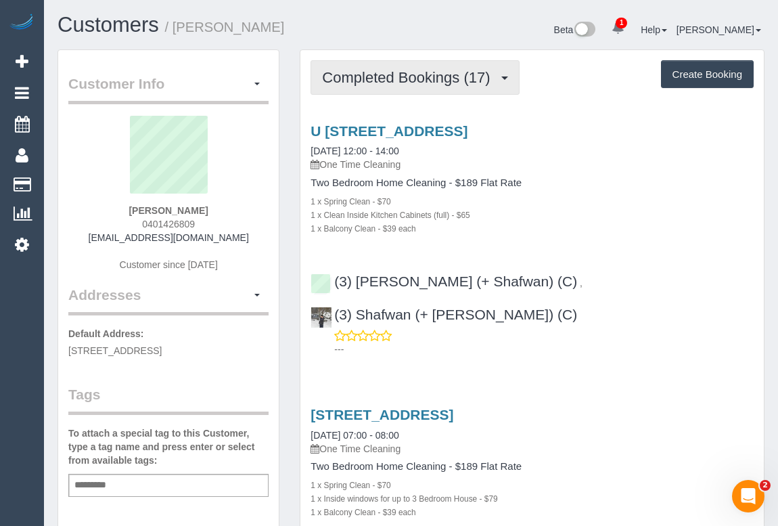
click at [371, 83] on span "Completed Bookings (17)" at bounding box center [409, 77] width 175 height 17
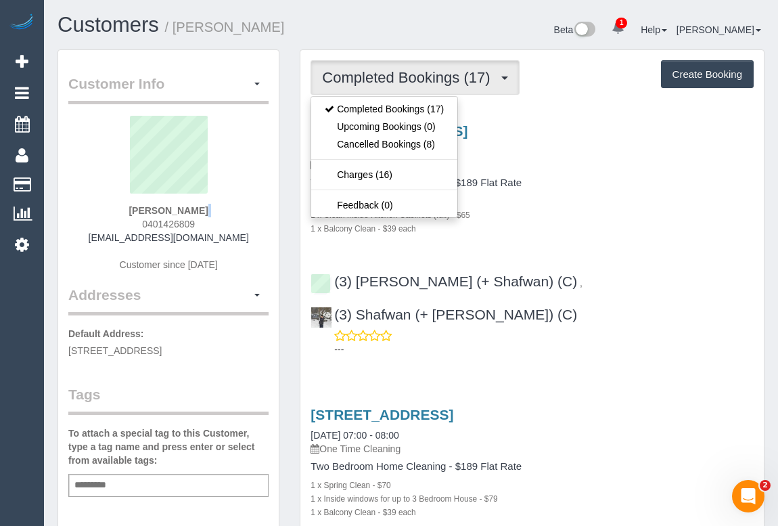
drag, startPoint x: 137, startPoint y: 216, endPoint x: 223, endPoint y: 216, distance: 85.9
click at [223, 216] on div "Milo Eastwood 0401426809 milo.eastwood@gmail.com Customer since 2024" at bounding box center [168, 200] width 200 height 169
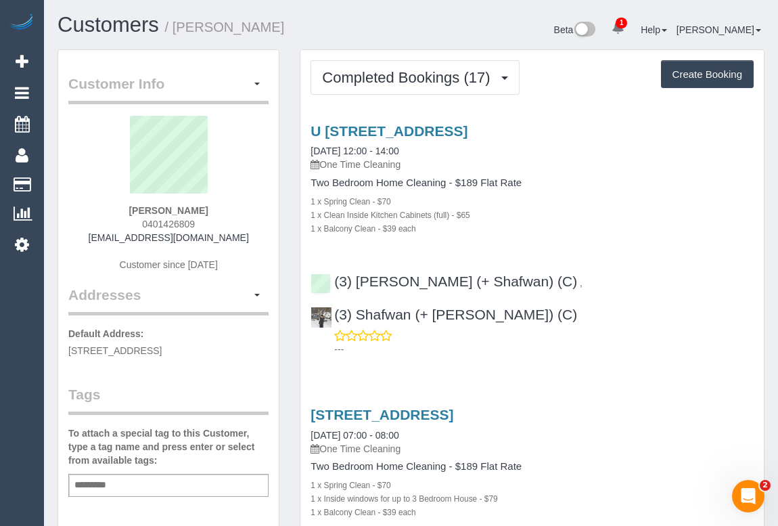
click at [203, 224] on div "Milo Eastwood 0401426809 milo.eastwood@gmail.com Customer since 2024" at bounding box center [168, 200] width 200 height 169
drag, startPoint x: 197, startPoint y: 223, endPoint x: 132, endPoint y: 221, distance: 65.0
click at [132, 221] on div "Milo Eastwood 0401426809 milo.eastwood@gmail.com Customer since 2024" at bounding box center [168, 200] width 200 height 169
copy span "0401426809"
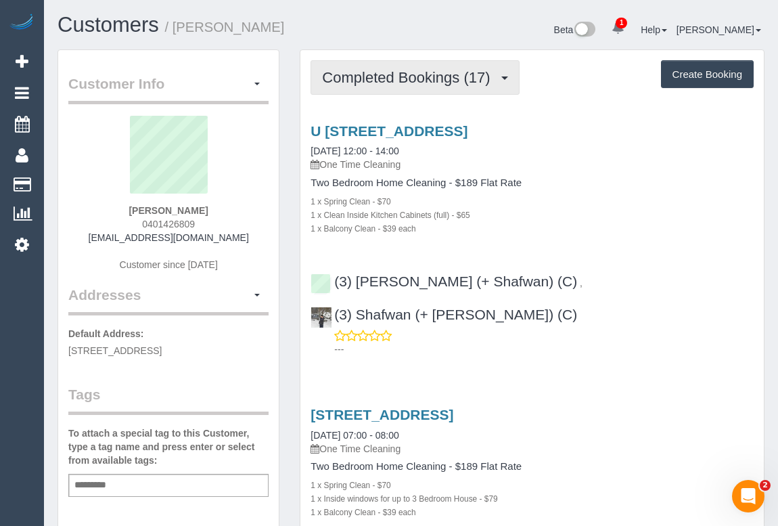
click at [394, 72] on span "Completed Bookings (17)" at bounding box center [409, 77] width 175 height 17
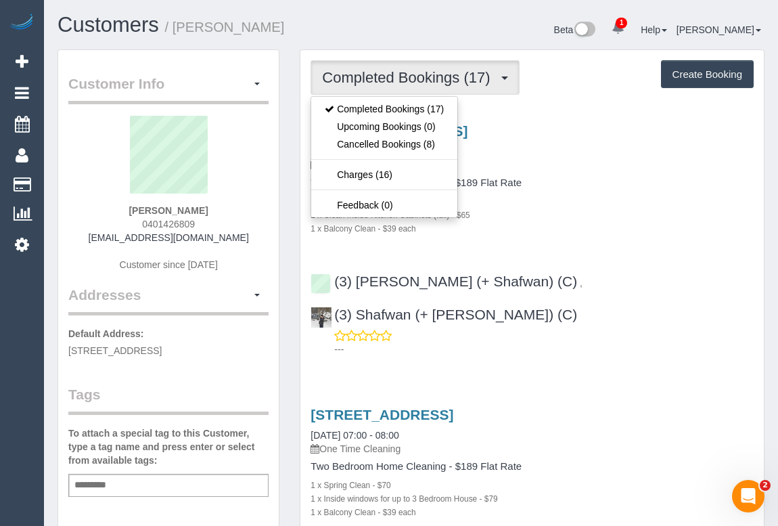
click at [616, 173] on div "U 401 550 High St, Northcote, VIC 3070 05/09/2025 12:00 - 14:00 One Time Cleani…" at bounding box center [531, 179] width 463 height 112
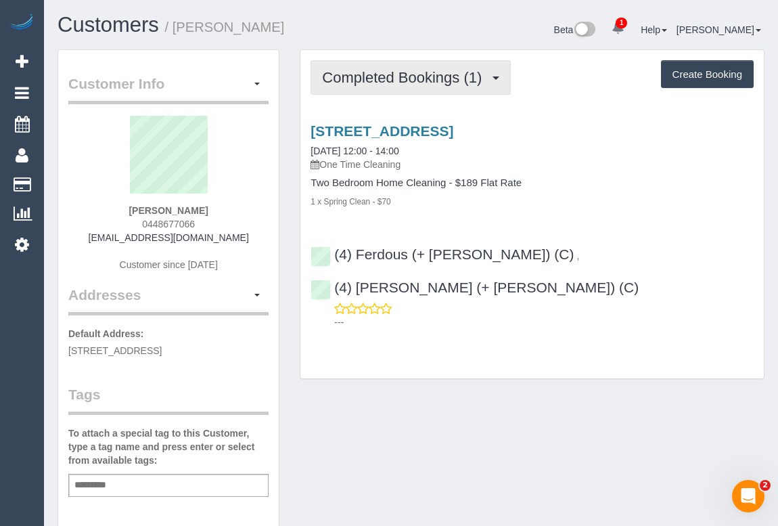
click at [402, 78] on span "Completed Bookings (1)" at bounding box center [405, 77] width 166 height 17
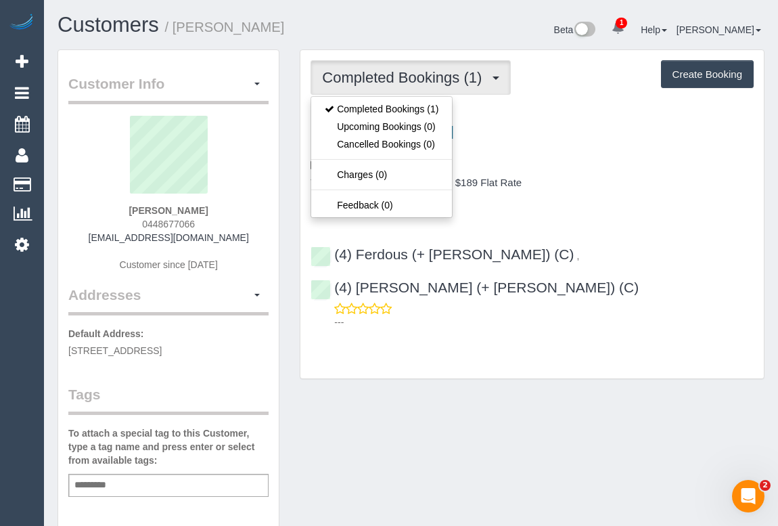
click at [573, 155] on div "[STREET_ADDRESS] [DATE] 12:00 - 14:00 One Time Cleaning" at bounding box center [531, 147] width 443 height 49
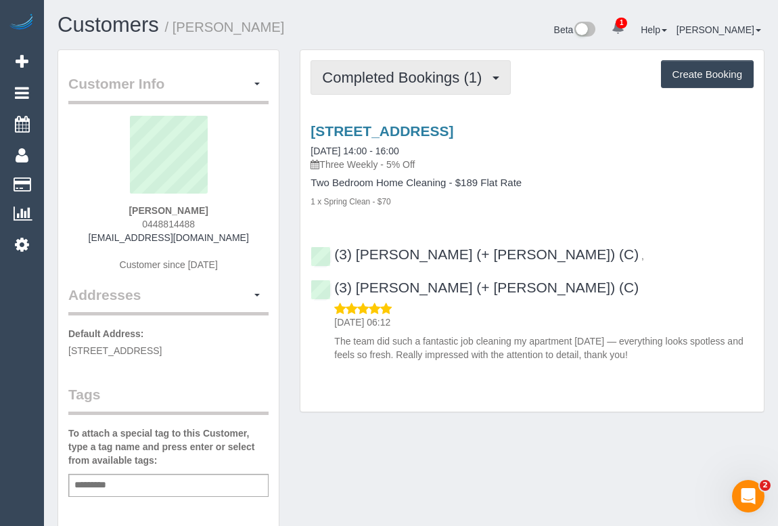
click at [392, 83] on span "Completed Bookings (1)" at bounding box center [405, 77] width 166 height 17
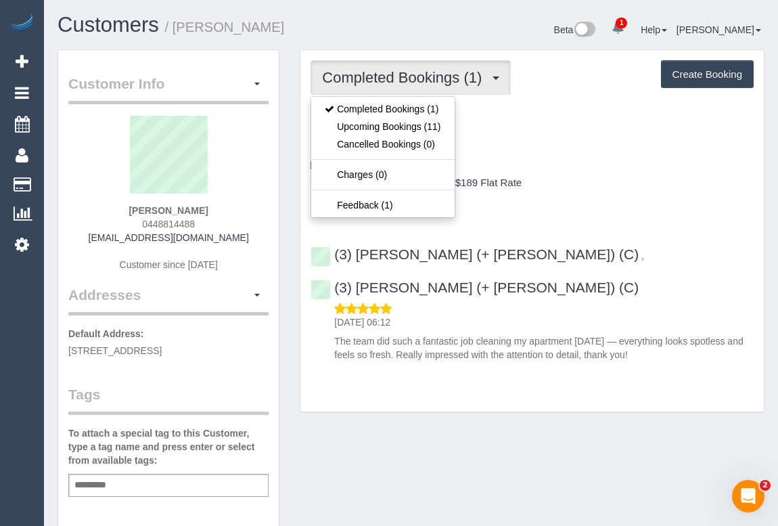
click at [602, 183] on h4 "Two Bedroom Home Cleaning - $189 Flat Rate" at bounding box center [531, 182] width 443 height 11
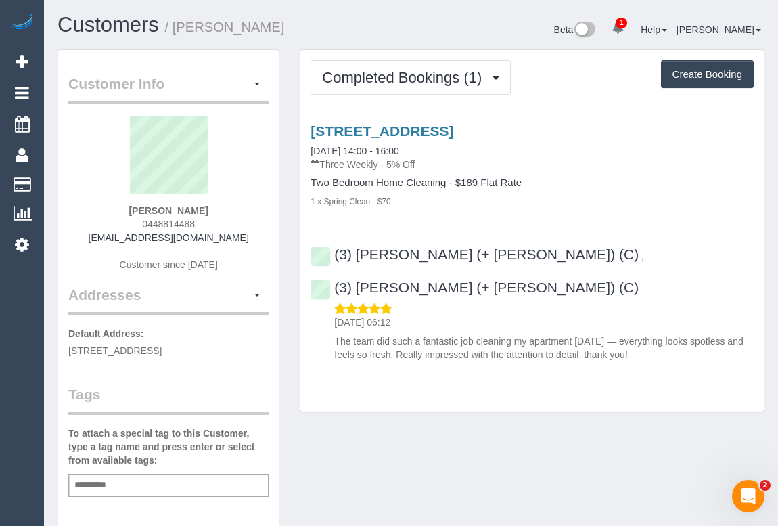
drag, startPoint x: 129, startPoint y: 223, endPoint x: 221, endPoint y: 224, distance: 92.0
click at [221, 224] on div "Wil Robinson-Marks 0448814488 wilrobinsonmarks@gmail.com Customer since 2025" at bounding box center [168, 200] width 200 height 169
copy span "0448814488"
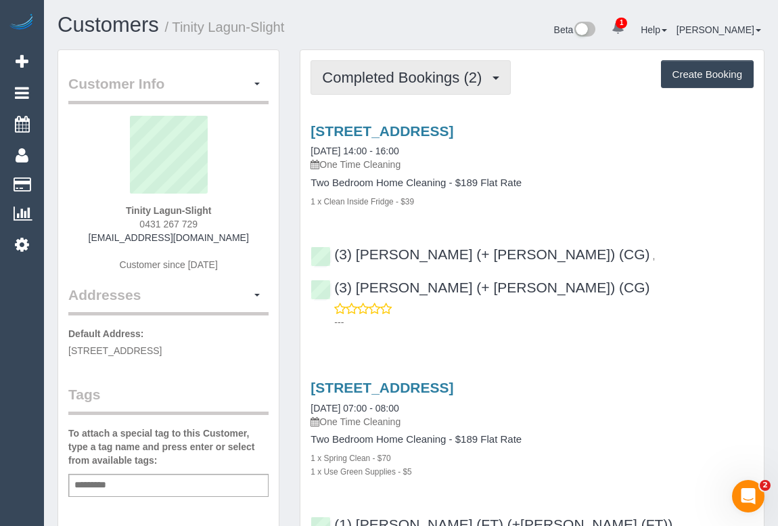
click at [413, 89] on button "Completed Bookings (2)" at bounding box center [410, 77] width 200 height 34
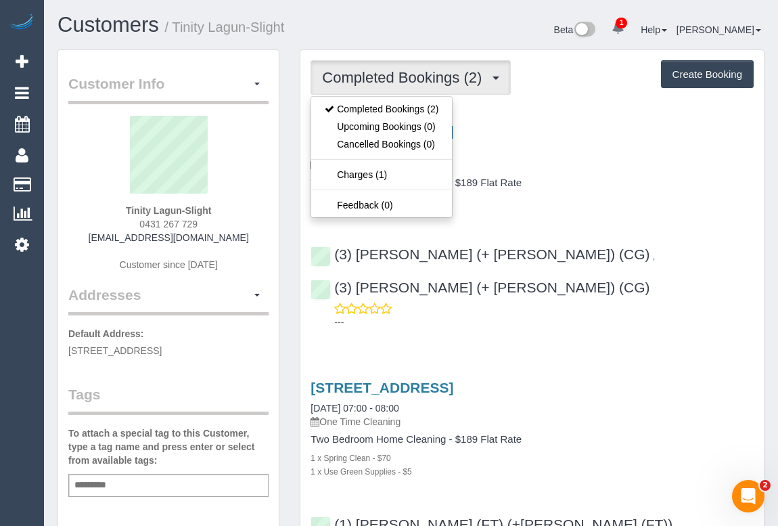
click at [607, 188] on div "Two Bedroom Home Cleaning - $189 Flat Rate 1 x Clean Inside Fridge - $39" at bounding box center [531, 192] width 443 height 30
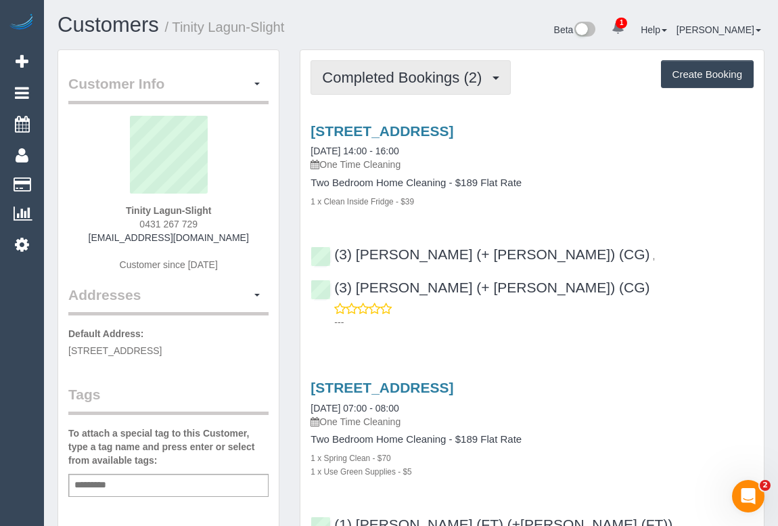
click at [392, 74] on span "Completed Bookings (2)" at bounding box center [405, 77] width 166 height 17
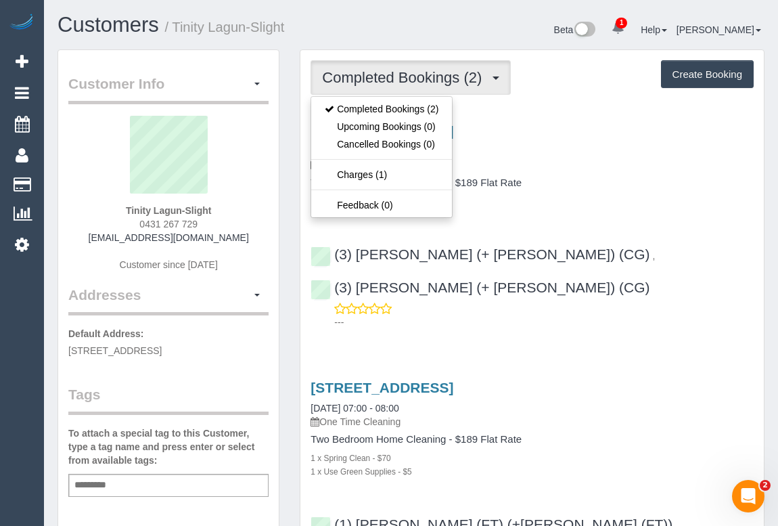
click at [605, 181] on h4 "Two Bedroom Home Cleaning - $189 Flat Rate" at bounding box center [531, 182] width 443 height 11
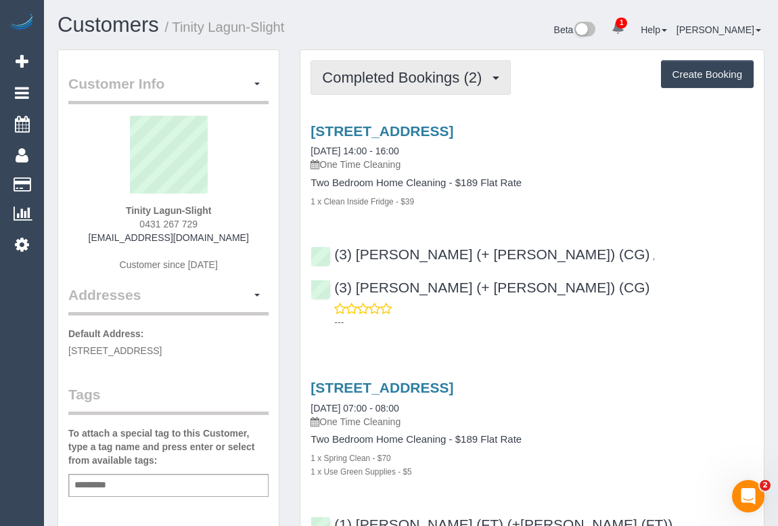
click at [389, 80] on span "Completed Bookings (2)" at bounding box center [405, 77] width 166 height 17
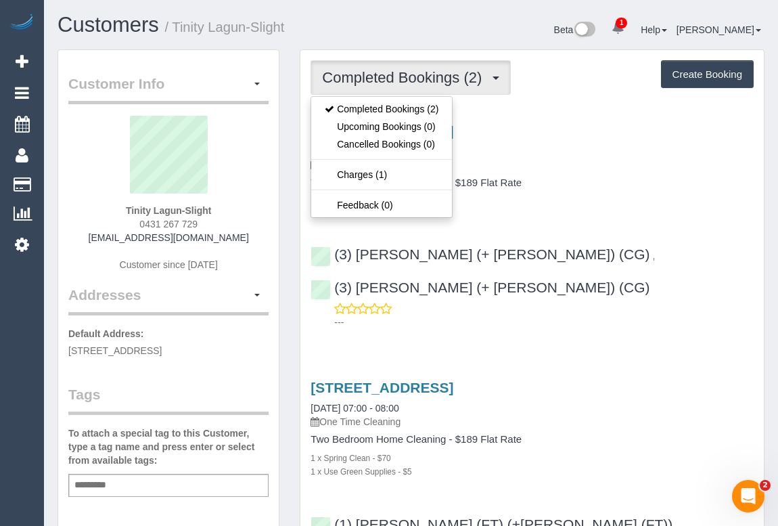
click at [649, 190] on div "Two Bedroom Home Cleaning - $189 Flat Rate 1 x Clean Inside Fridge - $39" at bounding box center [531, 192] width 443 height 30
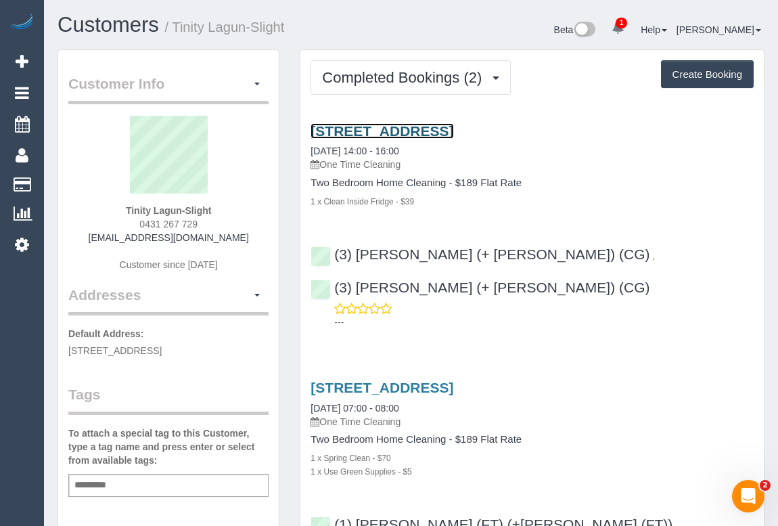
click at [448, 132] on link "1/1 Henley Court, Hoppers Crossing, VIC 3029" at bounding box center [381, 131] width 143 height 16
click at [432, 310] on div "Service Feedback 1/1 Henley Court, Hoppers Crossing, VIC 3029 05/09/2025 14:00 …" at bounding box center [531, 358] width 443 height 493
click at [453, 302] on div "Service Feedback 1/1 Henley Court, Hoppers Crossing, VIC 3029 05/09/2025 14:00 …" at bounding box center [531, 358] width 443 height 493
drag, startPoint x: 189, startPoint y: 219, endPoint x: 236, endPoint y: 214, distance: 47.0
click at [236, 214] on div "Tinity Lagun-Slight 0431 267 729 trinmillag18sli@hotmail.com Customer since 2025" at bounding box center [168, 200] width 200 height 169
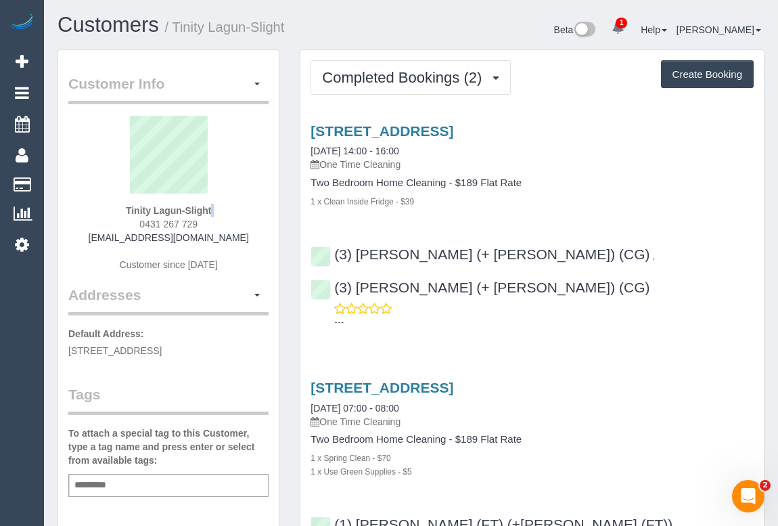
copy div
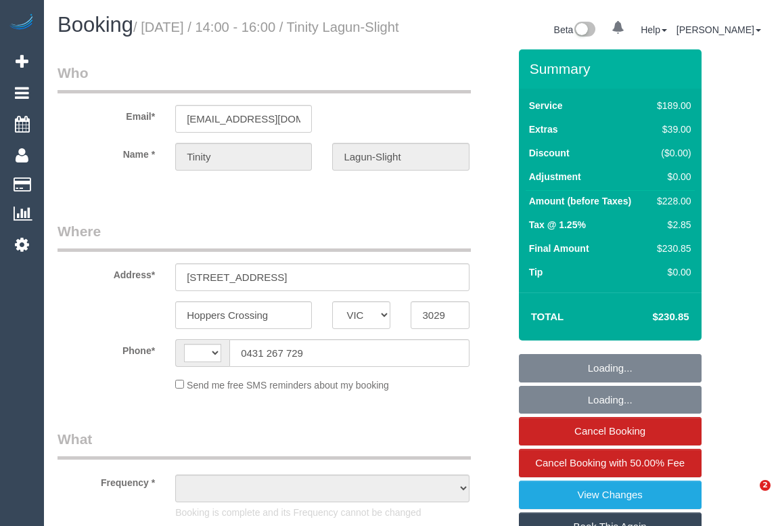
select select "VIC"
select select "string:AU"
select select "string:stripe-pm_1RvXZ12GScqysDRVfqXCIYns"
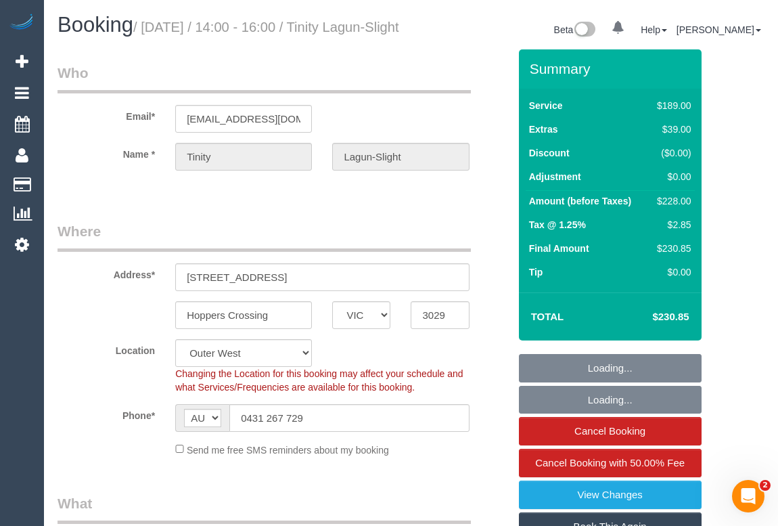
select select "object:648"
select select "number:29"
select select "number:14"
select select "number:18"
select select "number:25"
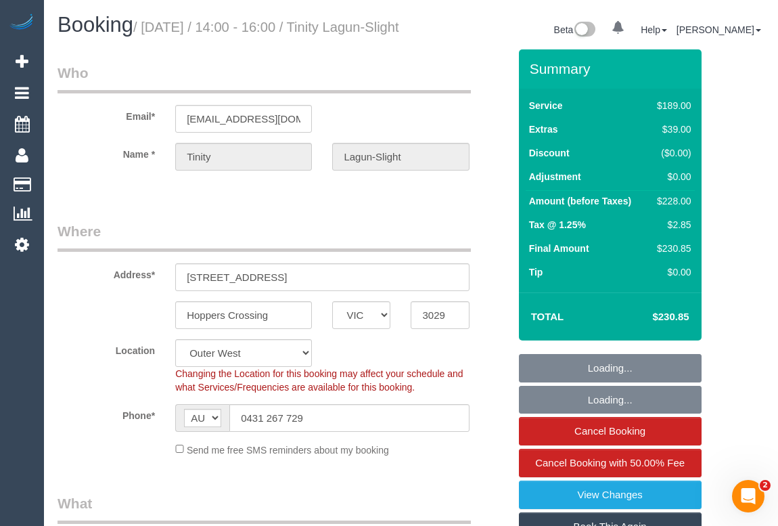
select select "number:34"
select select "number:11"
select select "object:1189"
select select "spot1"
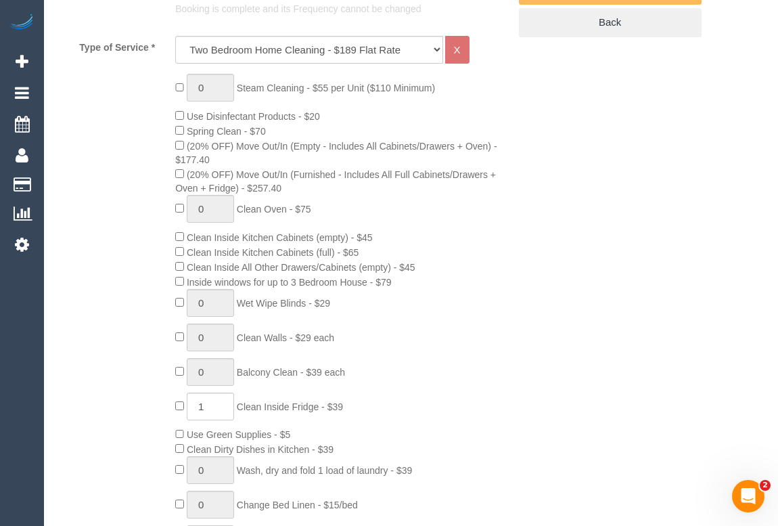
scroll to position [737, 0]
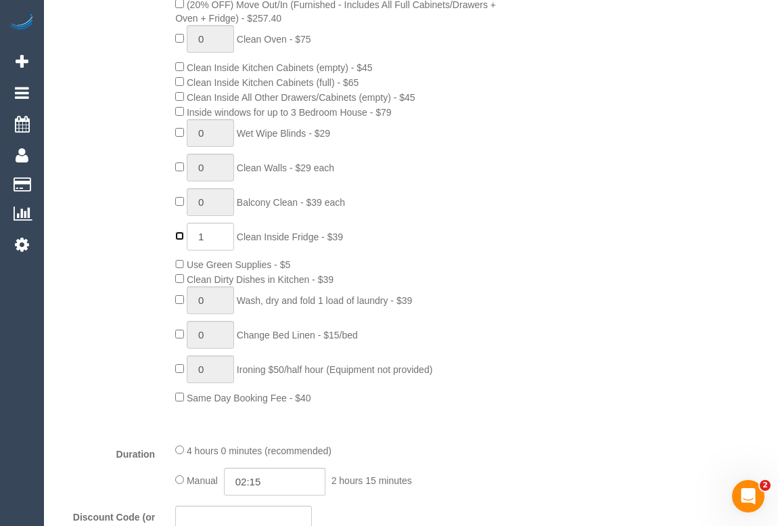
type input "0"
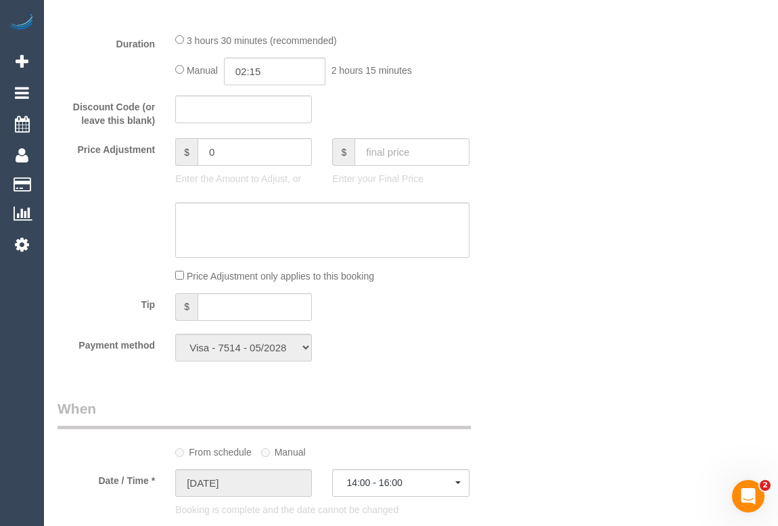
scroll to position [1291, 0]
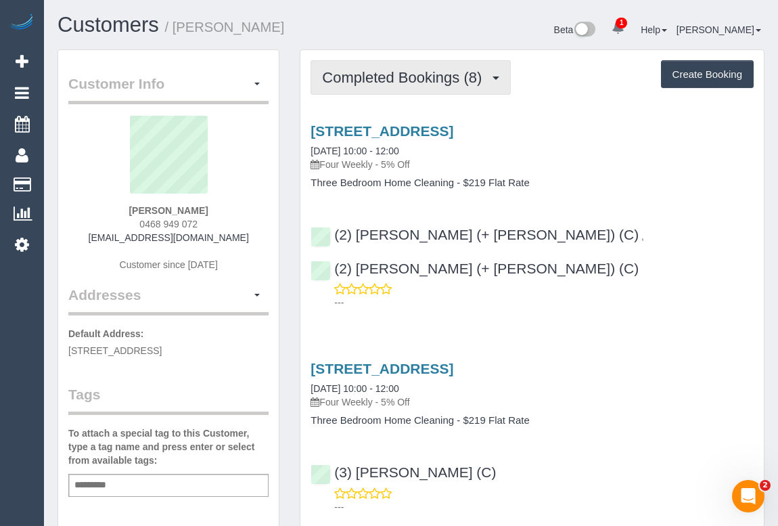
click at [406, 83] on span "Completed Bookings (8)" at bounding box center [405, 77] width 166 height 17
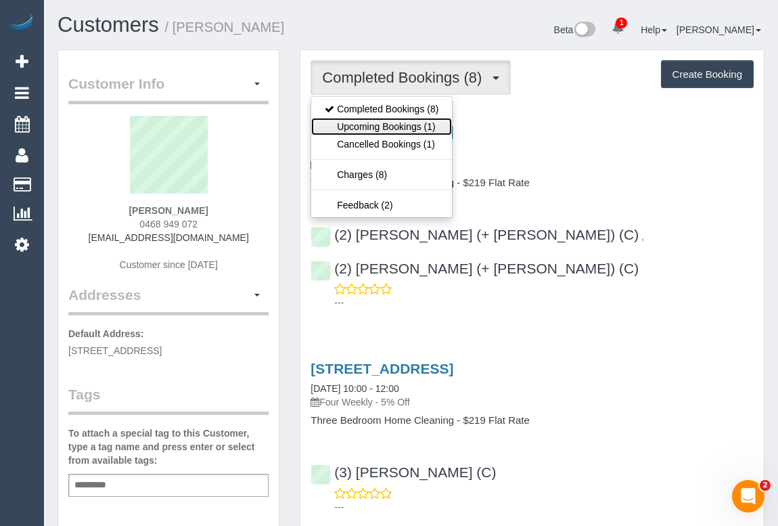
click at [379, 126] on link "Upcoming Bookings (1)" at bounding box center [381, 127] width 141 height 18
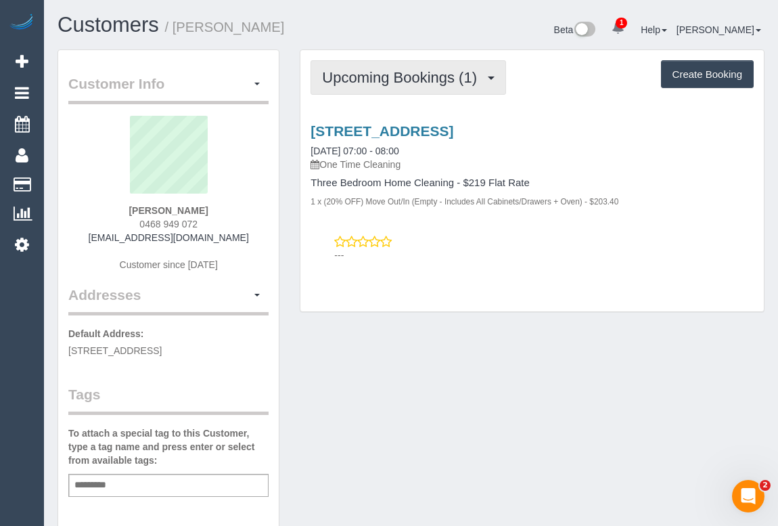
click at [383, 81] on span "Upcoming Bookings (1)" at bounding box center [403, 77] width 162 height 17
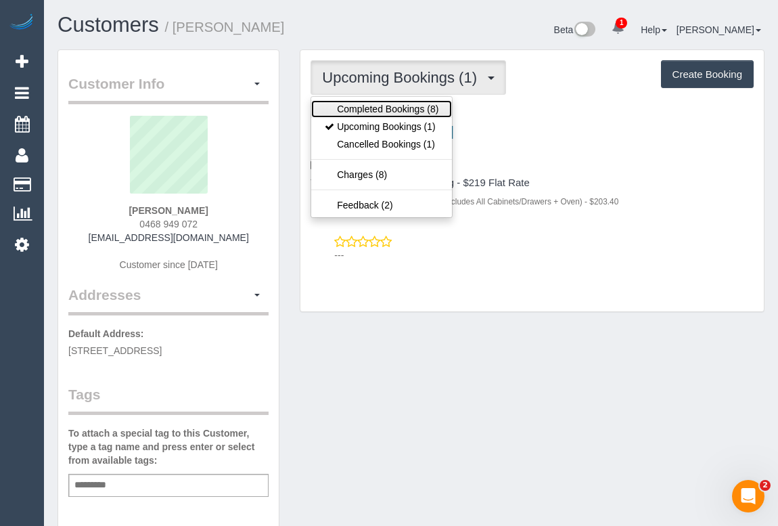
click at [379, 108] on link "Completed Bookings (8)" at bounding box center [381, 109] width 141 height 18
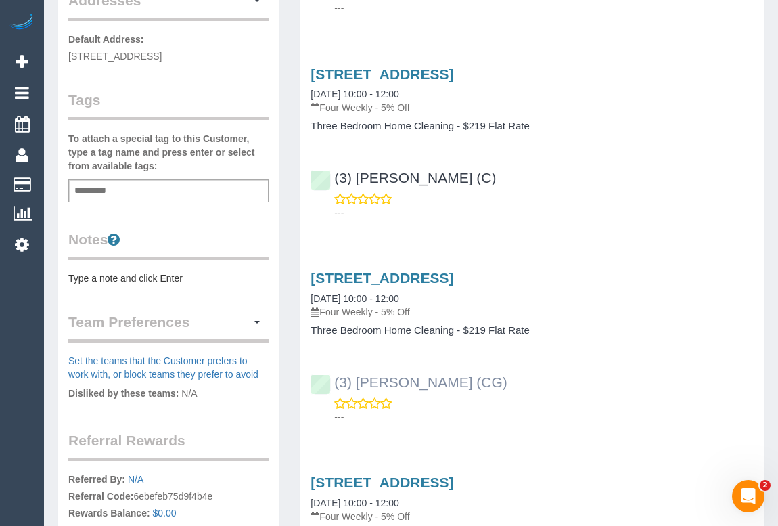
scroll to position [369, 0]
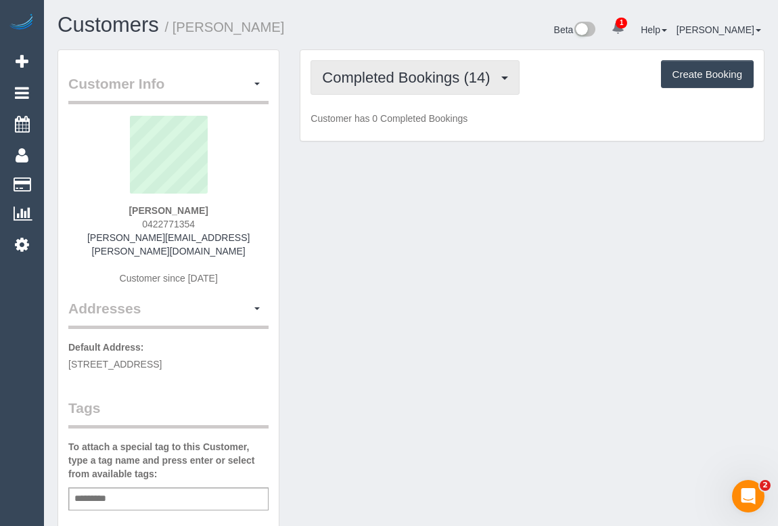
click at [405, 83] on span "Completed Bookings (14)" at bounding box center [409, 77] width 175 height 17
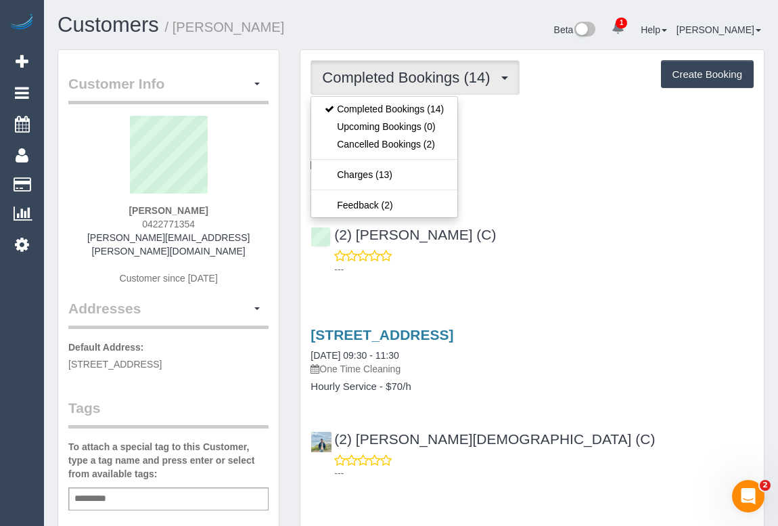
click at [606, 179] on h4 "Hourly Service - $70/h" at bounding box center [531, 182] width 443 height 11
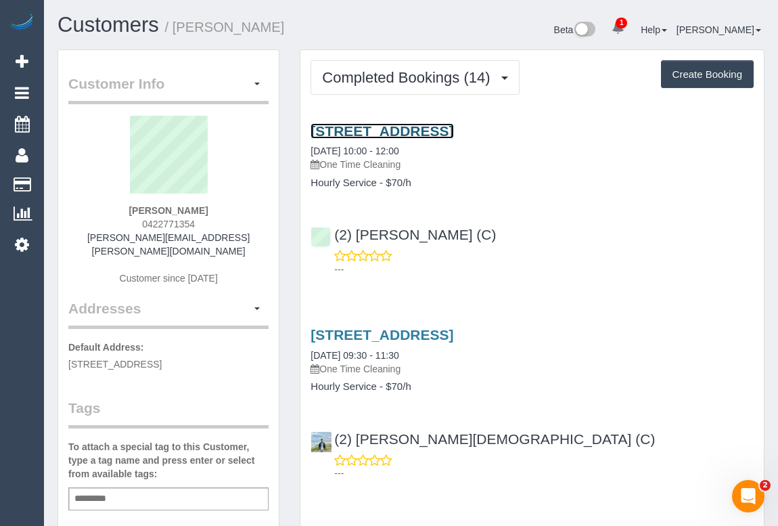
click at [411, 129] on link "[STREET_ADDRESS]" at bounding box center [381, 131] width 143 height 16
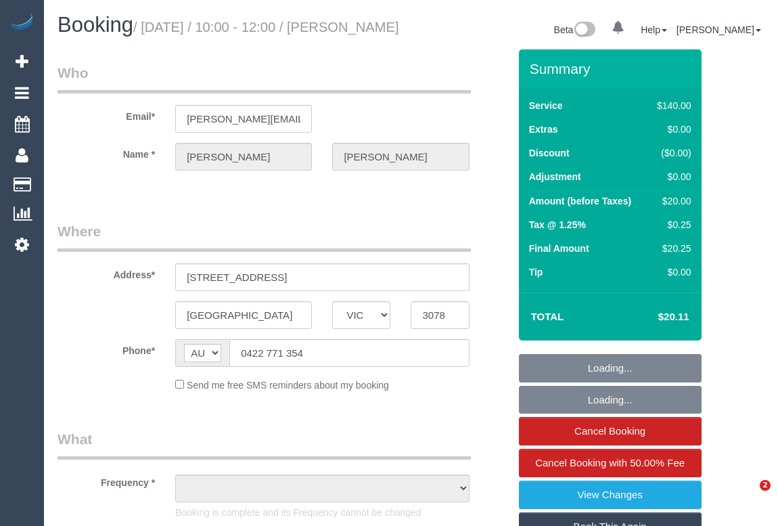
select select "VIC"
select select "string:stripe-pm_1Rfrmm2GScqysDRVPcZXHBqR"
select select "number:28"
select select "number:14"
select select "number:19"
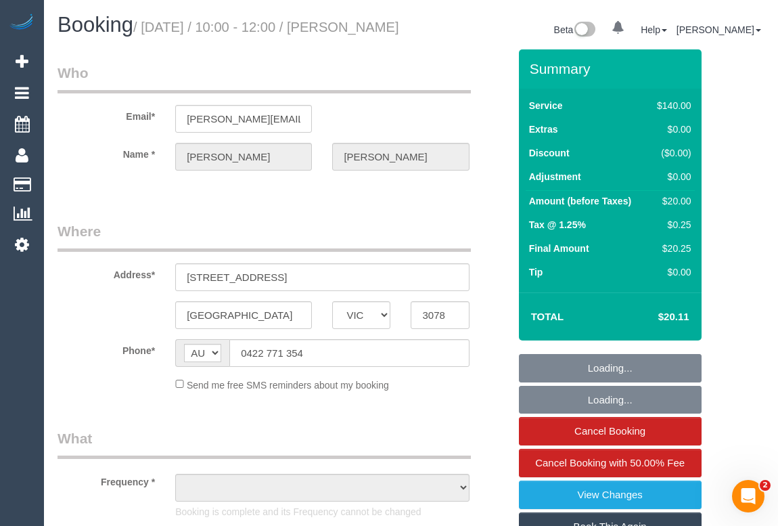
select select "number:22"
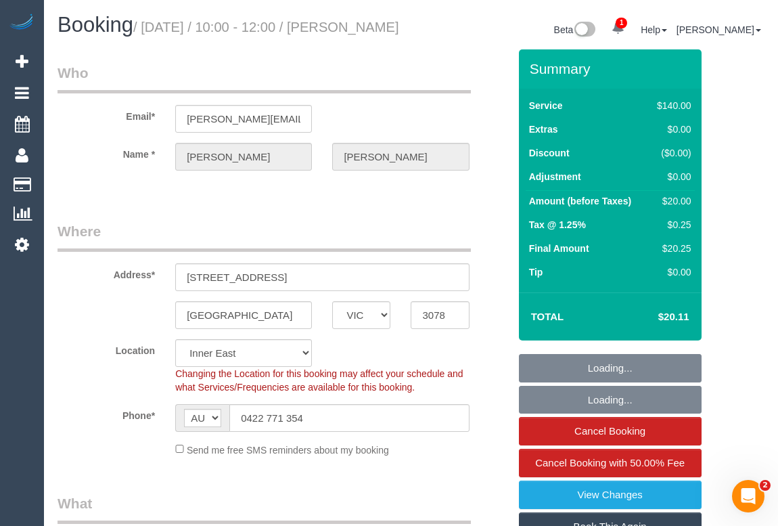
select select "object:1536"
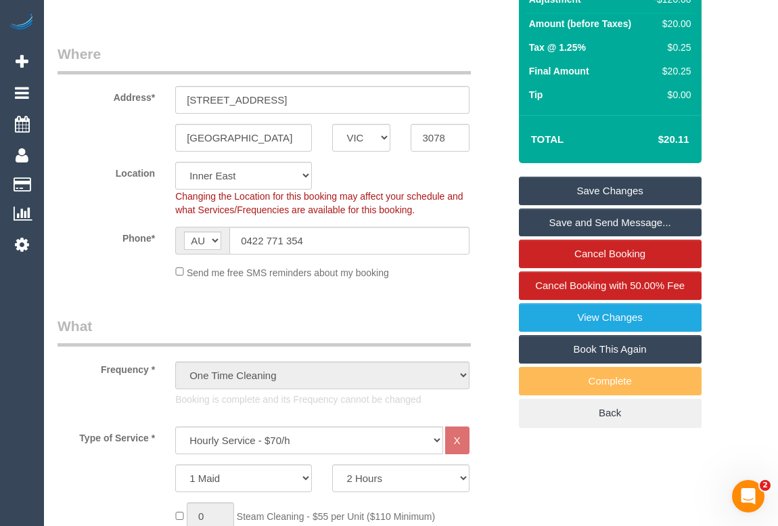
scroll to position [184, 0]
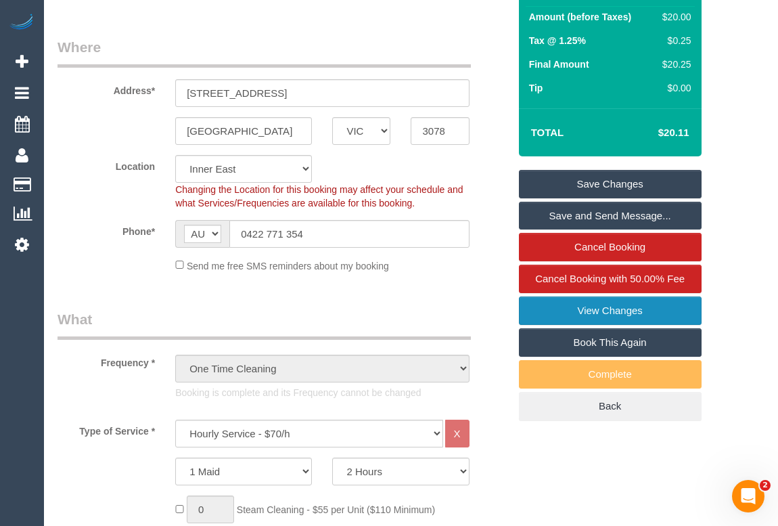
click at [599, 325] on link "View Changes" at bounding box center [610, 310] width 183 height 28
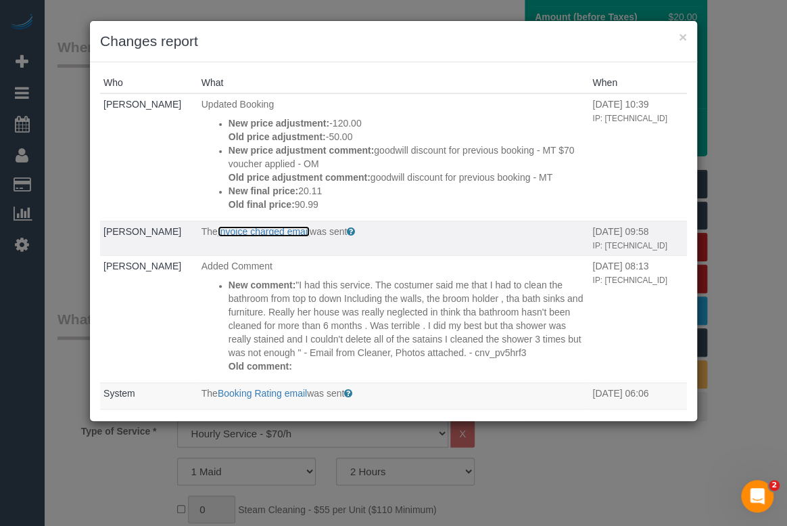
click at [271, 237] on link "Invoice charged email" at bounding box center [264, 231] width 92 height 11
click at [679, 39] on button "×" at bounding box center [683, 37] width 8 height 14
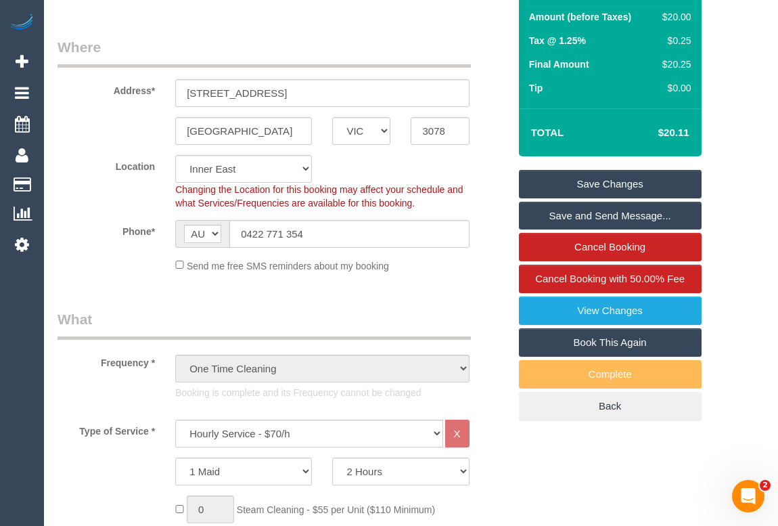
click at [593, 230] on link "Save and Send Message..." at bounding box center [610, 216] width 183 height 28
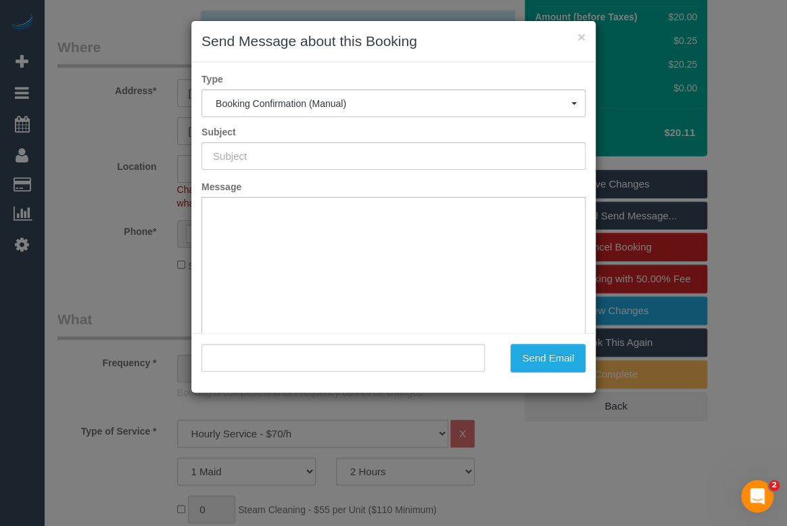
type input "Booking Confirmed"
type input ""[PERSON_NAME]" <[PERSON_NAME][EMAIL_ADDRESS][PERSON_NAME][DOMAIN_NAME]>"
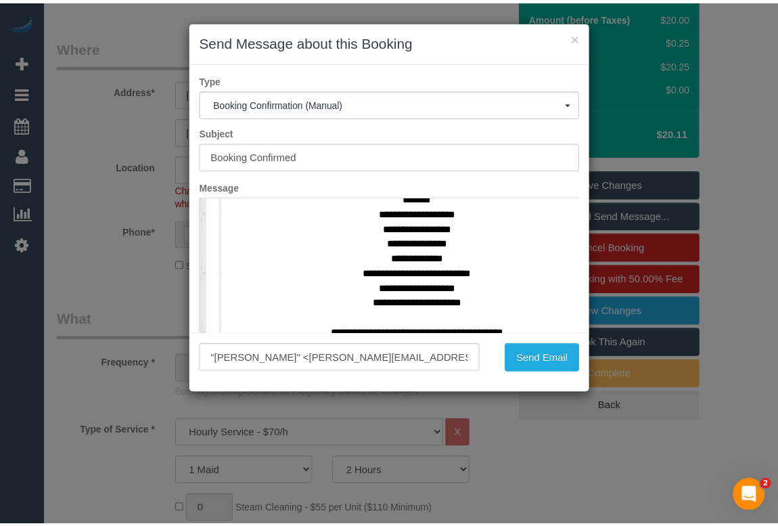
scroll to position [737, 0]
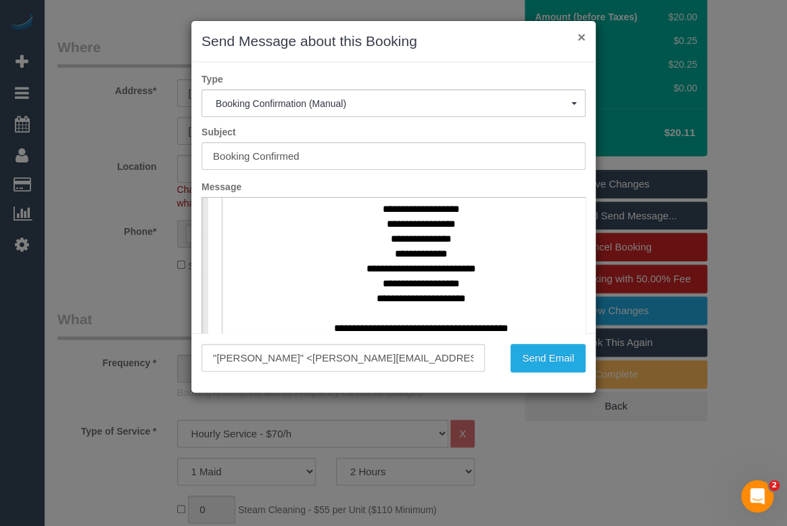
click at [580, 37] on button "×" at bounding box center [582, 37] width 8 height 14
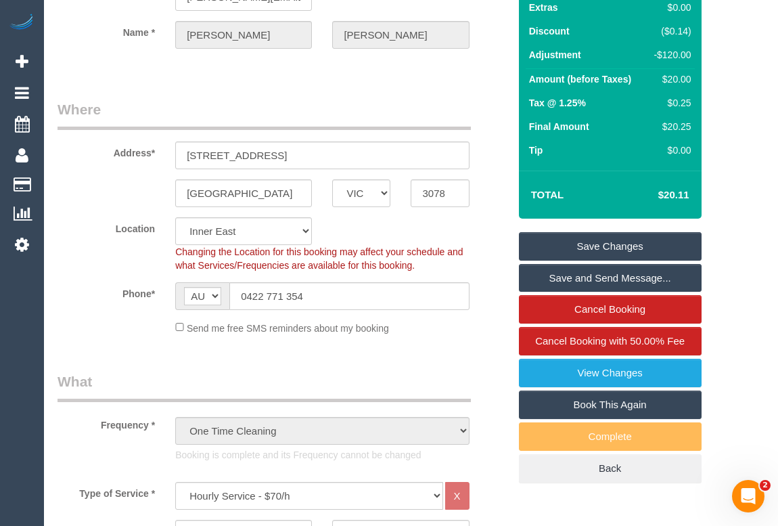
scroll to position [122, 0]
